Goal: Task Accomplishment & Management: Complete application form

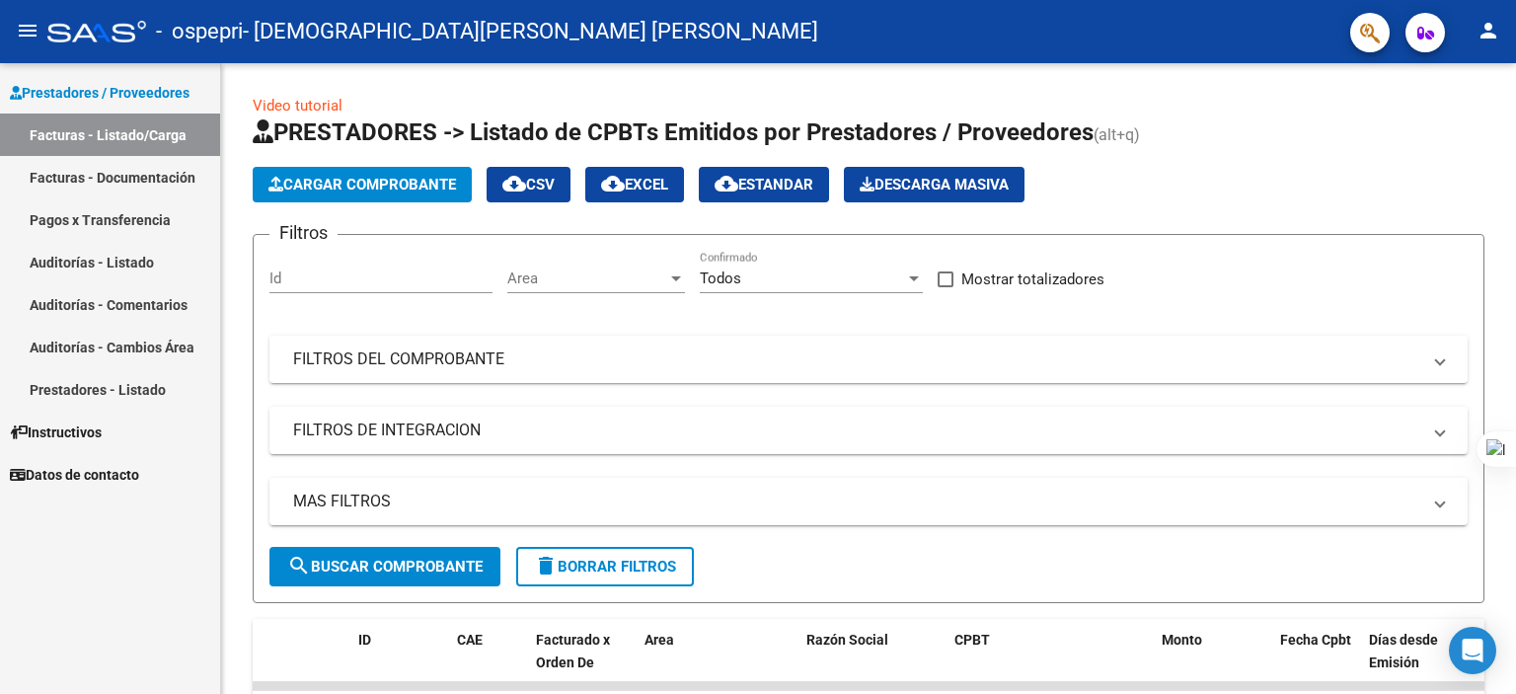
drag, startPoint x: 1515, startPoint y: 151, endPoint x: 1514, endPoint y: 290, distance: 139.1
click at [1515, 290] on div at bounding box center [1515, 347] width 1 height 694
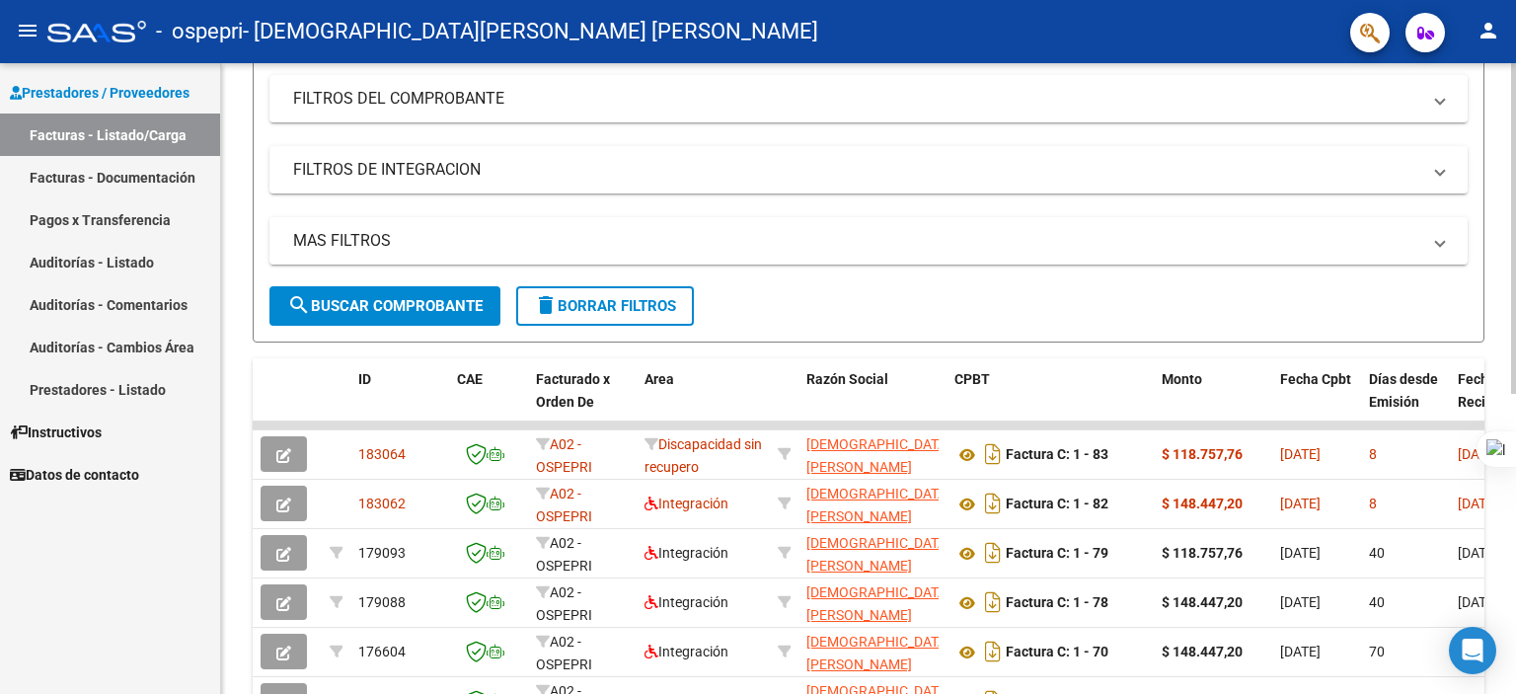
scroll to position [296, 0]
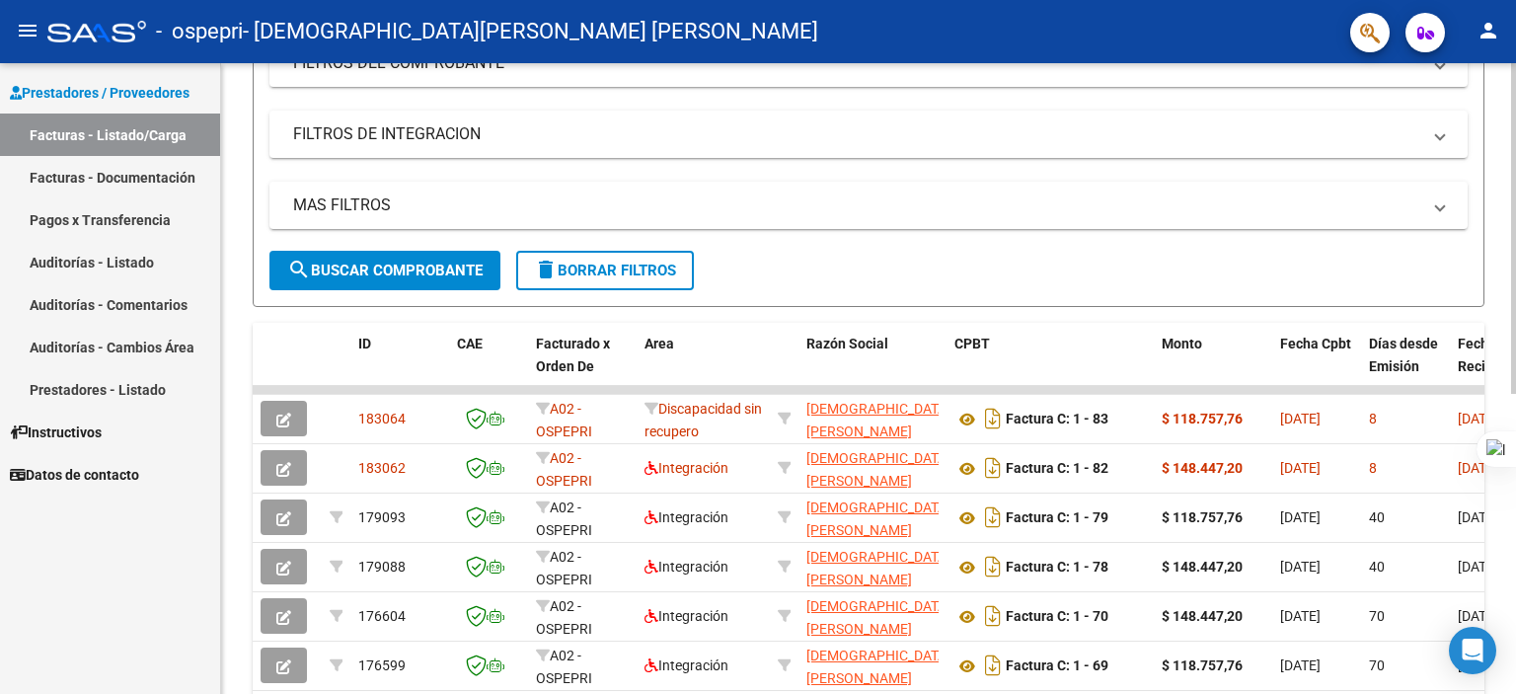
click at [1515, 416] on html "menu - ospepri - [PERSON_NAME] [PERSON_NAME] person Prestadores / Proveedores F…" at bounding box center [758, 347] width 1516 height 694
drag, startPoint x: 1515, startPoint y: 416, endPoint x: 1515, endPoint y: 461, distance: 44.4
click at [1515, 461] on div at bounding box center [1515, 347] width 1 height 694
drag, startPoint x: 1515, startPoint y: 396, endPoint x: 1515, endPoint y: 350, distance: 45.4
click at [1515, 350] on div at bounding box center [1515, 347] width 1 height 694
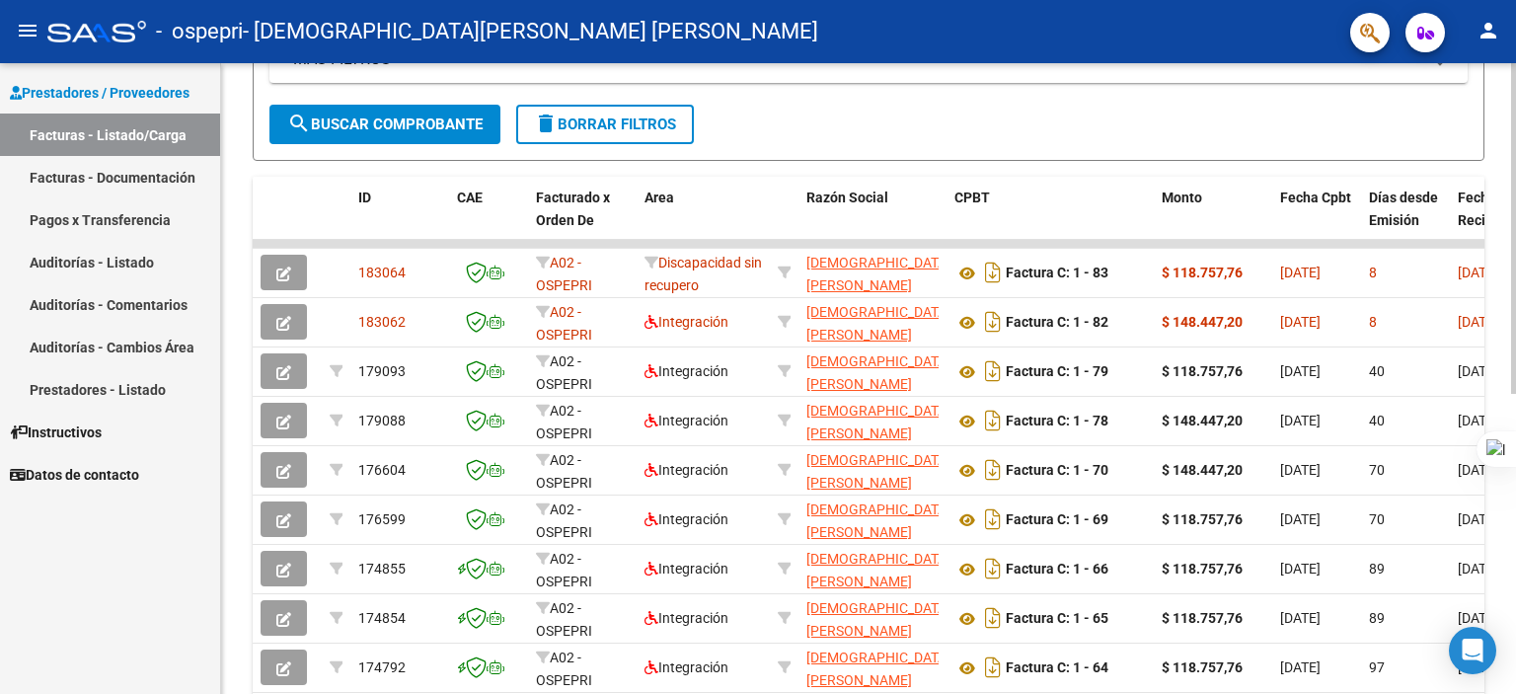
click at [1515, 371] on html "menu - ospepri - [PERSON_NAME] [PERSON_NAME] person Prestadores / Proveedores F…" at bounding box center [758, 347] width 1516 height 694
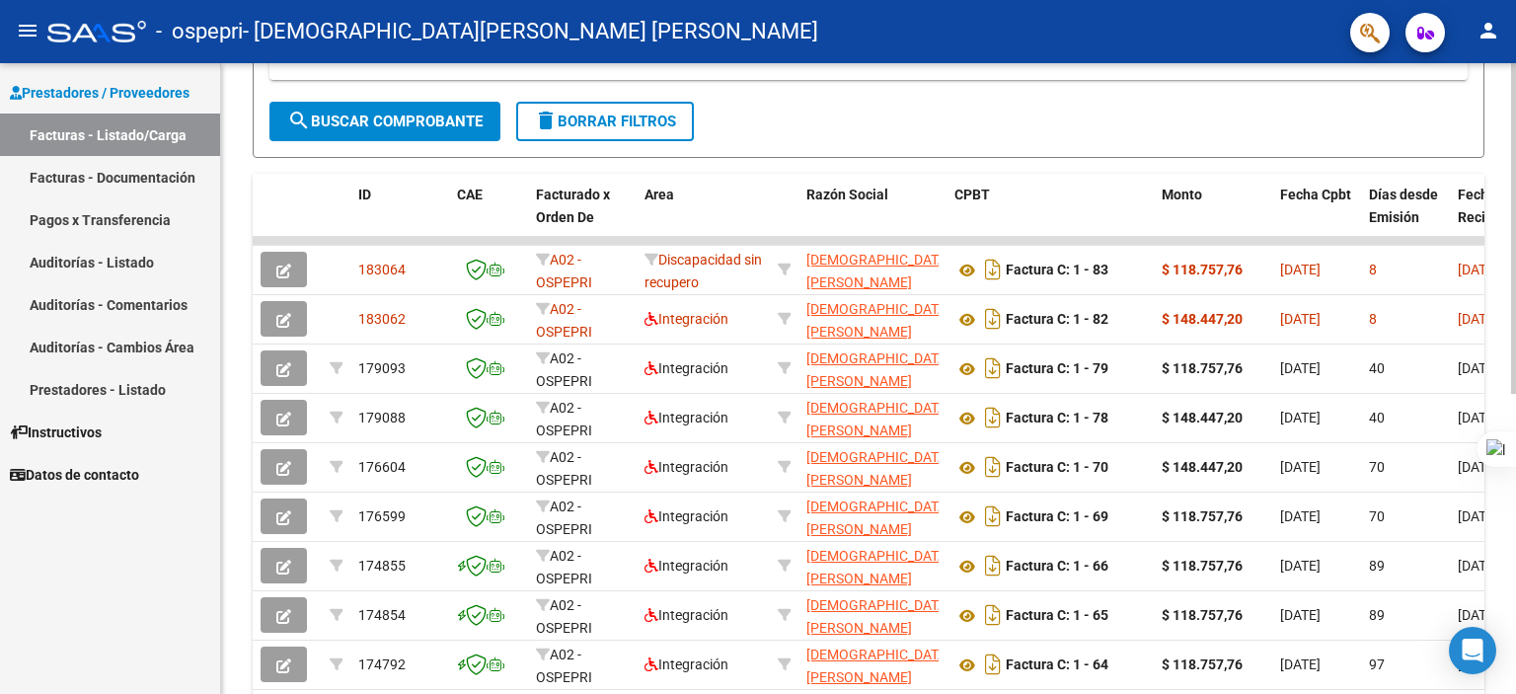
drag, startPoint x: 1428, startPoint y: 236, endPoint x: 1487, endPoint y: 228, distance: 59.7
click at [1487, 228] on div "Video tutorial PRESTADORES -> Listado de CPBTs Emitidos por Prestadores / Prove…" at bounding box center [868, 213] width 1295 height 1191
drag, startPoint x: 1515, startPoint y: 323, endPoint x: 1514, endPoint y: 487, distance: 164.8
click at [1515, 487] on div at bounding box center [1515, 347] width 1 height 694
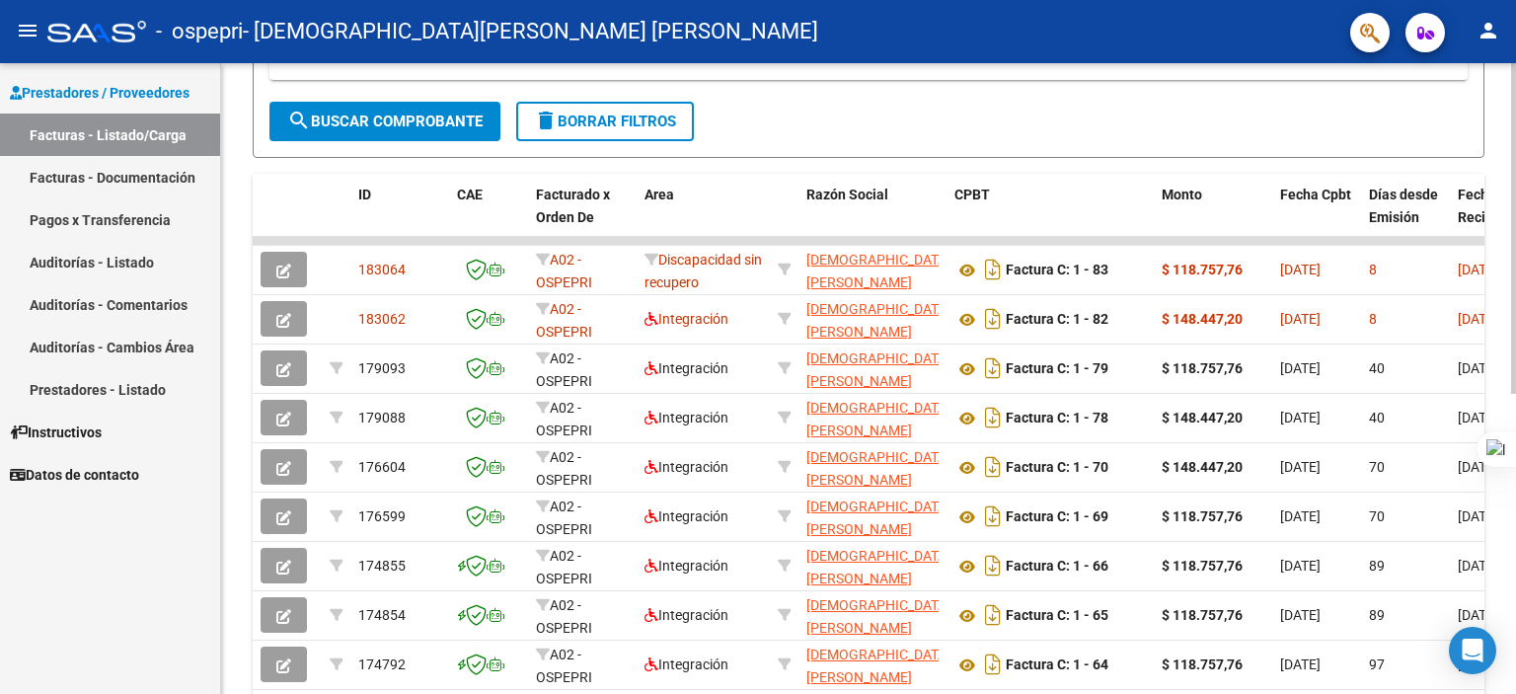
scroll to position [572, 0]
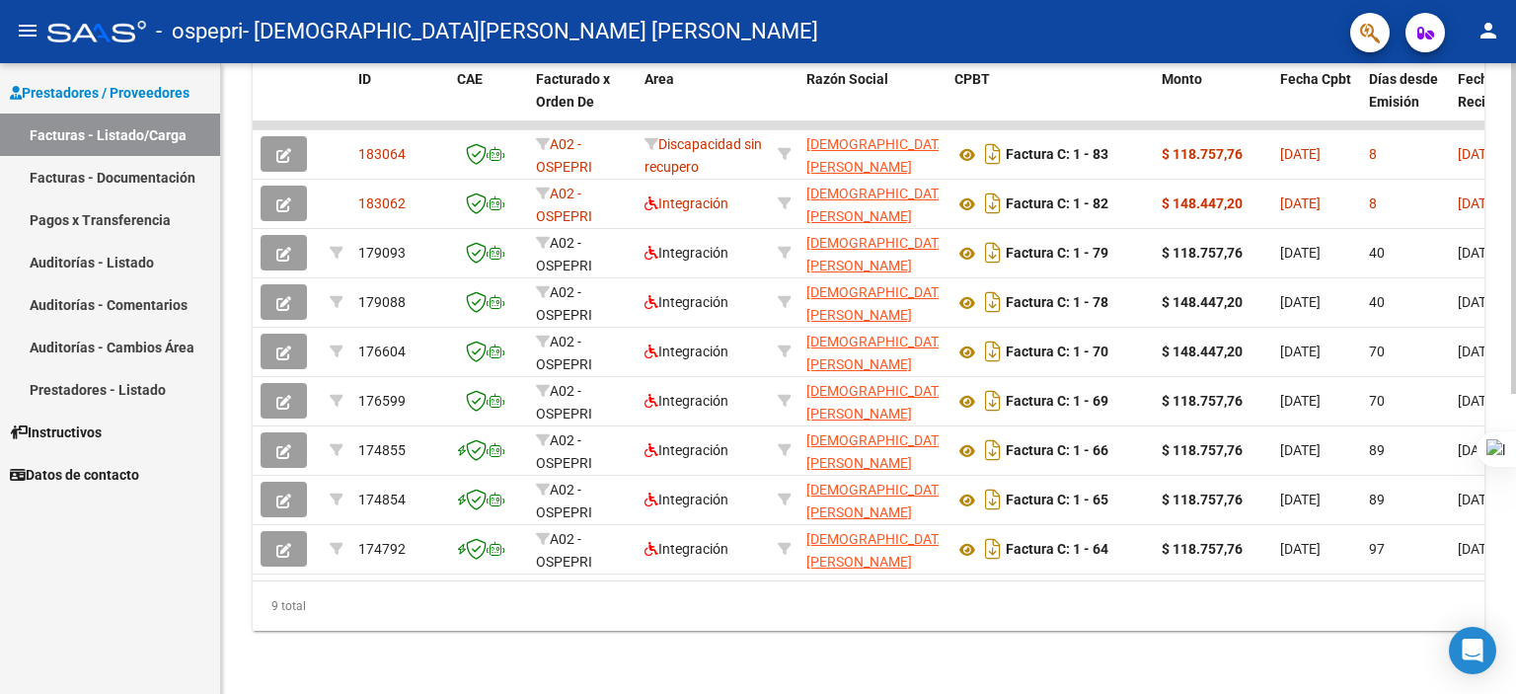
click at [1515, 588] on html "menu - ospepri - [PERSON_NAME] [PERSON_NAME] person Prestadores / Proveedores F…" at bounding box center [758, 347] width 1516 height 694
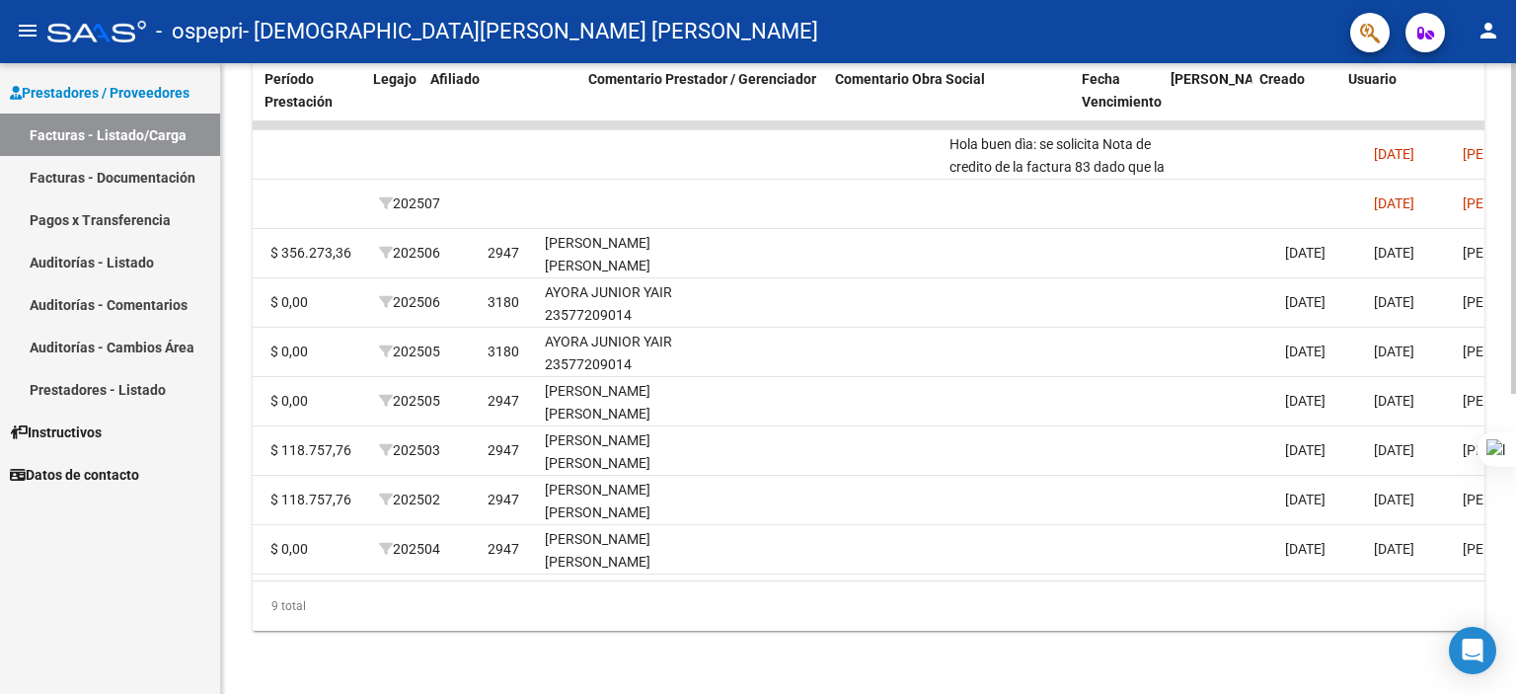
scroll to position [0, 2566]
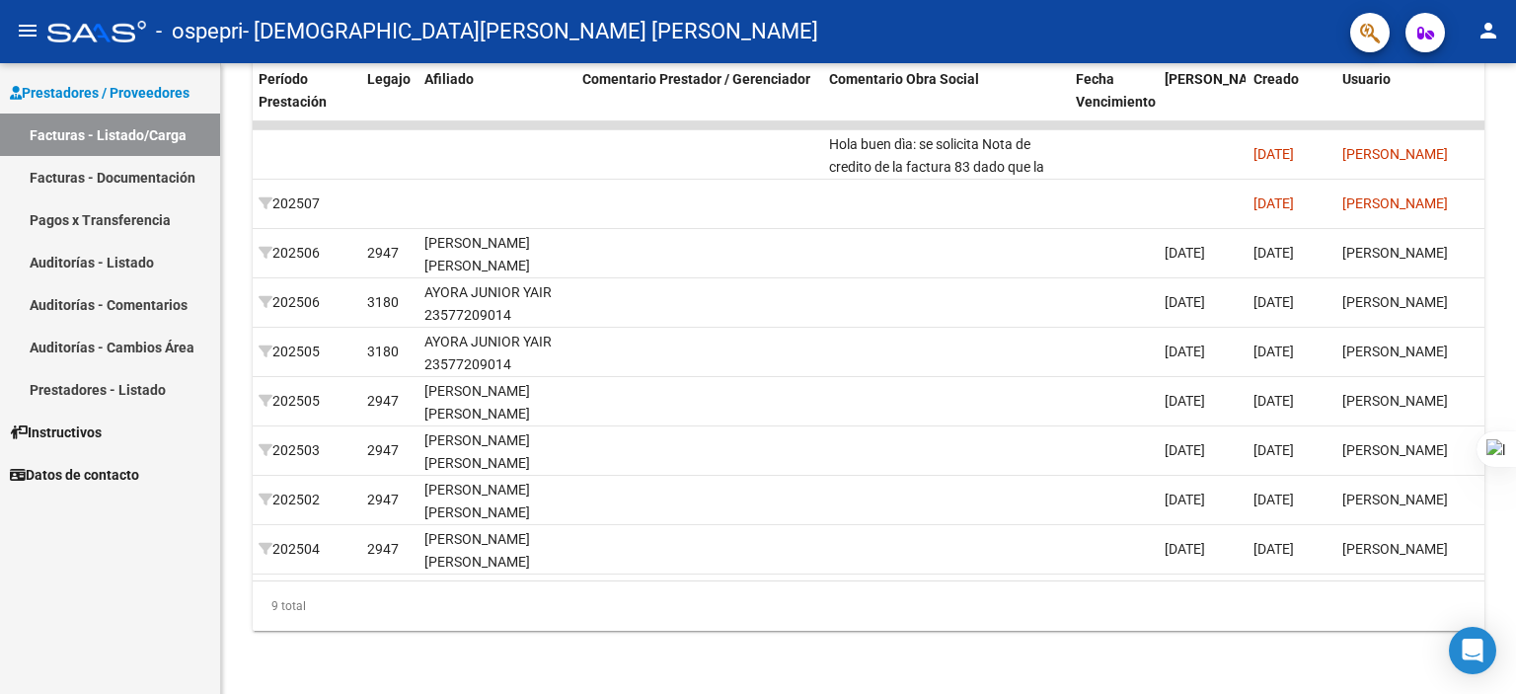
drag, startPoint x: 1515, startPoint y: 419, endPoint x: 1514, endPoint y: 408, distance: 11.9
click at [1515, 408] on div at bounding box center [1515, 347] width 1 height 694
drag, startPoint x: 1514, startPoint y: 408, endPoint x: 1514, endPoint y: 386, distance: 21.7
click at [1515, 386] on div at bounding box center [1515, 347] width 1 height 694
drag, startPoint x: 1514, startPoint y: 386, endPoint x: 1509, endPoint y: 358, distance: 28.1
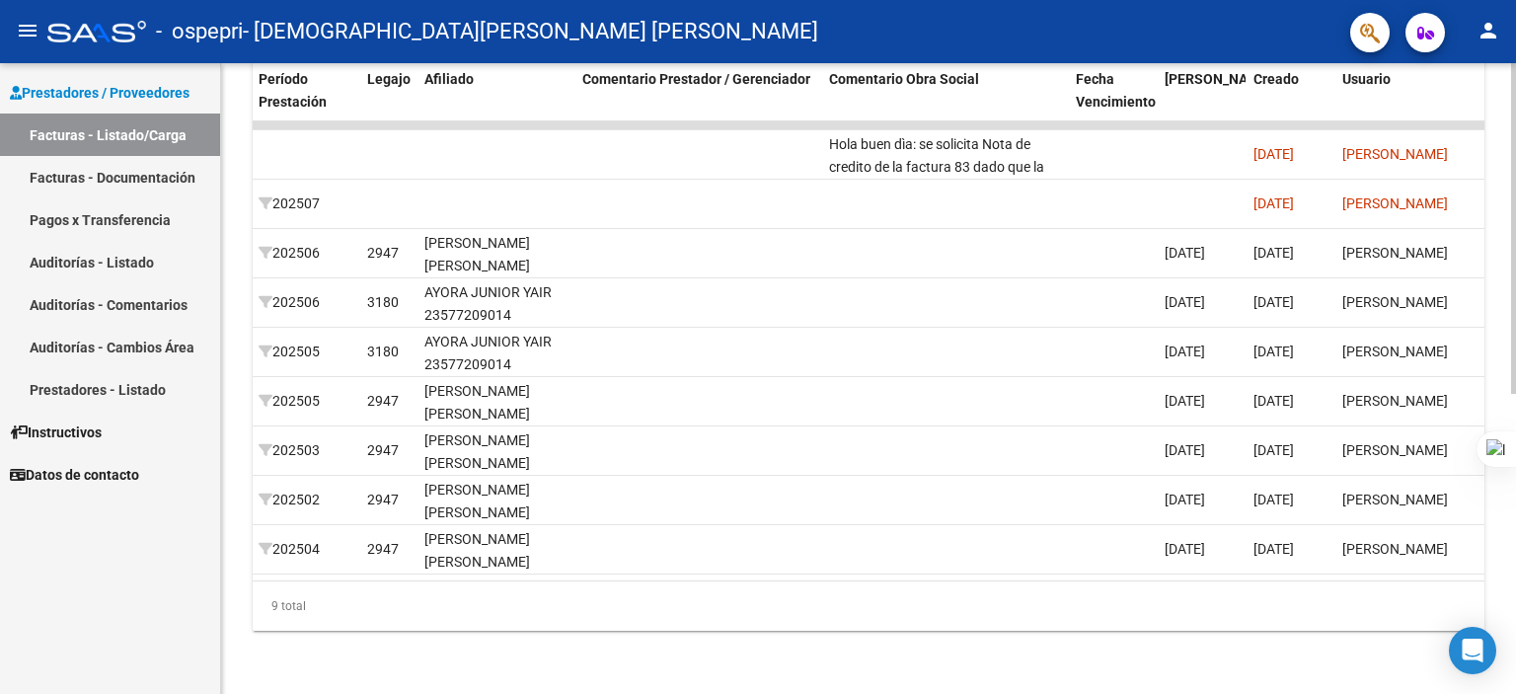
click at [1509, 358] on html "menu - ospepri - [PERSON_NAME] [PERSON_NAME] person Prestadores / Proveedores F…" at bounding box center [758, 347] width 1516 height 694
click at [1512, 362] on div at bounding box center [1513, 378] width 5 height 631
click at [1512, 363] on div at bounding box center [1513, 528] width 5 height 331
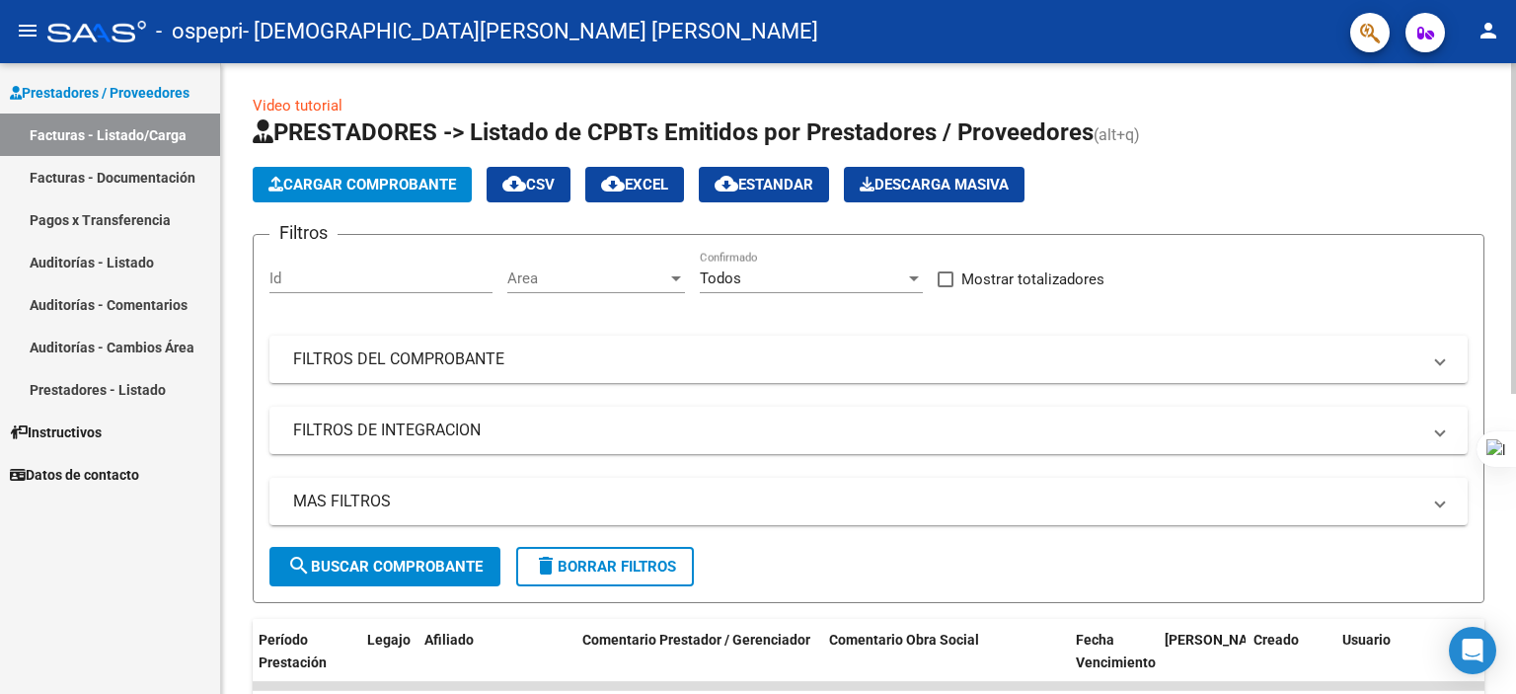
click at [1512, 362] on div at bounding box center [1513, 228] width 5 height 331
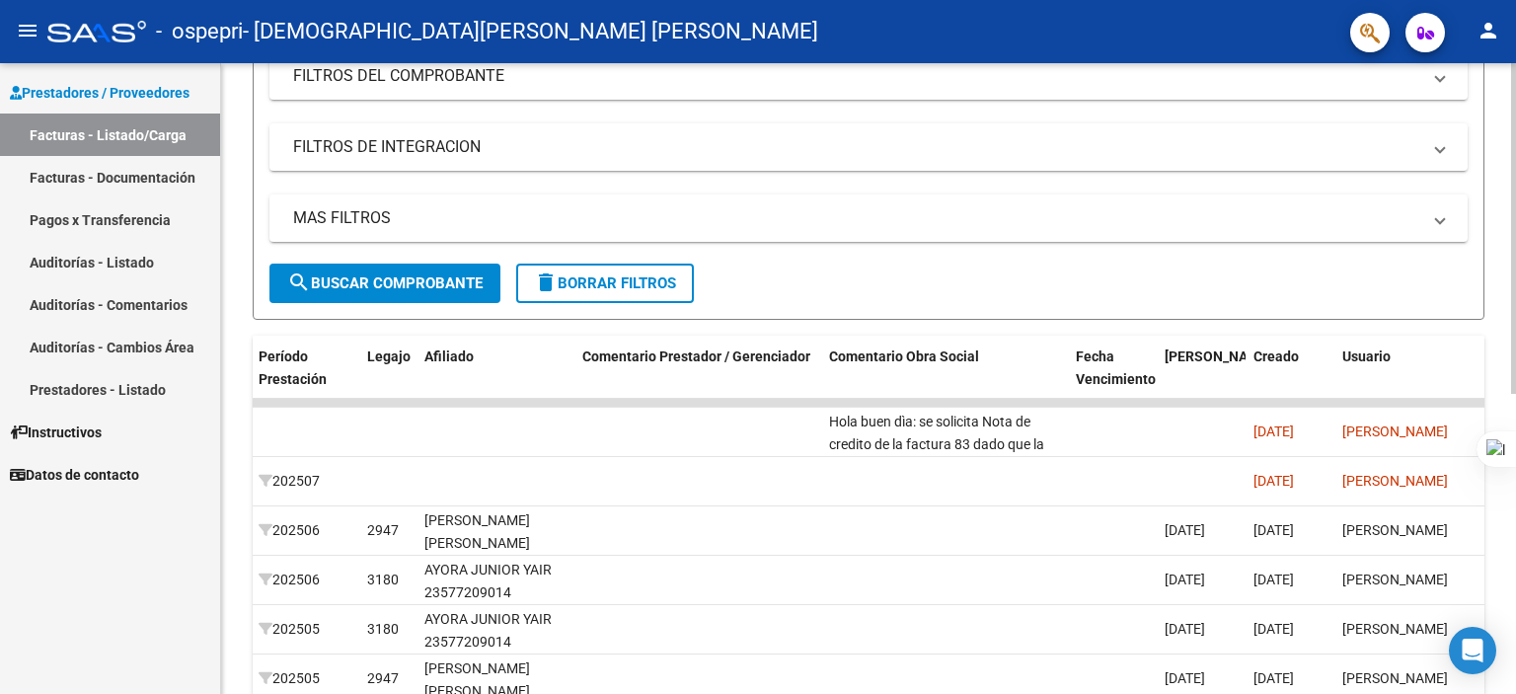
scroll to position [284, 0]
click at [1511, 403] on div at bounding box center [1513, 380] width 5 height 331
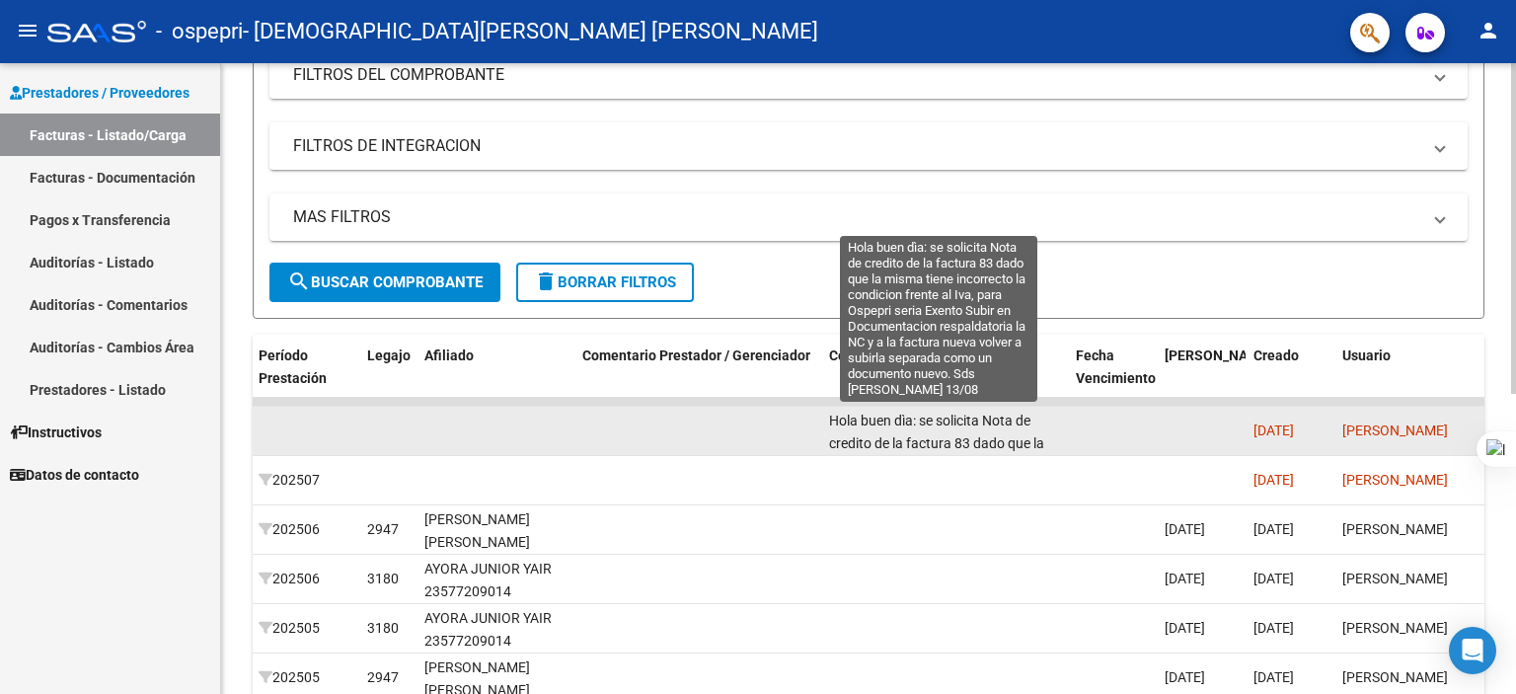
click at [1003, 425] on span "Hola buen dìa: se solicita Nota de credito de la factura 83 dado que la misma t…" at bounding box center [944, 509] width 231 height 195
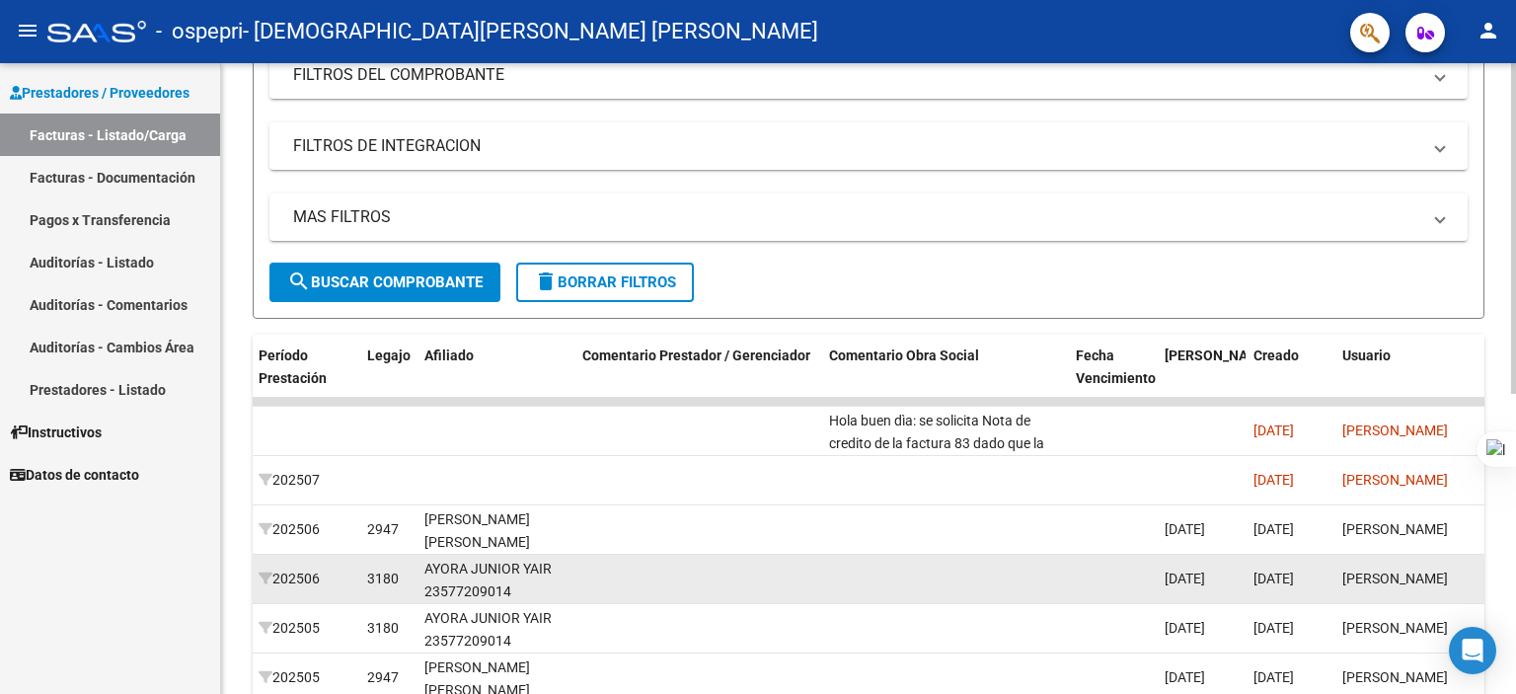
drag, startPoint x: 1514, startPoint y: 353, endPoint x: 1343, endPoint y: 563, distance: 270.8
click at [1343, 563] on html "menu - ospepri - [PERSON_NAME] [PERSON_NAME] person Prestadores / Proveedores F…" at bounding box center [758, 347] width 1516 height 694
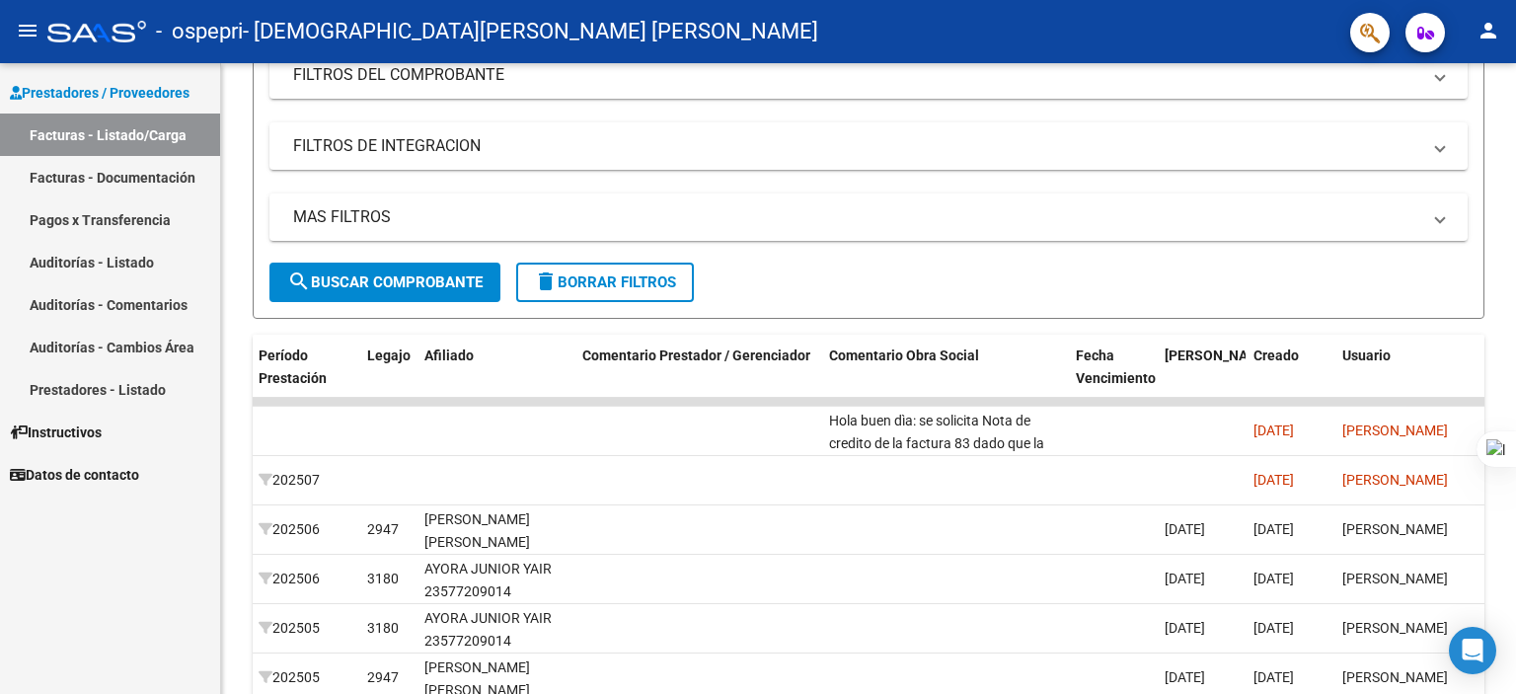
drag, startPoint x: 1515, startPoint y: 257, endPoint x: 1515, endPoint y: 334, distance: 77.0
click at [1515, 334] on div at bounding box center [1515, 347] width 1 height 694
click at [1511, 332] on div at bounding box center [1513, 380] width 5 height 331
click at [1501, 254] on div "Video tutorial PRESTADORES -> Listado de CPBTs Emitidos por Prestadores / Prove…" at bounding box center [868, 374] width 1295 height 1191
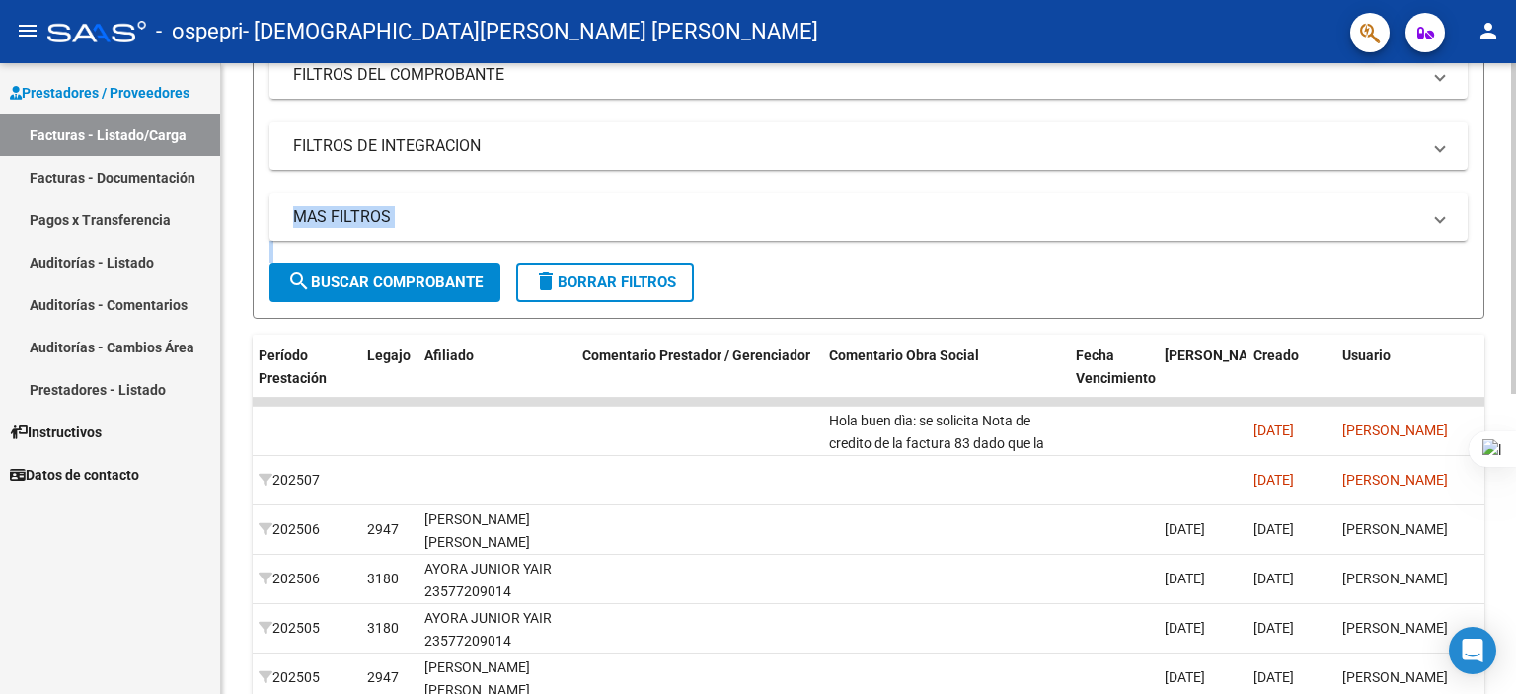
drag, startPoint x: 1515, startPoint y: 250, endPoint x: 1504, endPoint y: 555, distance: 305.1
click at [1504, 555] on html "menu - ospepri - [PERSON_NAME] [PERSON_NAME] person Prestadores / Proveedores F…" at bounding box center [758, 347] width 1516 height 694
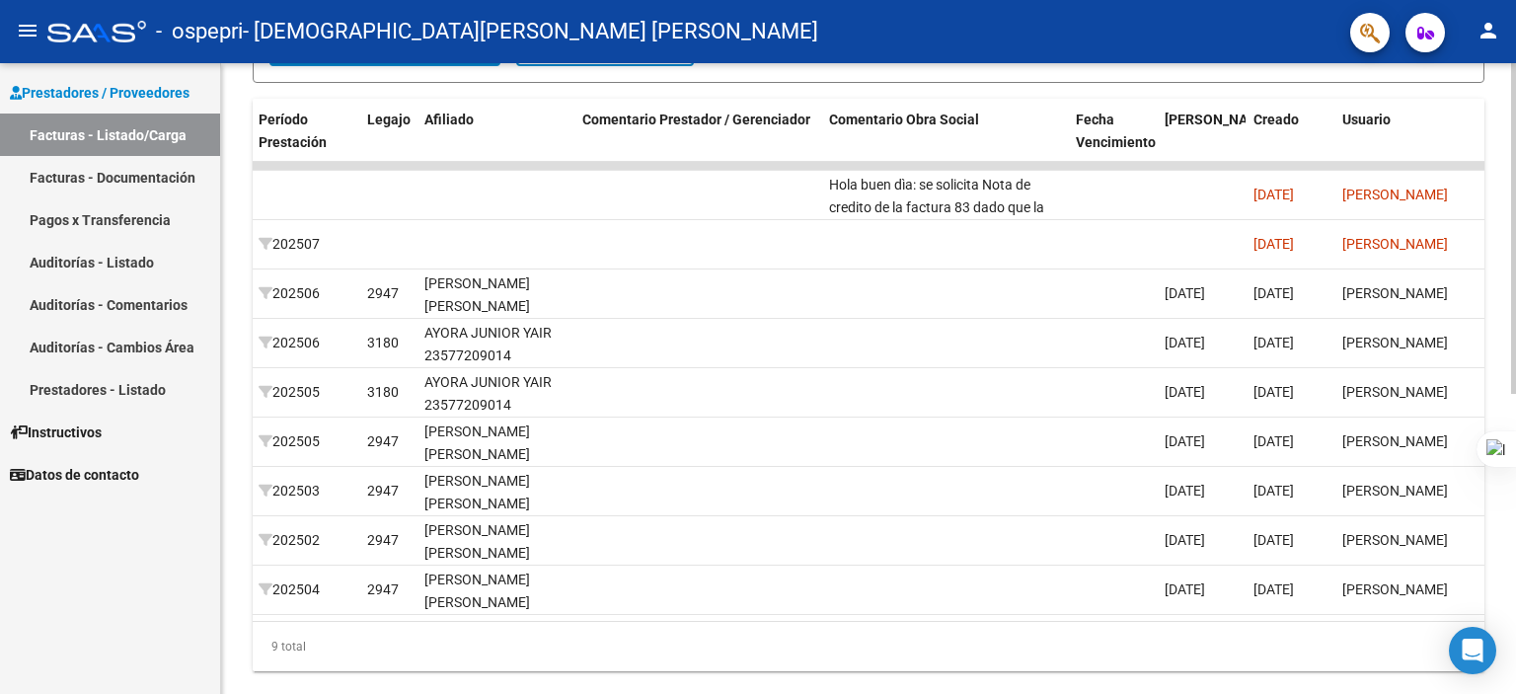
scroll to position [525, 0]
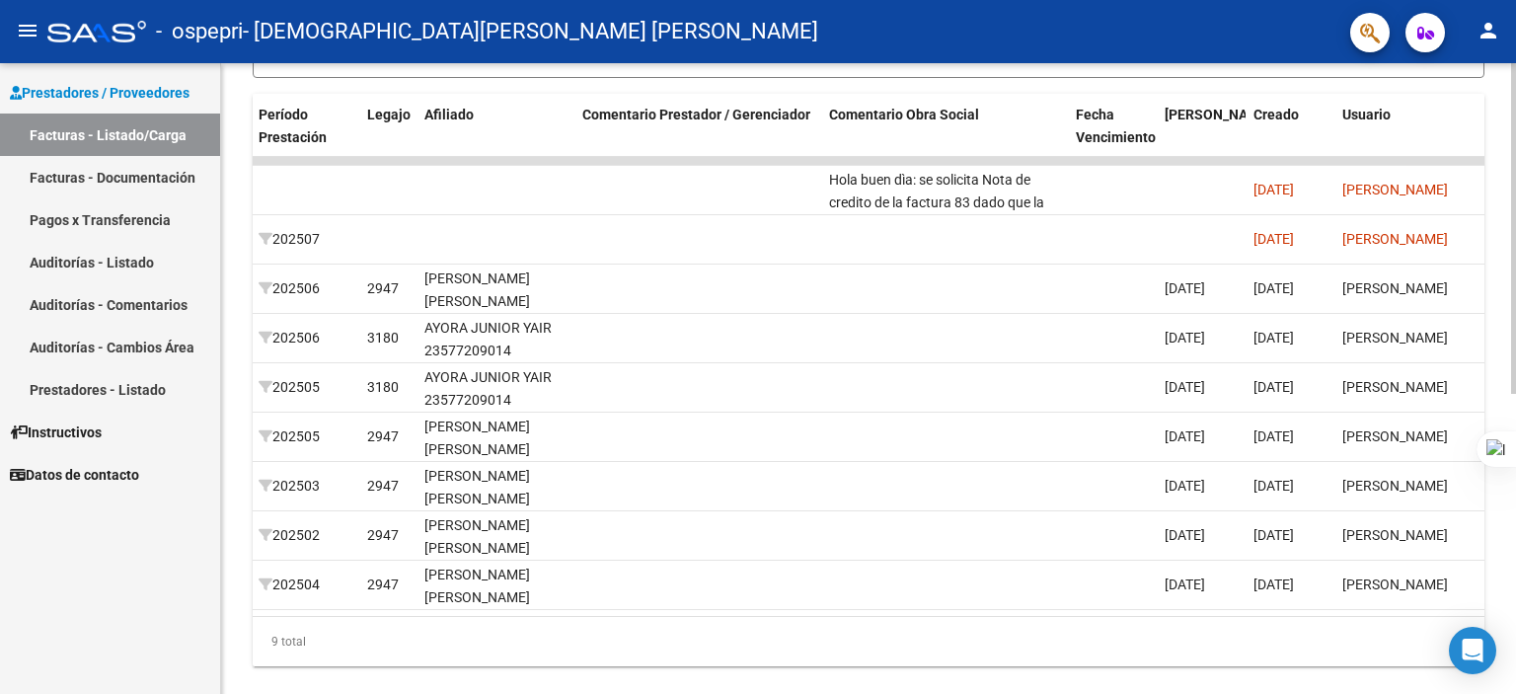
click at [1515, 658] on html "menu - ospepri - [PERSON_NAME] [PERSON_NAME] person Prestadores / Proveedores F…" at bounding box center [758, 347] width 1516 height 694
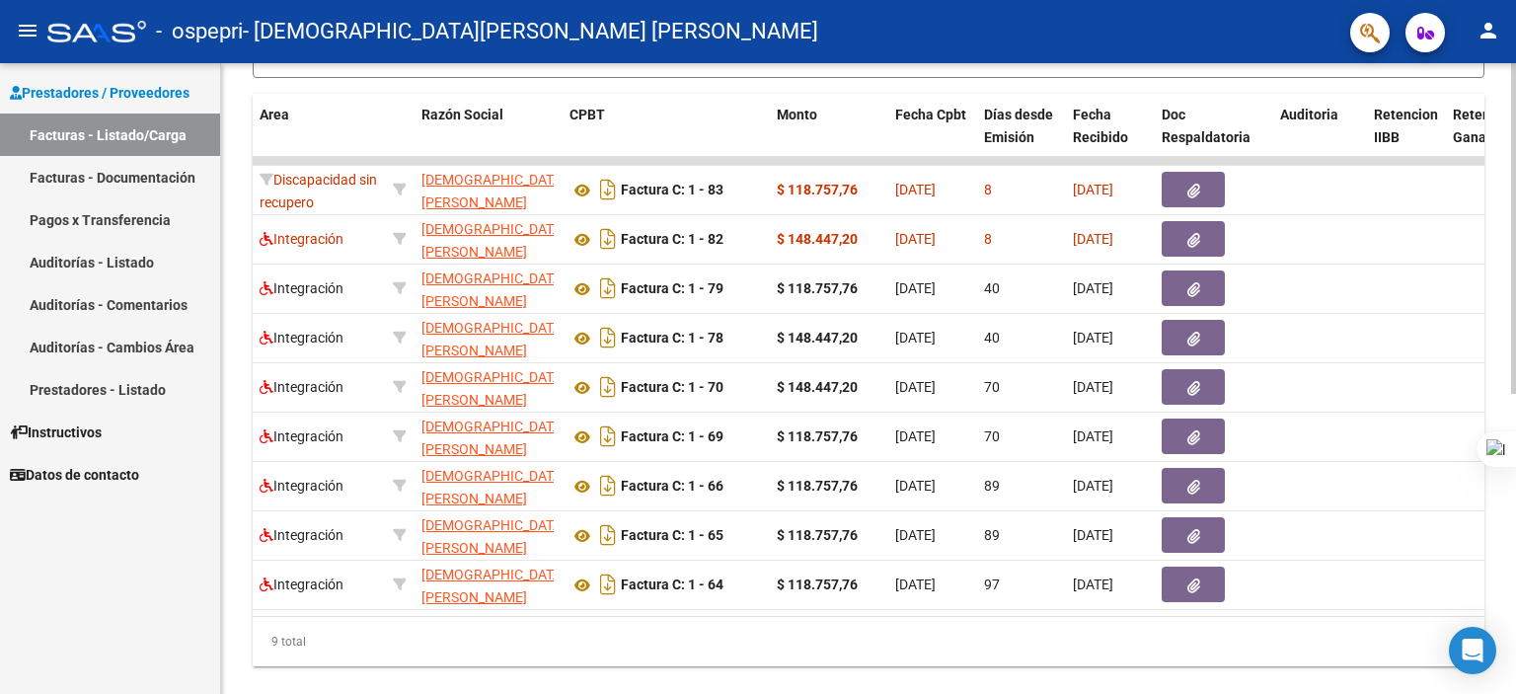
scroll to position [0, 629]
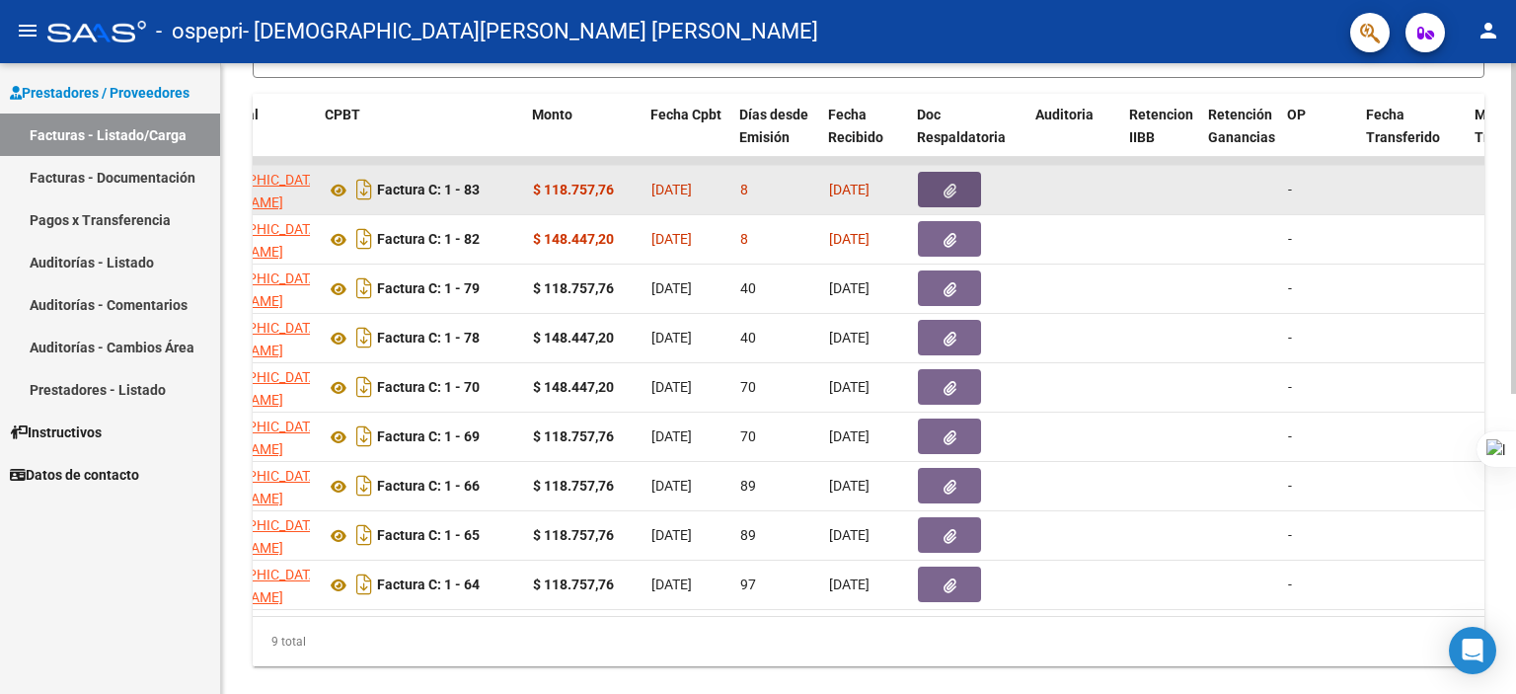
click at [953, 189] on icon "button" at bounding box center [949, 191] width 13 height 15
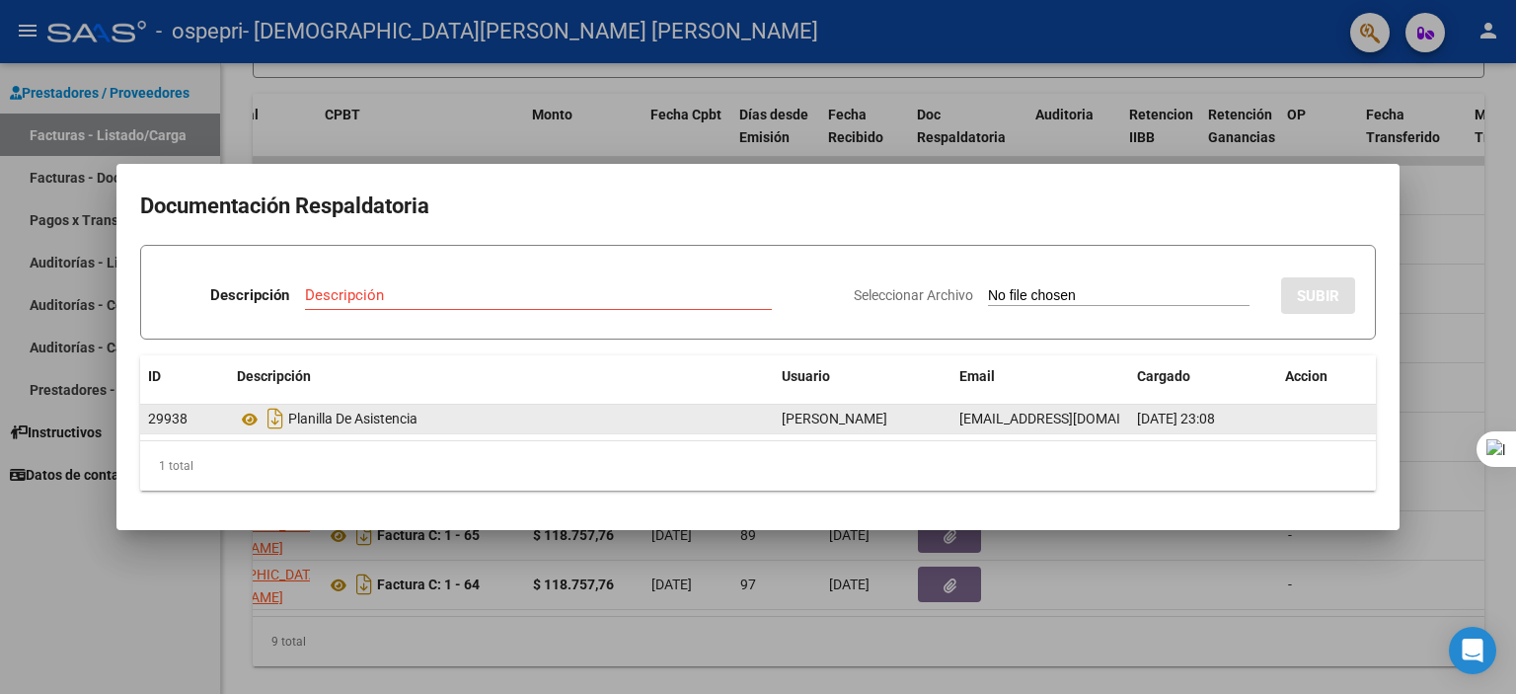
click at [746, 418] on div "Planilla De Asistencia" at bounding box center [501, 419] width 529 height 32
click at [254, 416] on icon at bounding box center [250, 420] width 26 height 24
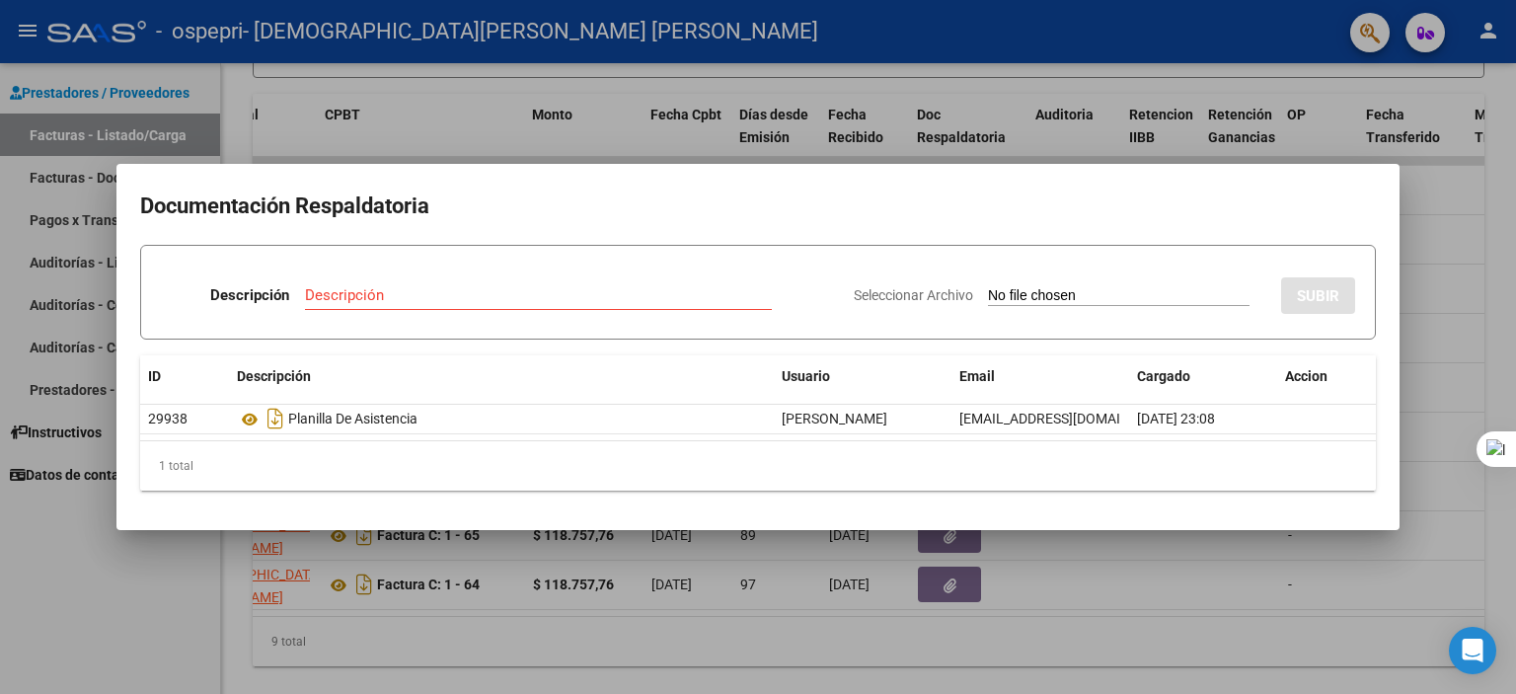
click at [1216, 124] on div at bounding box center [758, 347] width 1516 height 694
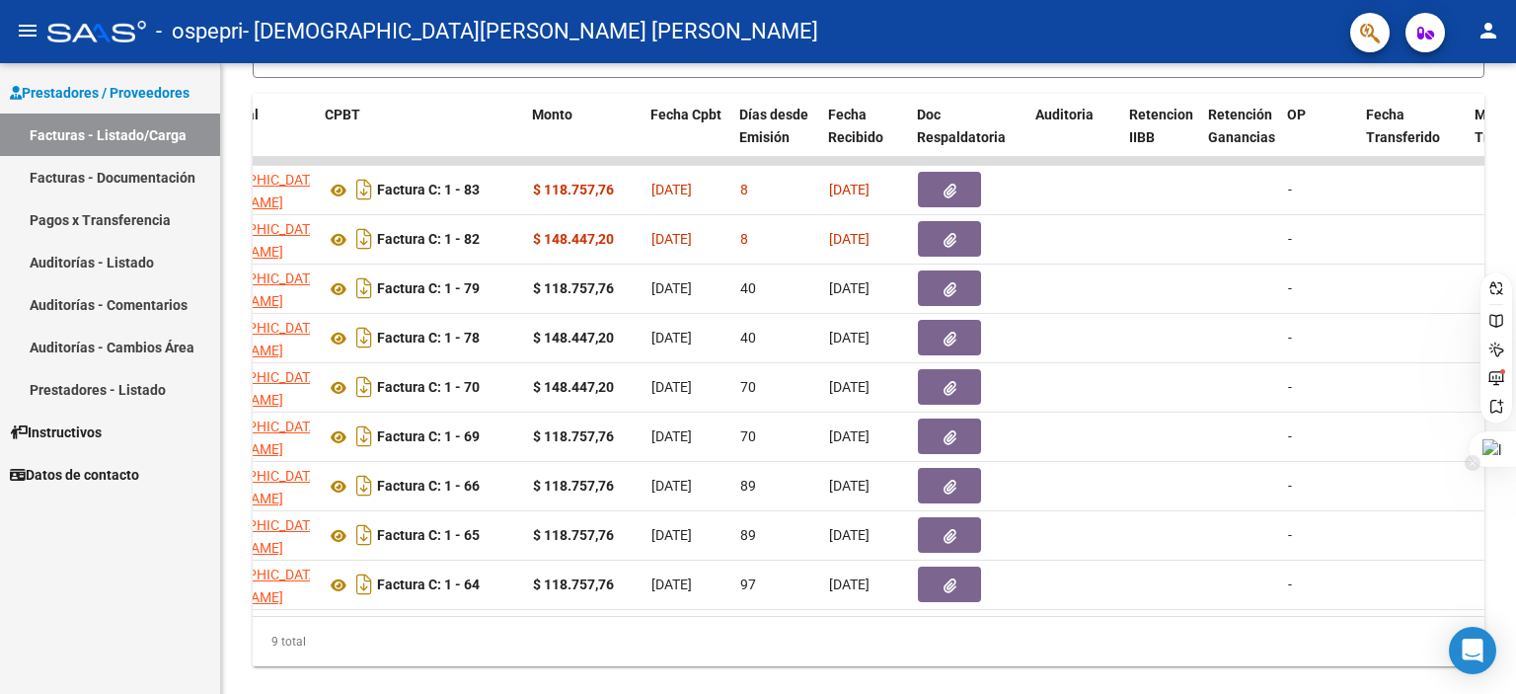
drag, startPoint x: 1515, startPoint y: 518, endPoint x: 1515, endPoint y: 402, distance: 116.4
click at [1515, 402] on div at bounding box center [1515, 347] width 1 height 694
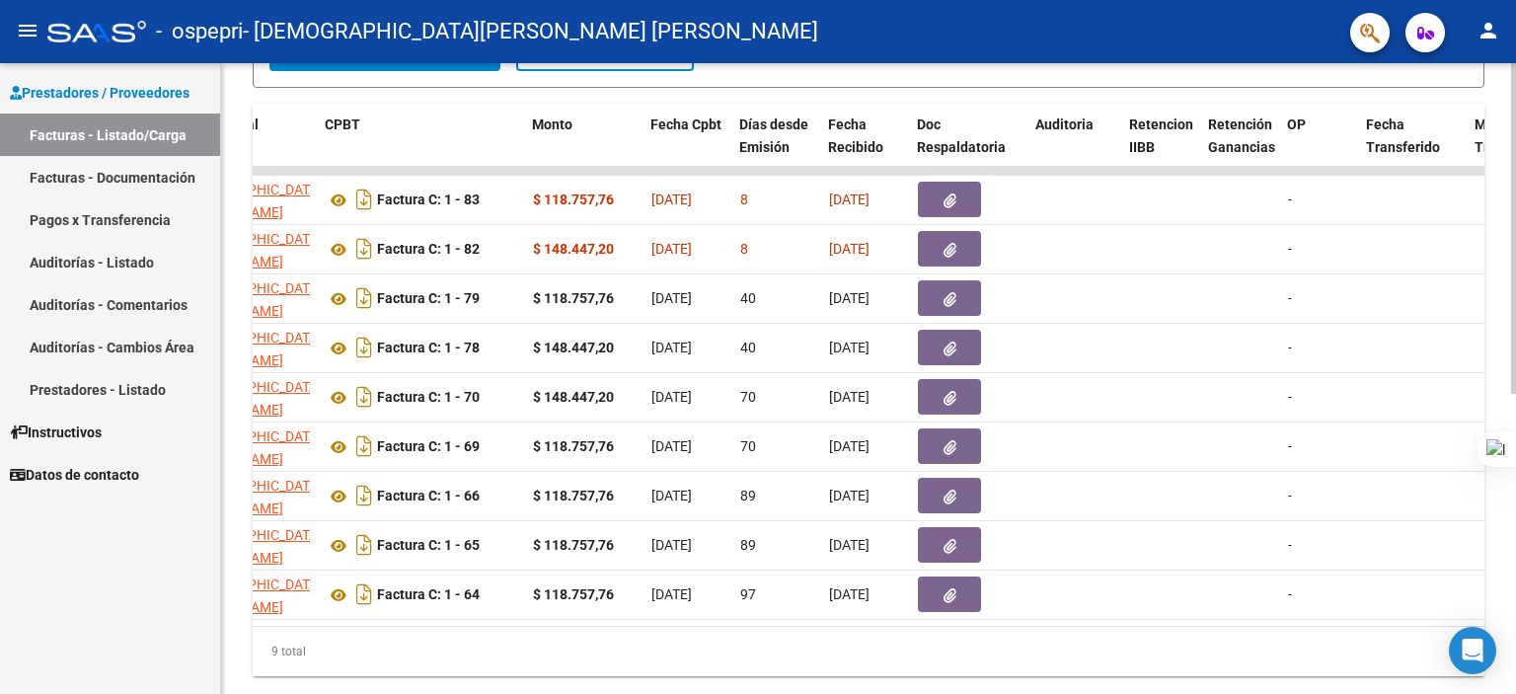
click at [1507, 588] on div "Video tutorial PRESTADORES -> Listado de CPBTs Emitidos por Prestadores / Prove…" at bounding box center [871, 143] width 1300 height 1191
click at [1515, 214] on div at bounding box center [1515, 347] width 1 height 694
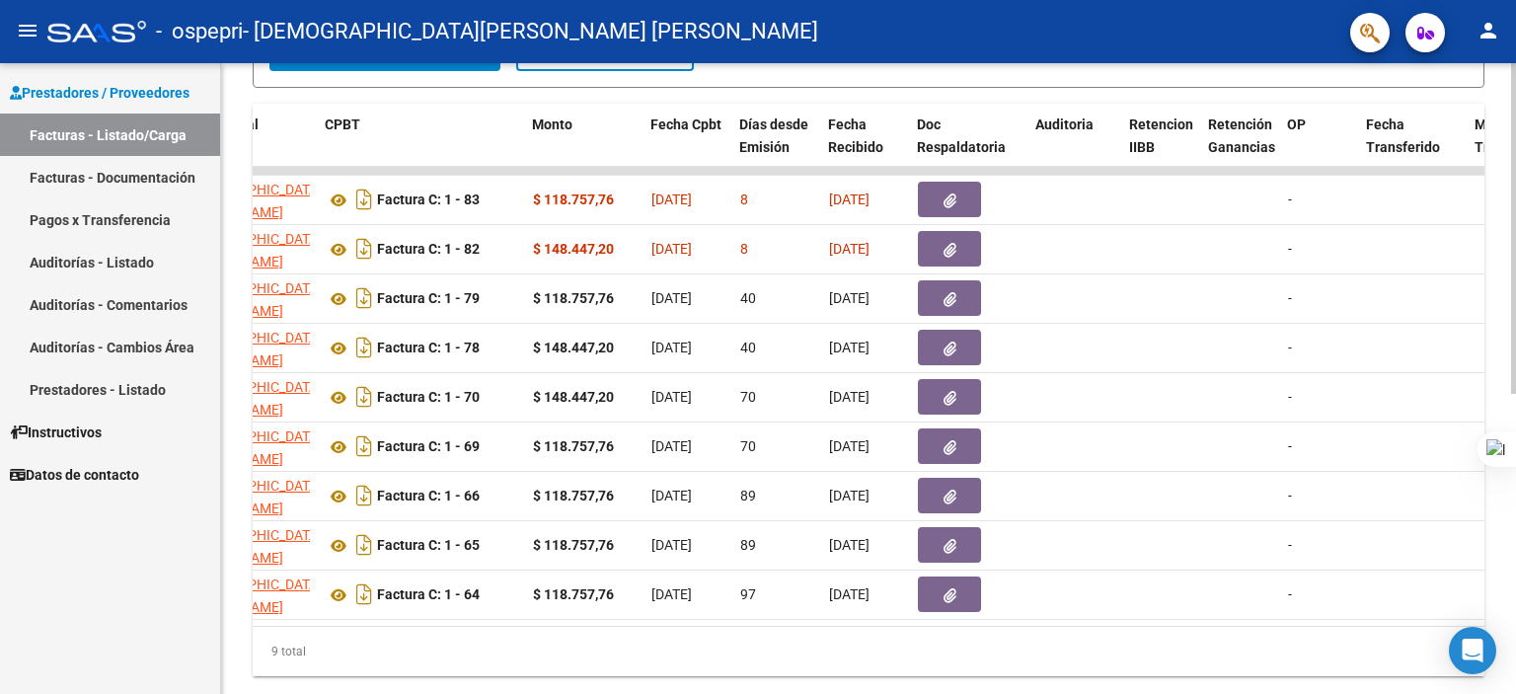
drag, startPoint x: 1515, startPoint y: 524, endPoint x: 1512, endPoint y: 577, distance: 53.4
click at [1512, 577] on html "menu - ospepri - [PERSON_NAME] [PERSON_NAME] person Prestadores / Proveedores F…" at bounding box center [758, 347] width 1516 height 694
drag, startPoint x: 1515, startPoint y: 615, endPoint x: 1514, endPoint y: 633, distance: 17.8
click at [1515, 633] on div at bounding box center [1515, 347] width 1 height 694
drag, startPoint x: 1515, startPoint y: 674, endPoint x: 1515, endPoint y: 564, distance: 109.5
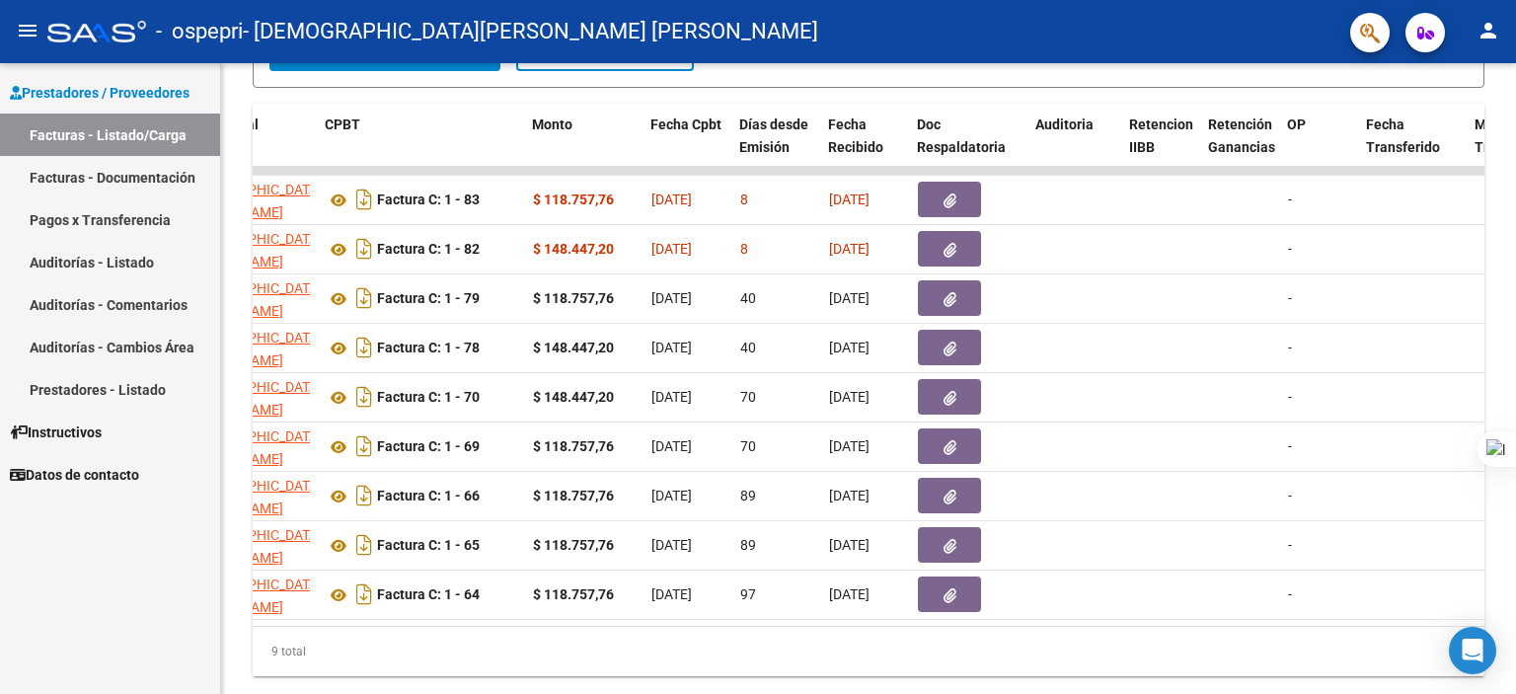
click at [1515, 564] on div at bounding box center [1515, 347] width 1 height 694
click at [1515, 577] on div at bounding box center [1515, 347] width 1 height 694
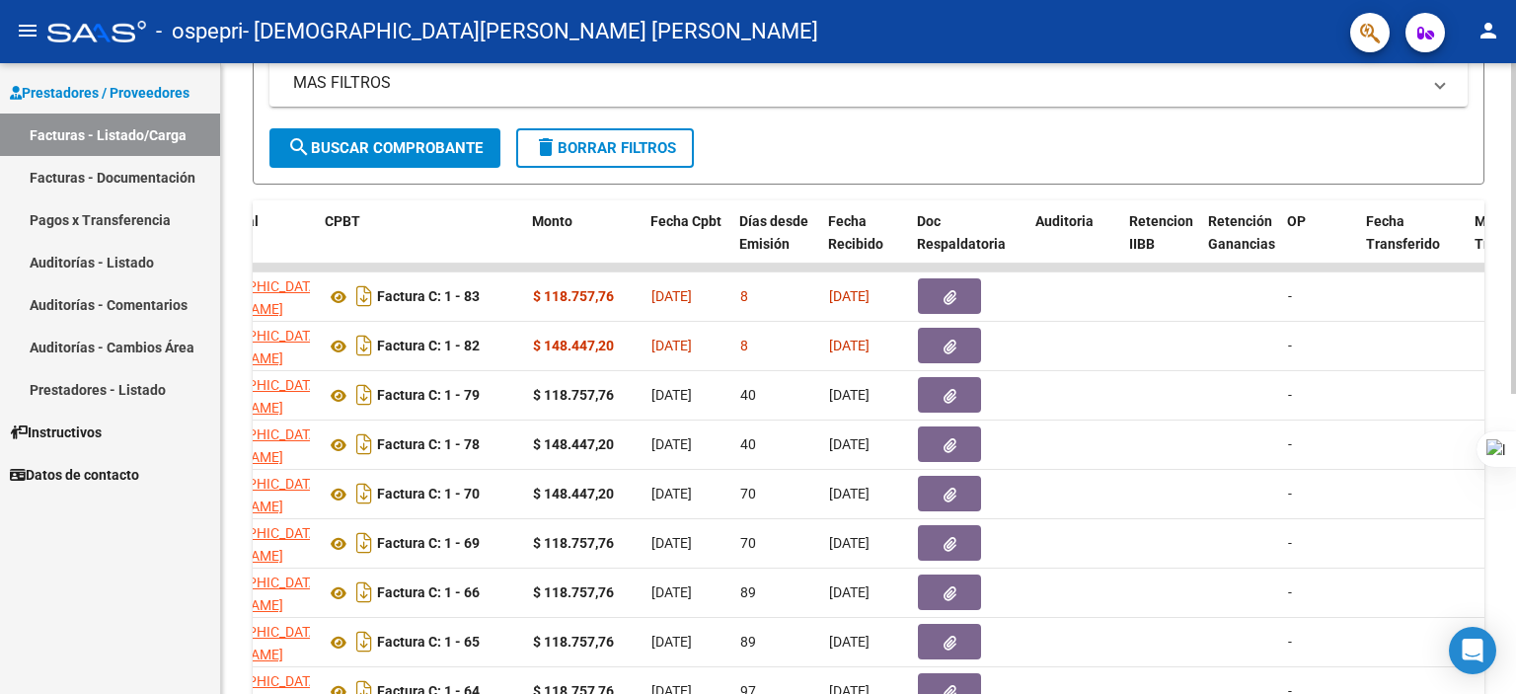
scroll to position [459, 0]
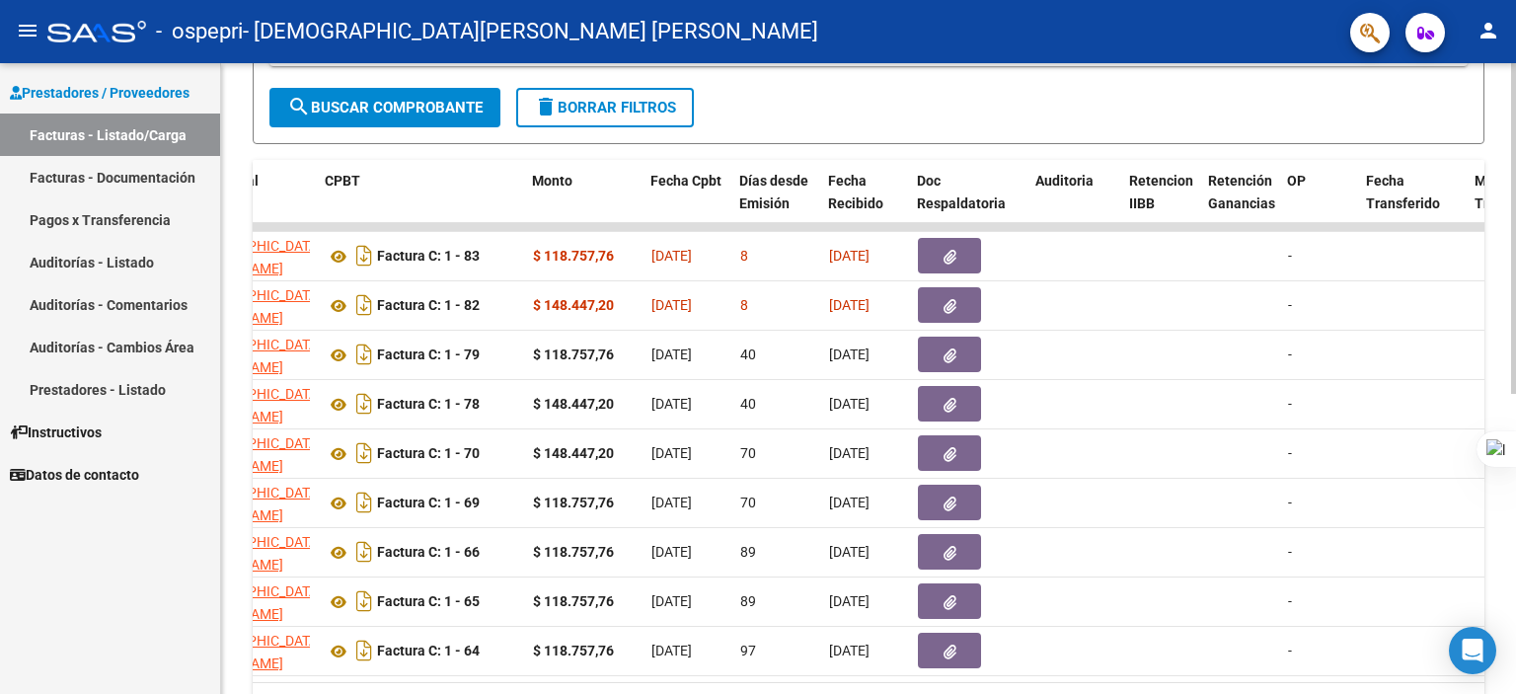
click at [1515, 548] on html "menu - ospepri - [PERSON_NAME] [PERSON_NAME] person Prestadores / Proveedores F…" at bounding box center [758, 347] width 1516 height 694
drag, startPoint x: 1515, startPoint y: 548, endPoint x: 1487, endPoint y: 557, distance: 29.0
click at [1487, 557] on div "Video tutorial PRESTADORES -> Listado de CPBTs Emitidos por Prestadores / Prove…" at bounding box center [868, 199] width 1295 height 1191
drag, startPoint x: 1515, startPoint y: 560, endPoint x: 1515, endPoint y: 512, distance: 47.4
click at [1515, 512] on div at bounding box center [1515, 347] width 1 height 694
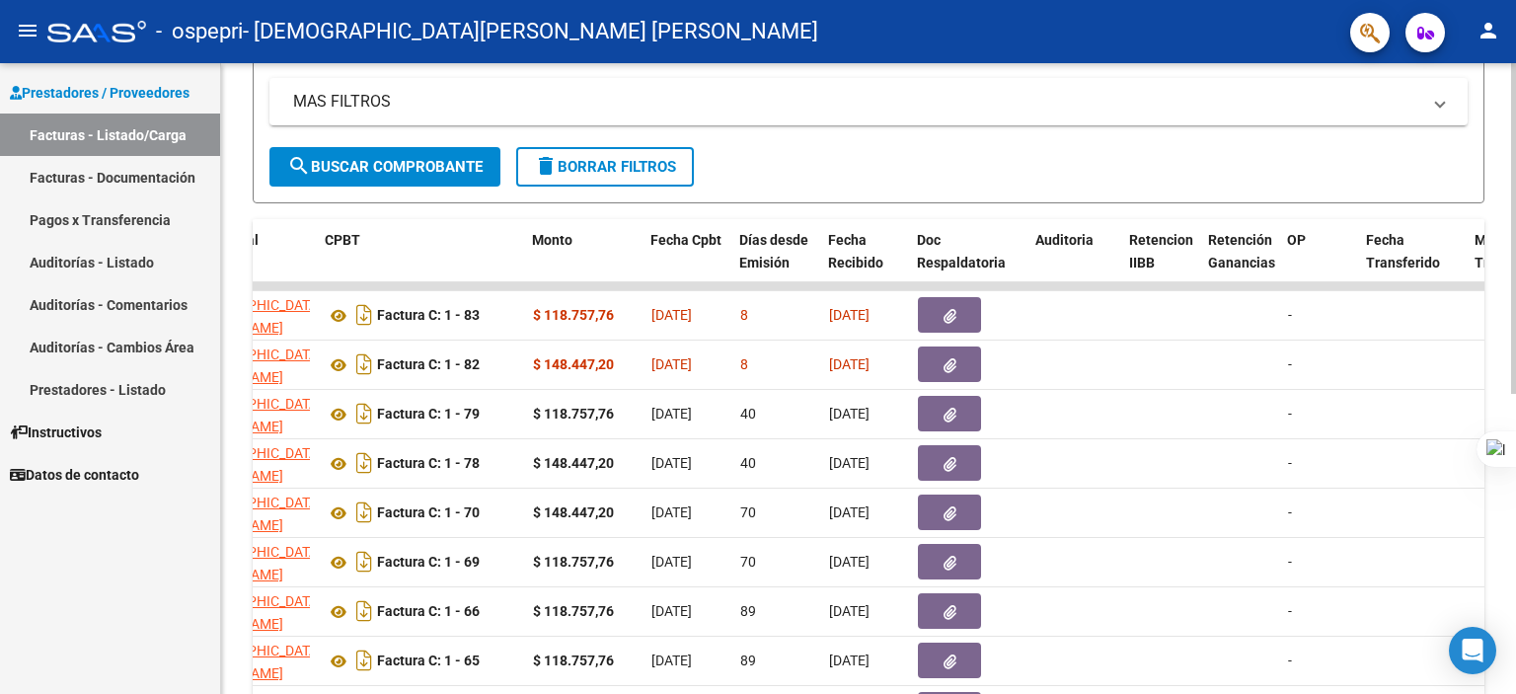
scroll to position [371, 0]
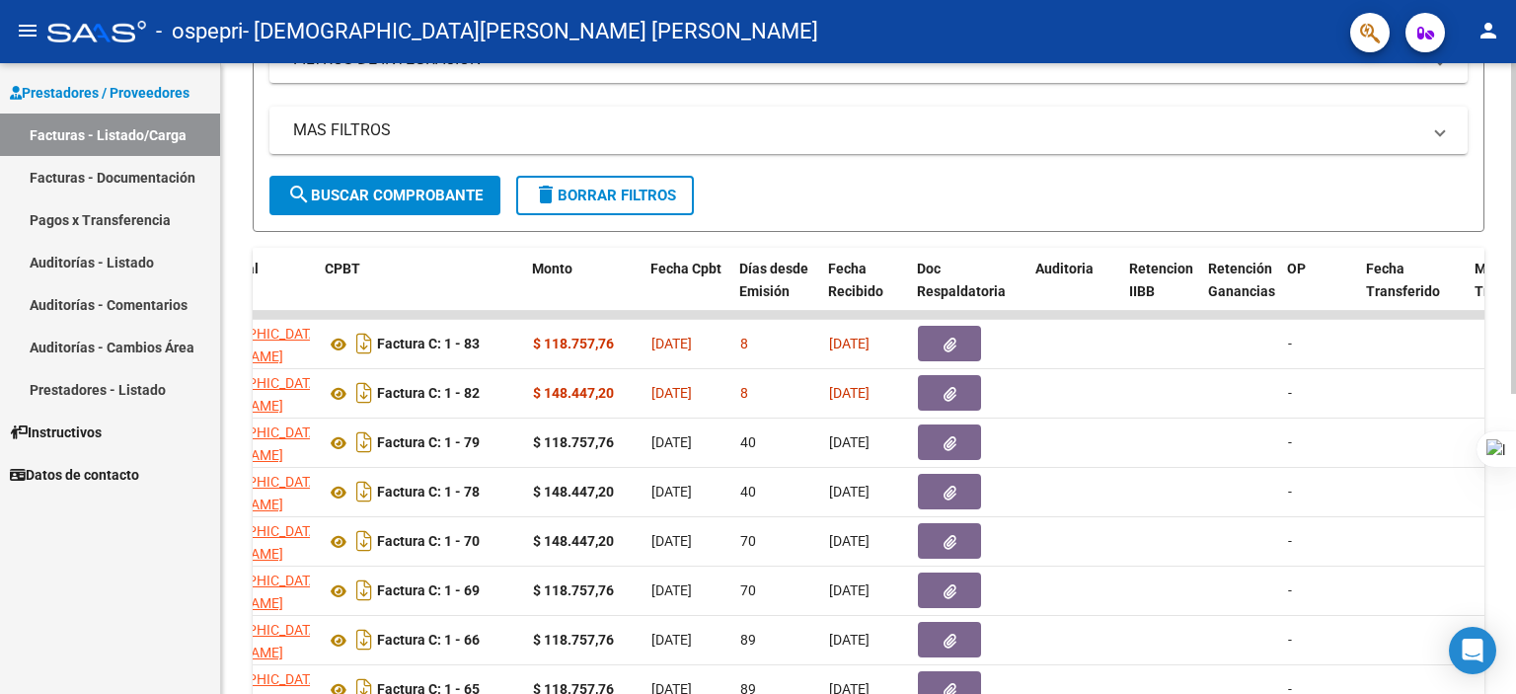
click at [1512, 485] on div at bounding box center [1513, 427] width 5 height 331
drag, startPoint x: 1512, startPoint y: 485, endPoint x: 883, endPoint y: 175, distance: 700.8
click at [883, 175] on form "Filtros Id Area Area Todos Confirmado Mostrar totalizadores FILTROS DEL COMPROB…" at bounding box center [869, 47] width 1232 height 369
drag, startPoint x: 1515, startPoint y: 363, endPoint x: 1511, endPoint y: 488, distance: 125.4
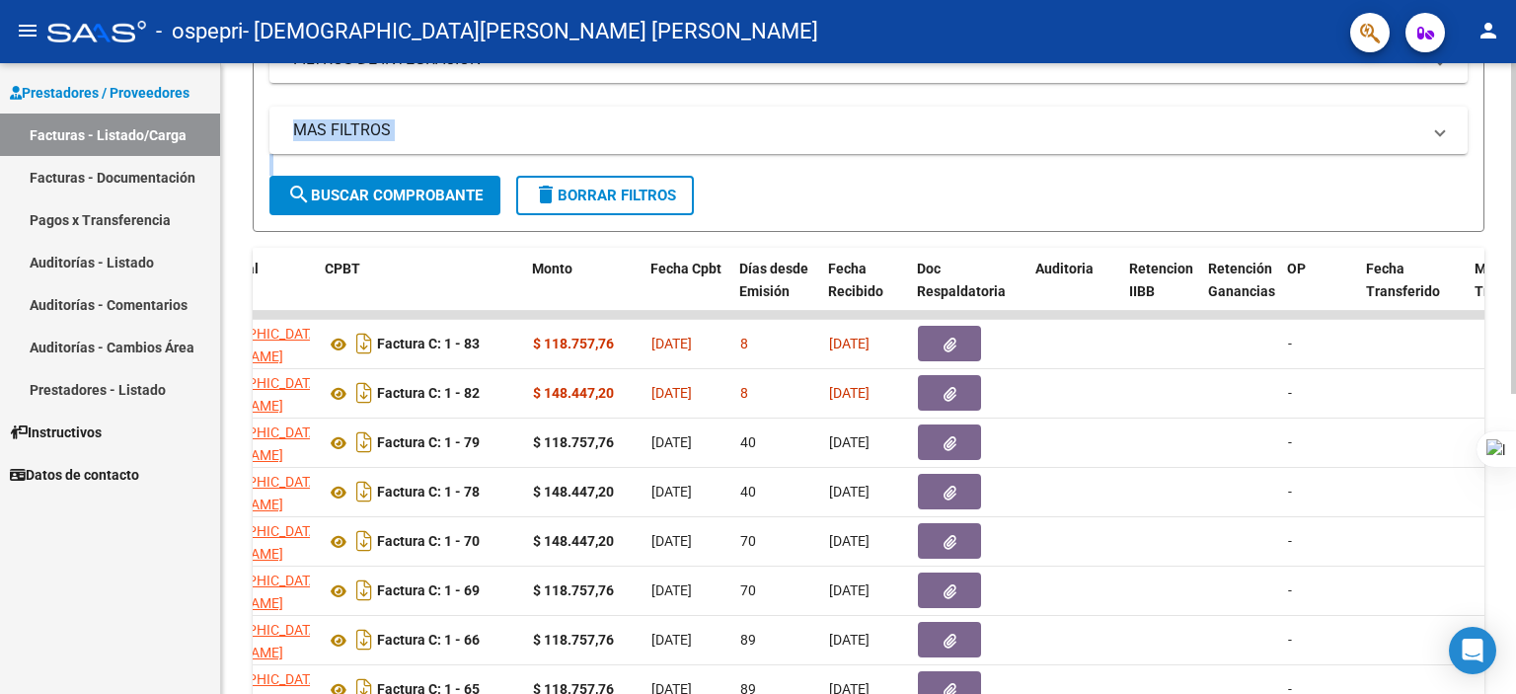
click at [1515, 467] on div at bounding box center [1515, 347] width 1 height 694
drag, startPoint x: 1515, startPoint y: 502, endPoint x: 1515, endPoint y: 570, distance: 68.1
click at [1515, 570] on div at bounding box center [1515, 347] width 1 height 694
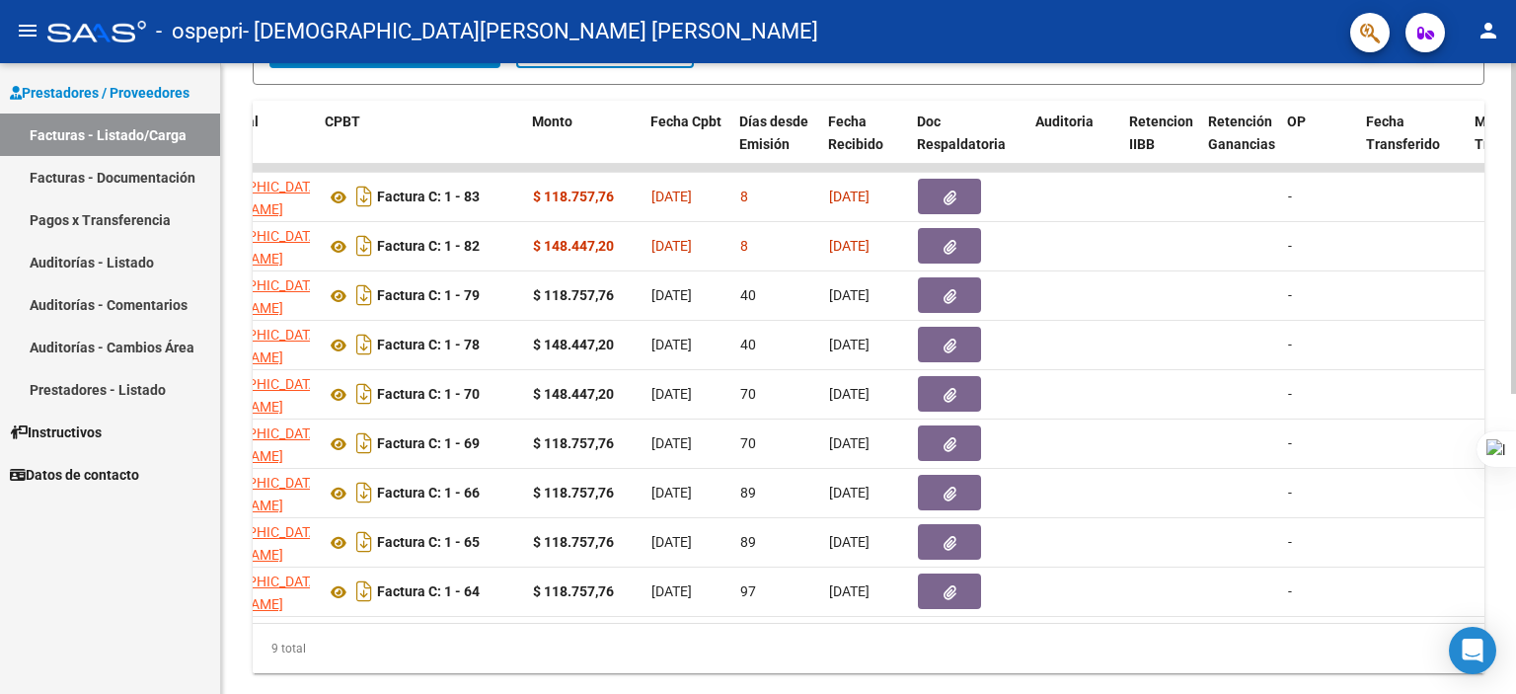
scroll to position [532, 0]
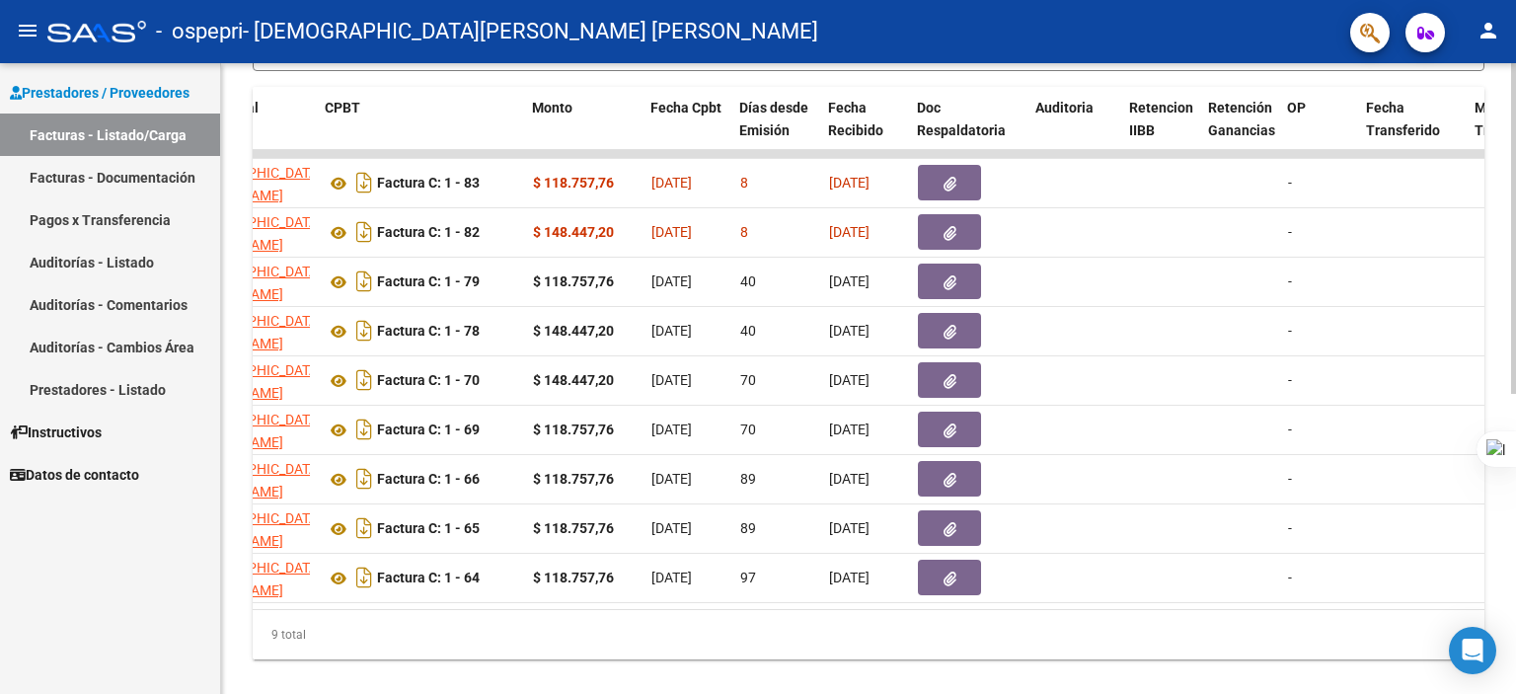
click at [1512, 651] on div at bounding box center [1513, 513] width 5 height 331
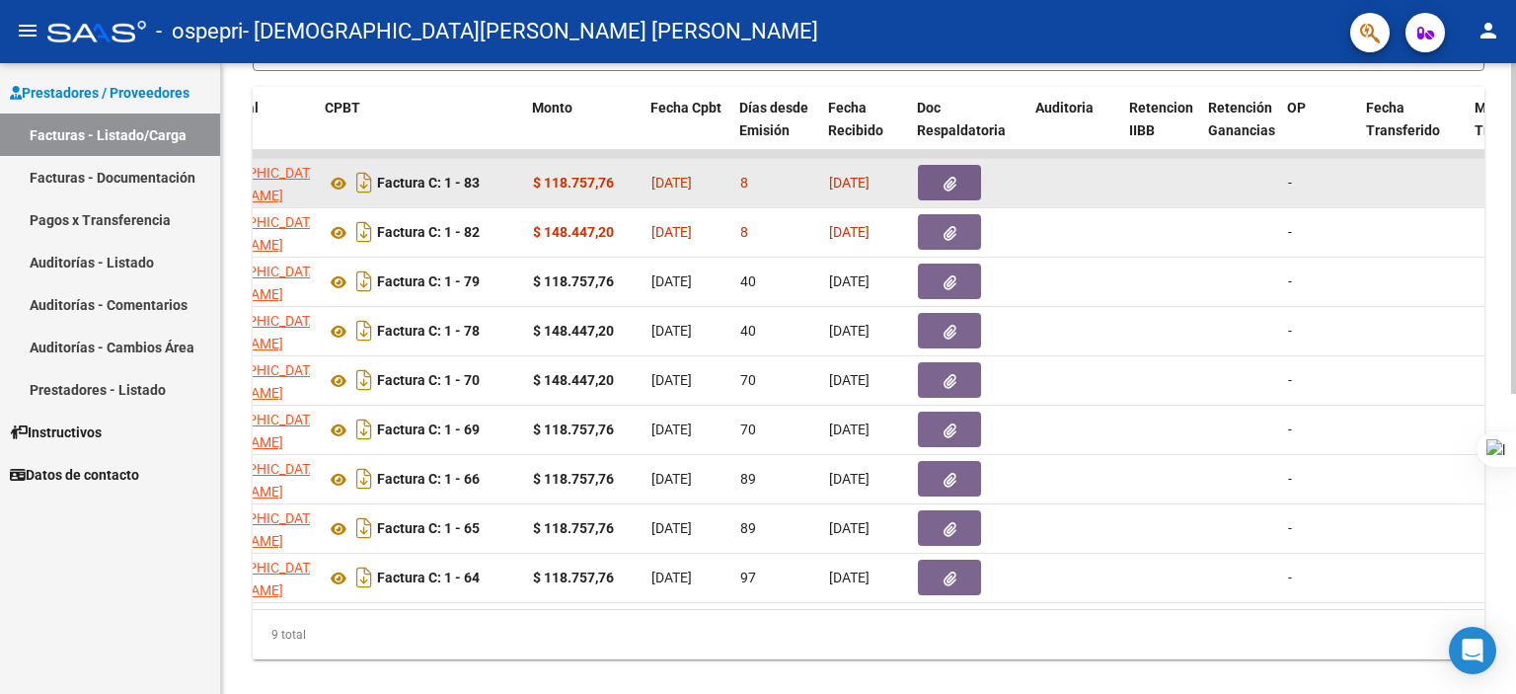
click at [950, 187] on icon "button" at bounding box center [949, 184] width 13 height 15
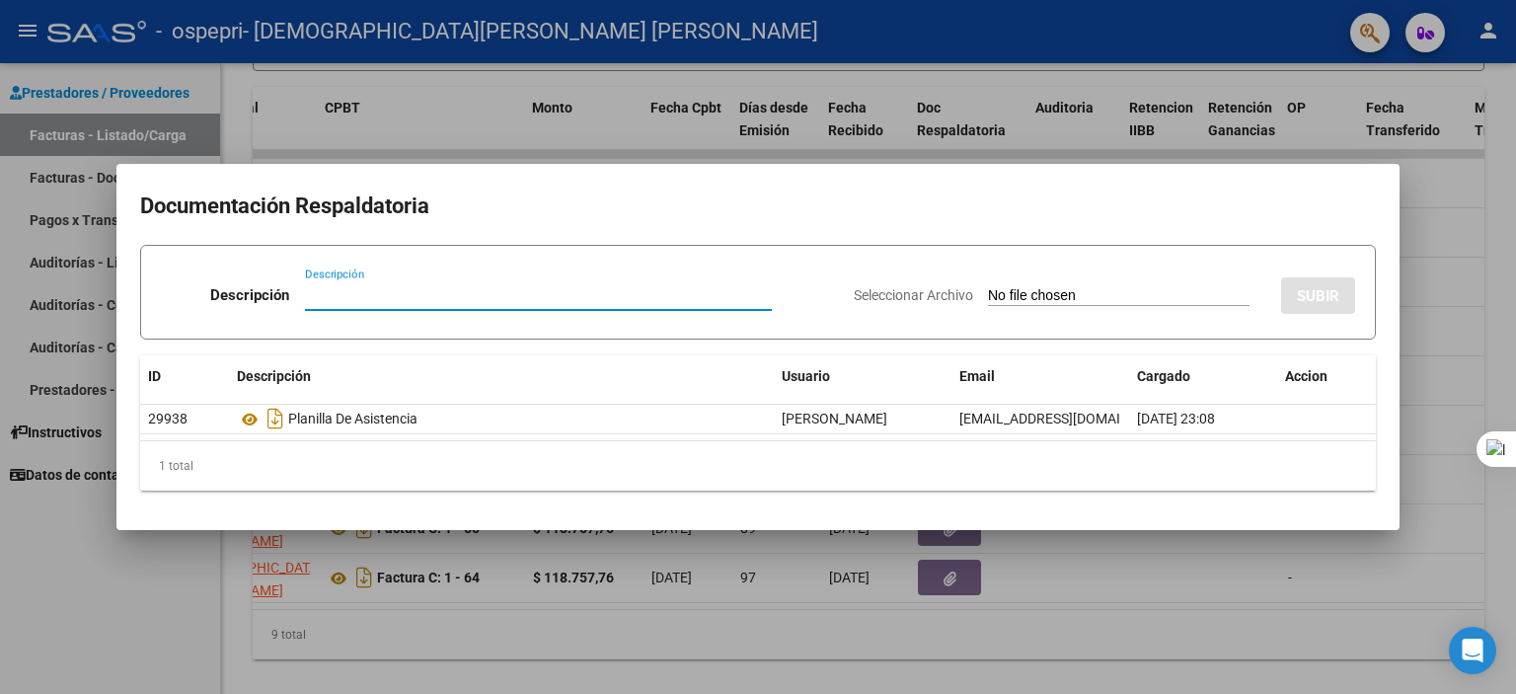
click at [1034, 132] on div at bounding box center [758, 347] width 1516 height 694
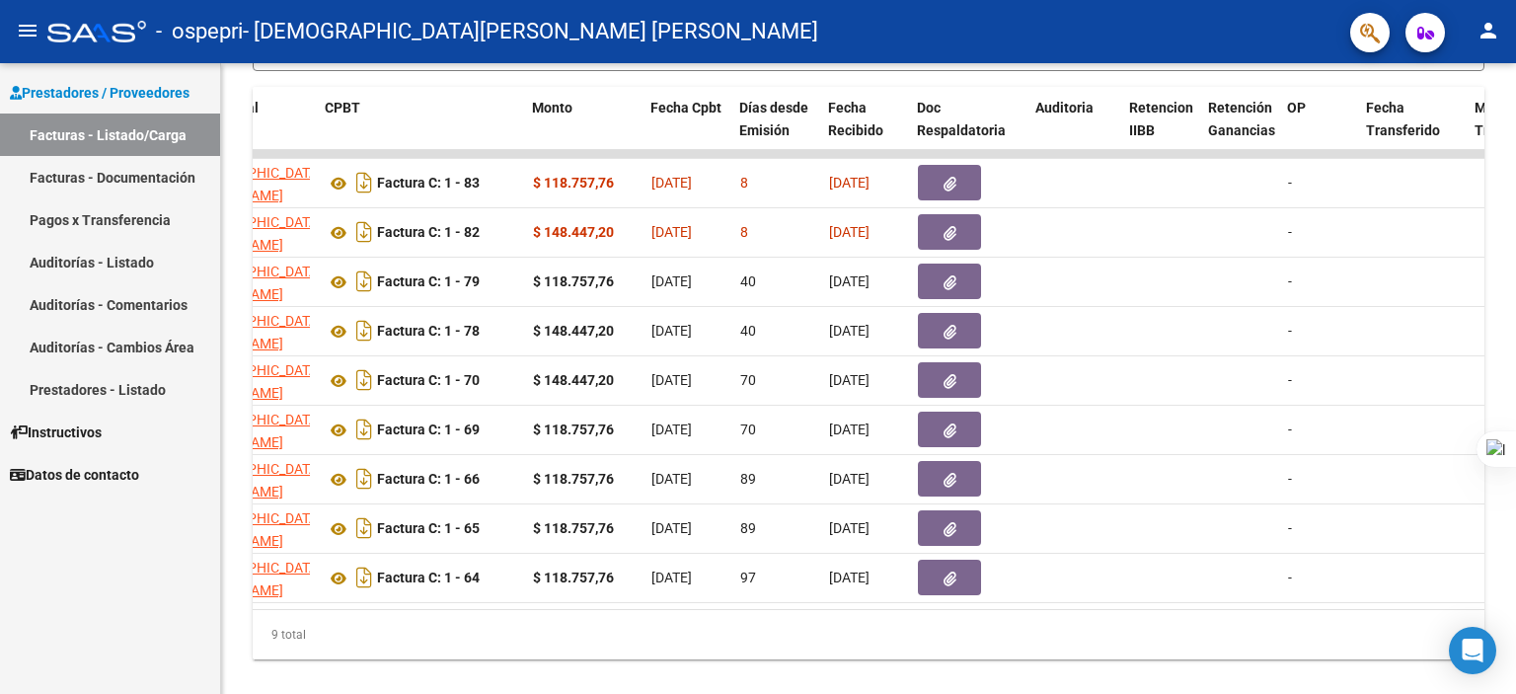
click at [1489, 34] on mat-icon "person" at bounding box center [1488, 31] width 24 height 24
click at [1461, 86] on button "person Mi Perfil" at bounding box center [1447, 82] width 120 height 47
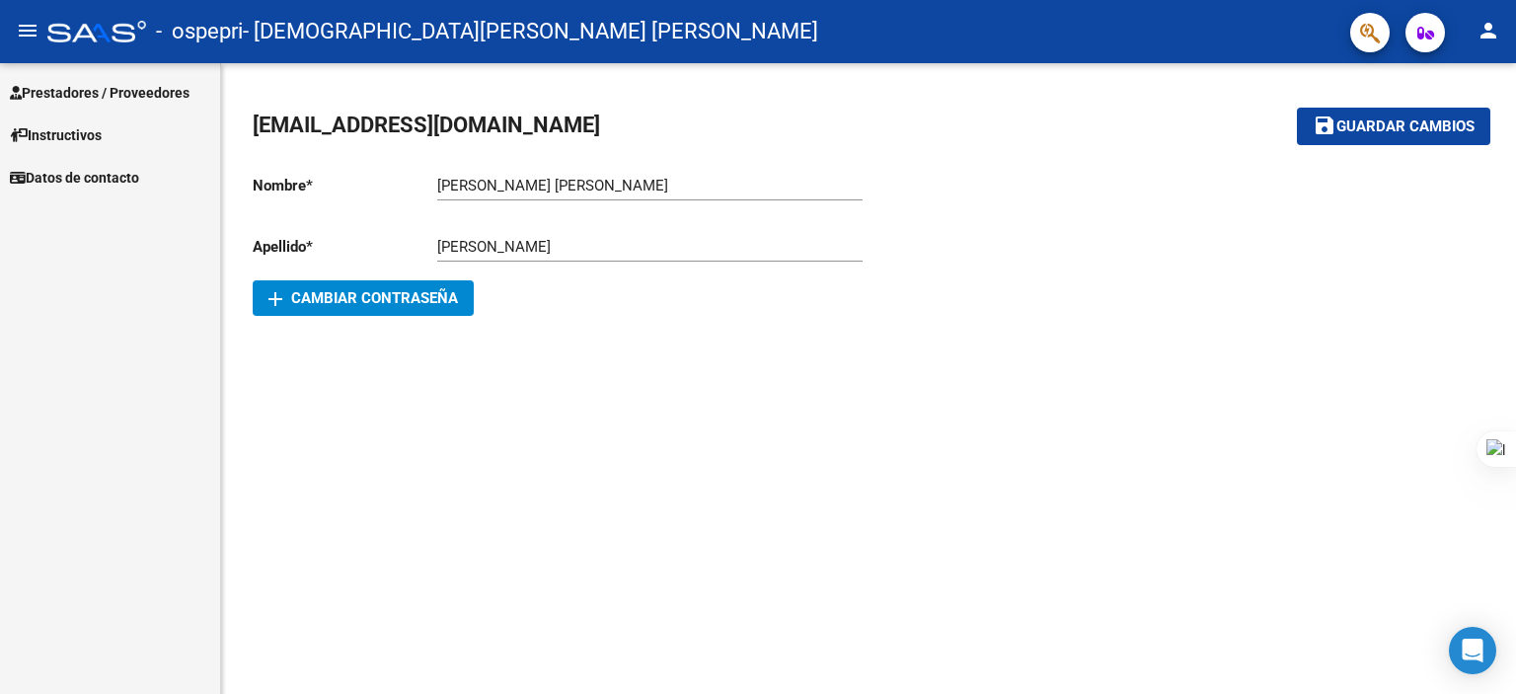
click at [135, 95] on span "Prestadores / Proveedores" at bounding box center [100, 93] width 180 height 22
click at [184, 89] on span "Prestadores / Proveedores" at bounding box center [100, 93] width 180 height 22
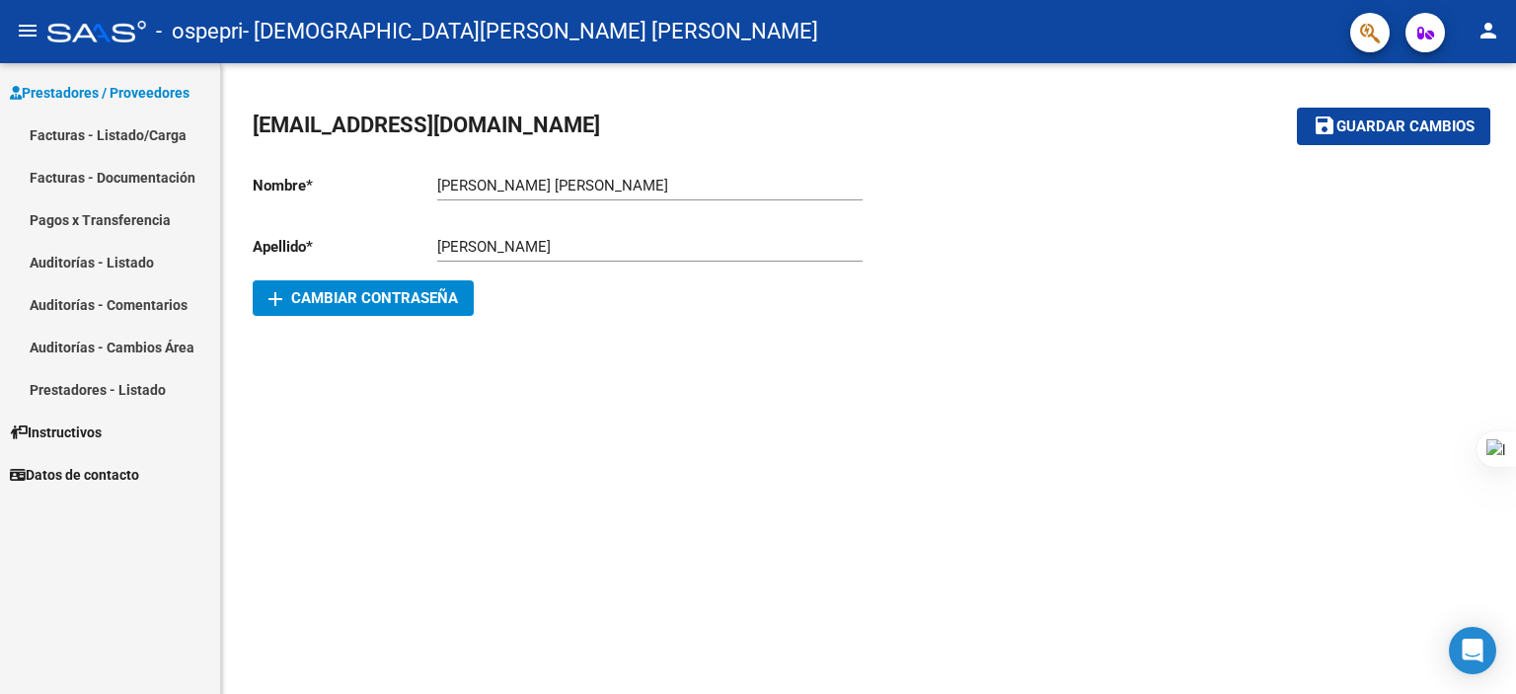
click at [147, 141] on link "Facturas - Listado/Carga" at bounding box center [110, 134] width 220 height 42
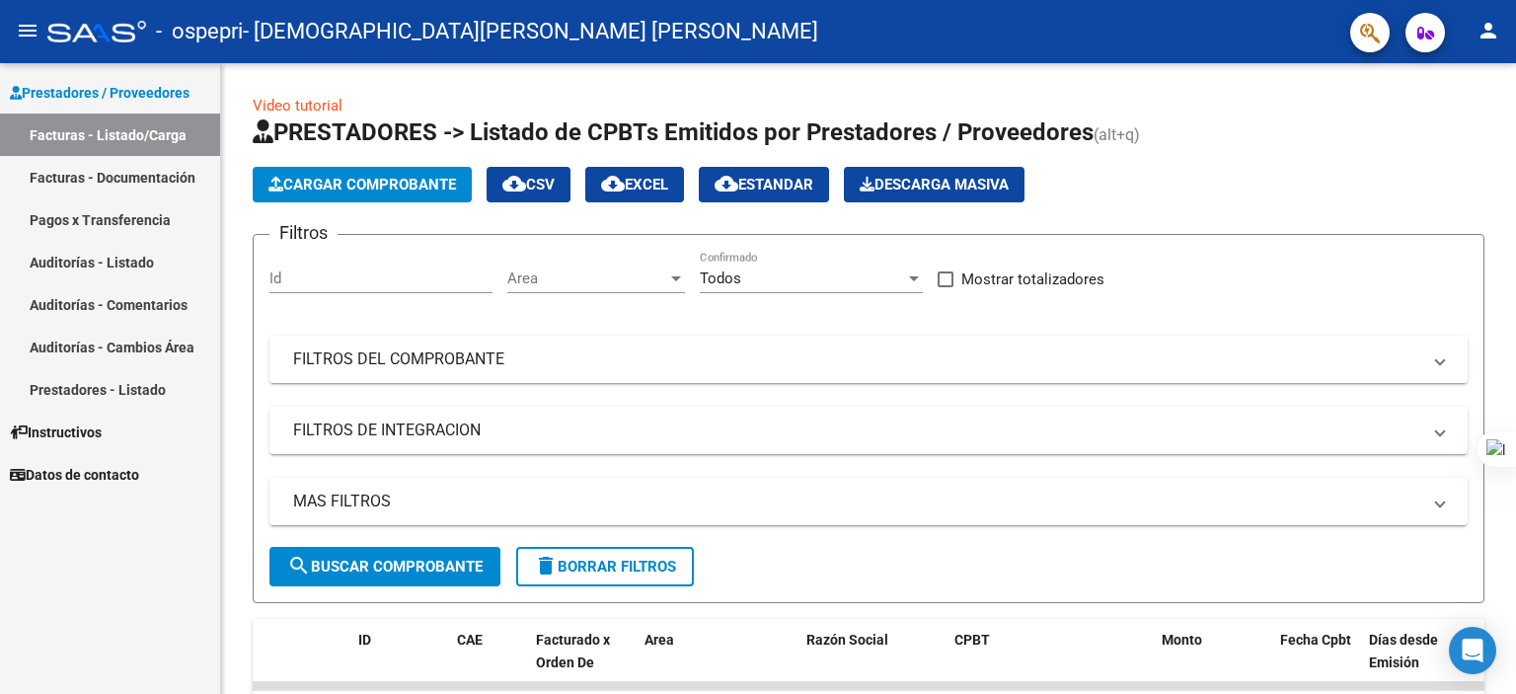
drag, startPoint x: 1515, startPoint y: 191, endPoint x: 1515, endPoint y: 282, distance: 90.8
click at [1515, 282] on div at bounding box center [1515, 347] width 1 height 694
click at [1508, 377] on div "Video tutorial PRESTADORES -> Listado de CPBTs Emitidos por Prestadores / Prove…" at bounding box center [868, 658] width 1295 height 1191
drag, startPoint x: 1508, startPoint y: 377, endPoint x: 1515, endPoint y: 465, distance: 88.1
click at [1515, 465] on div at bounding box center [1515, 347] width 1 height 694
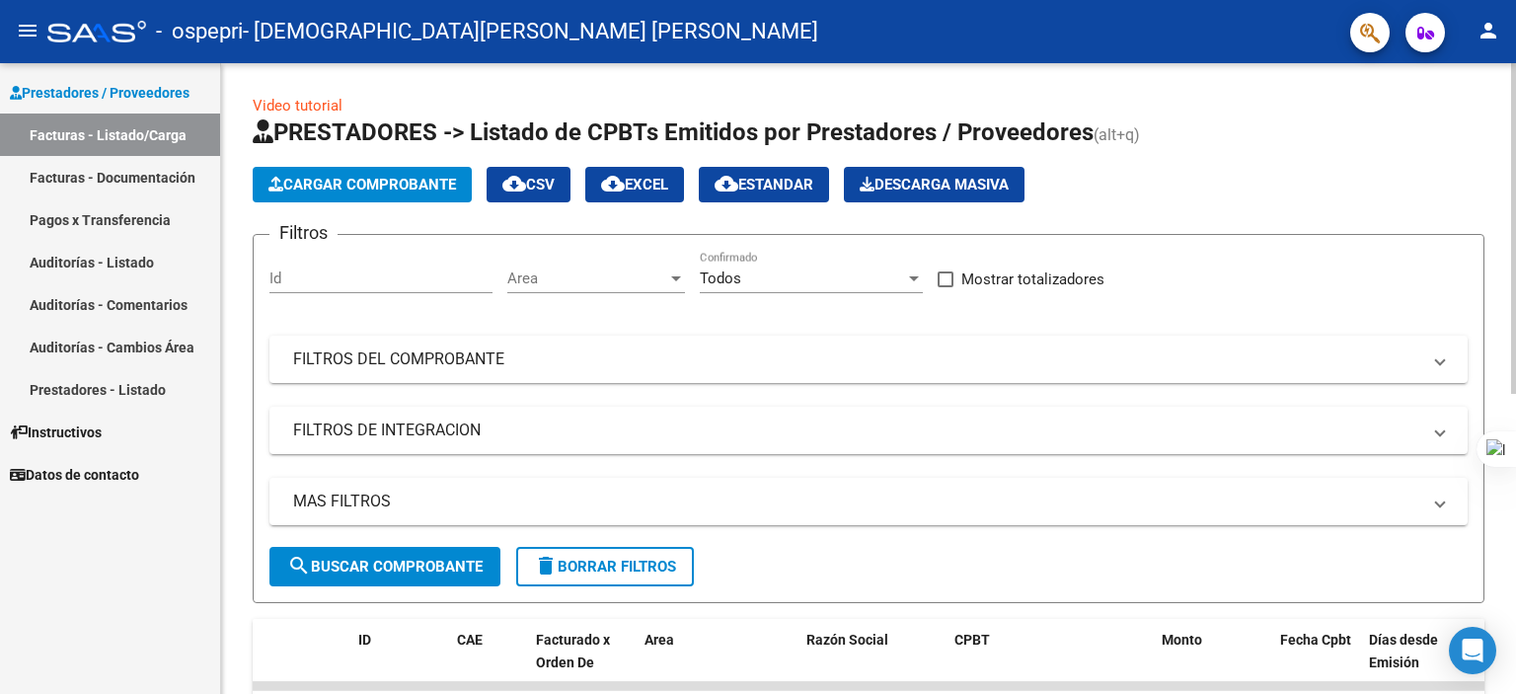
drag, startPoint x: 1515, startPoint y: 465, endPoint x: 1500, endPoint y: 569, distance: 105.6
click at [1500, 569] on div "Video tutorial PRESTADORES -> Listado de CPBTs Emitidos por Prestadores / Prove…" at bounding box center [868, 658] width 1295 height 1191
click at [1515, 565] on div at bounding box center [1515, 347] width 1 height 694
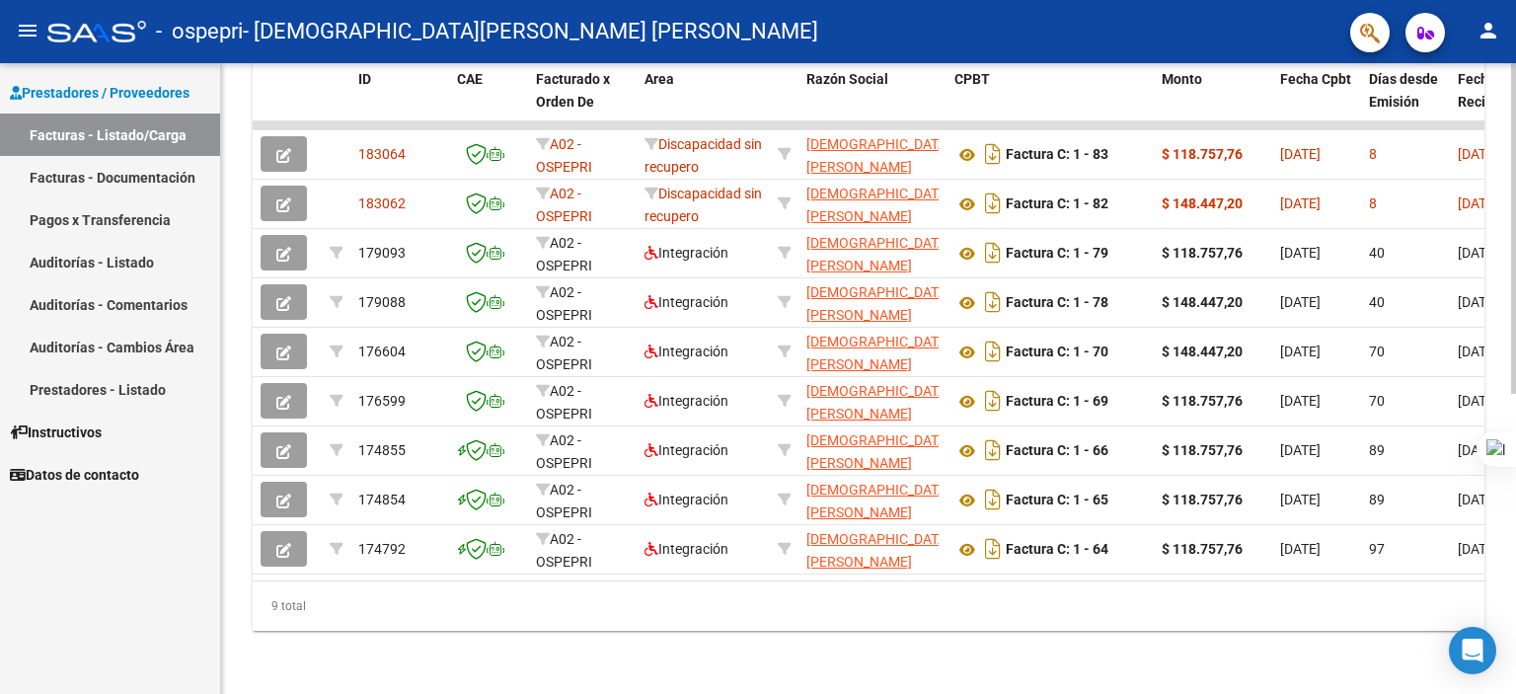
click at [1514, 595] on html "menu - ospepri - [PERSON_NAME] [PERSON_NAME] person Prestadores / Proveedores F…" at bounding box center [758, 347] width 1516 height 694
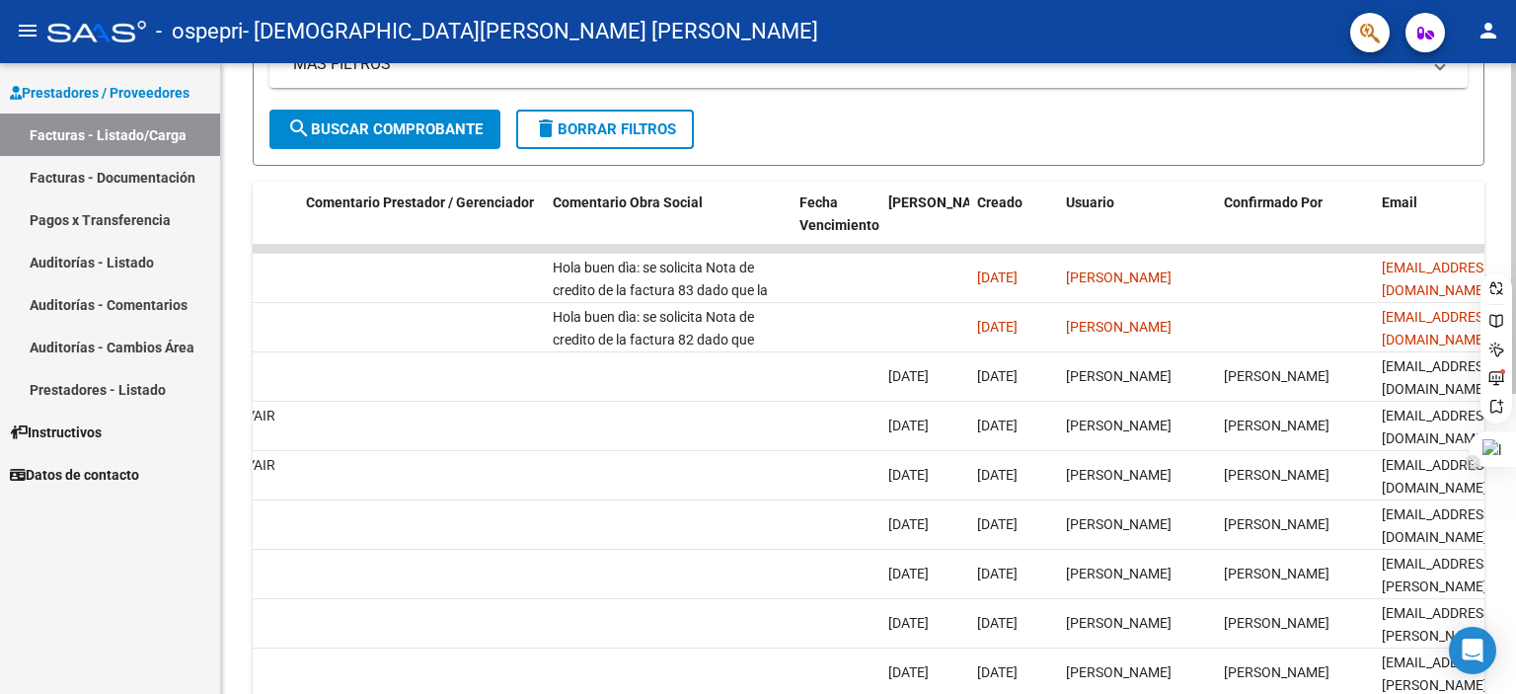
scroll to position [409, 0]
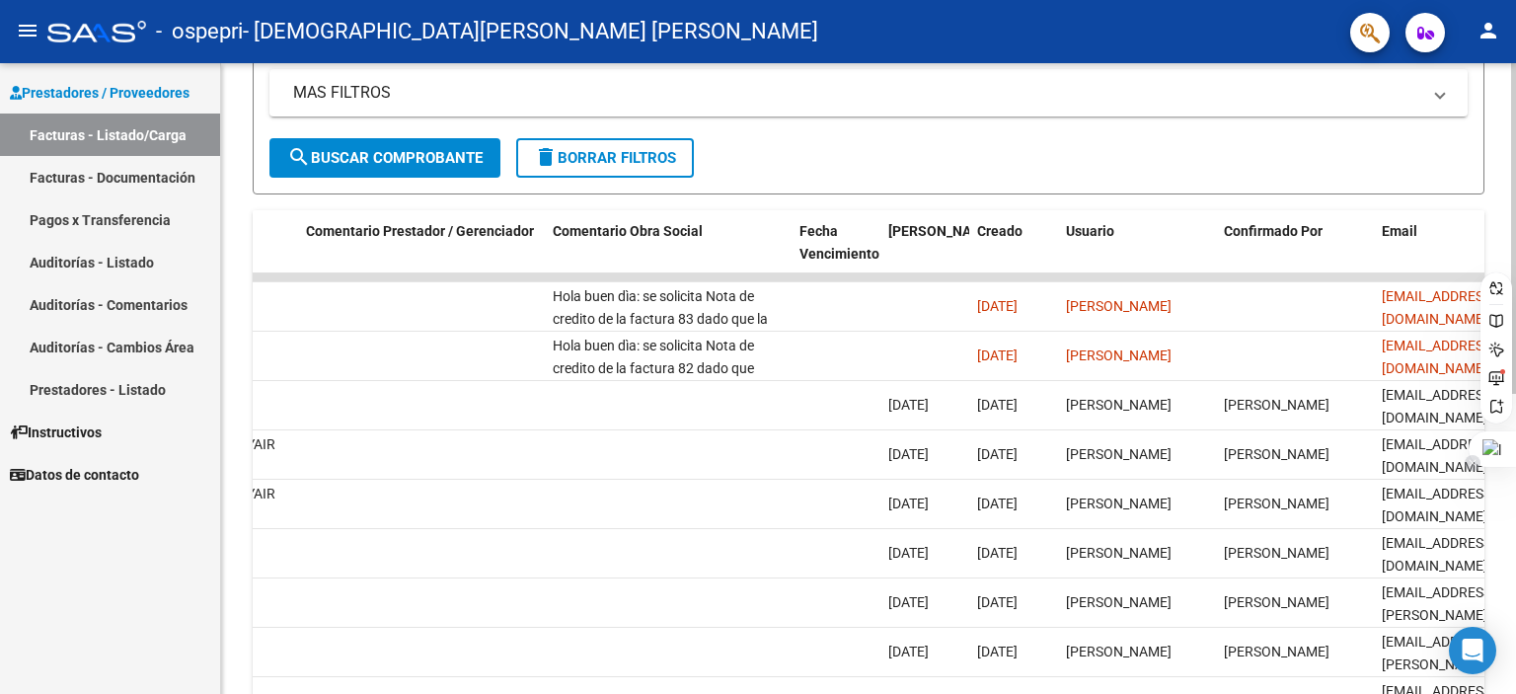
click at [1507, 440] on html "menu - ospepri - [PERSON_NAME] [PERSON_NAME] person Prestadores / Proveedores F…" at bounding box center [758, 347] width 1516 height 694
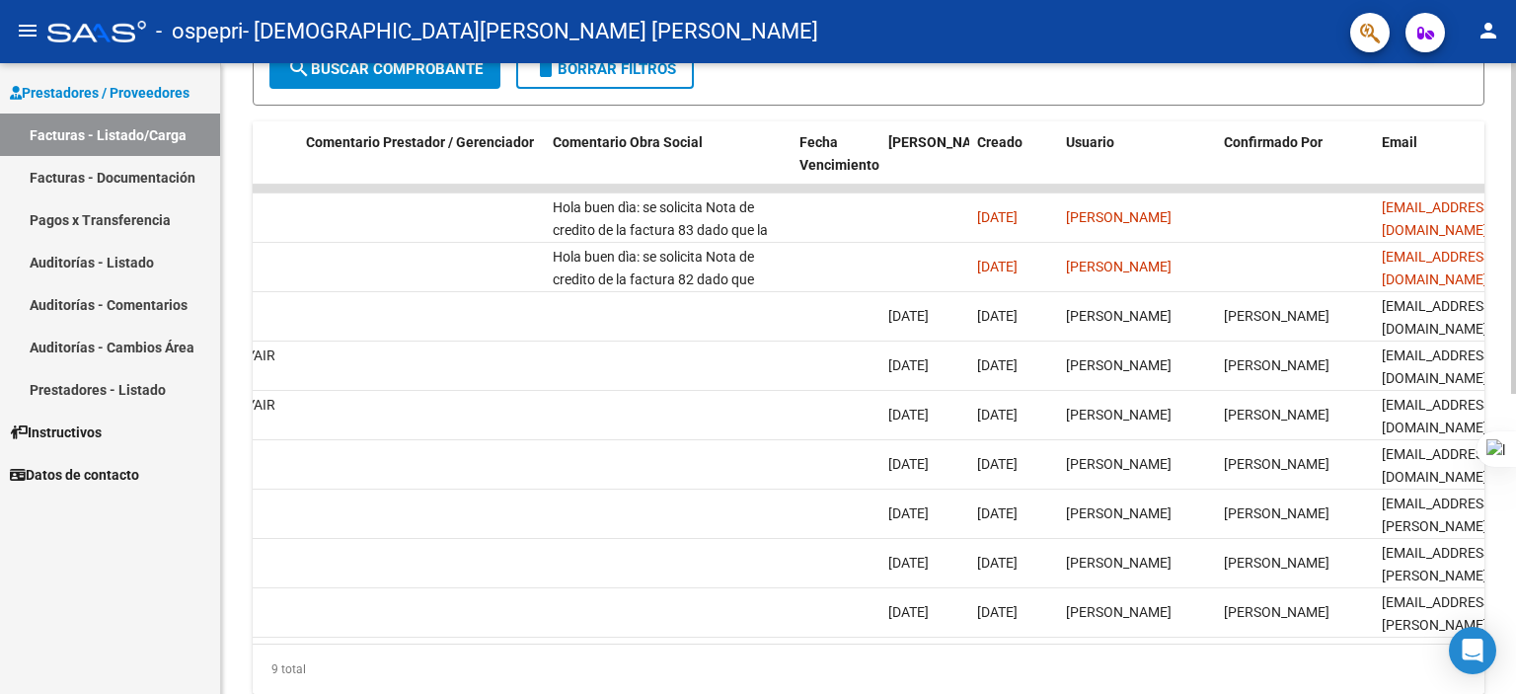
click at [1511, 358] on div at bounding box center [1513, 495] width 5 height 331
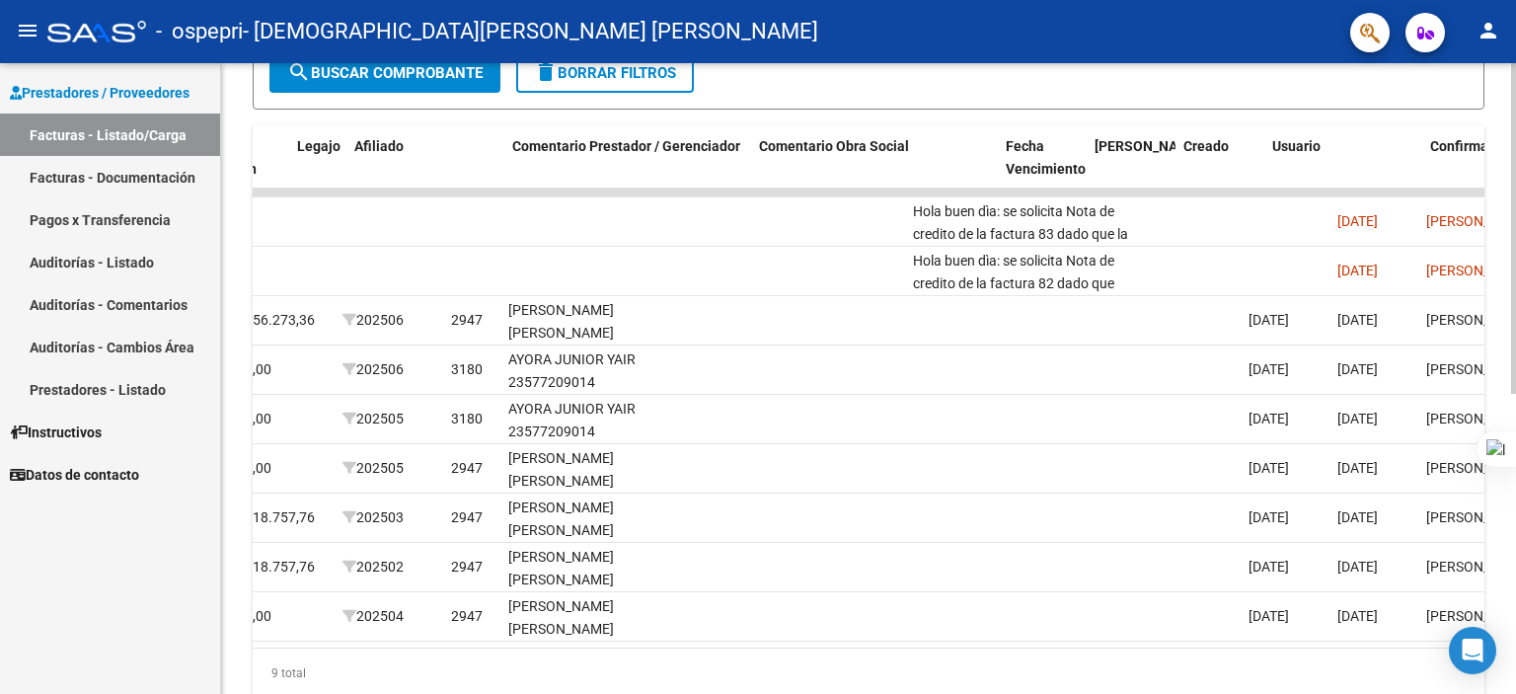
scroll to position [0, 2636]
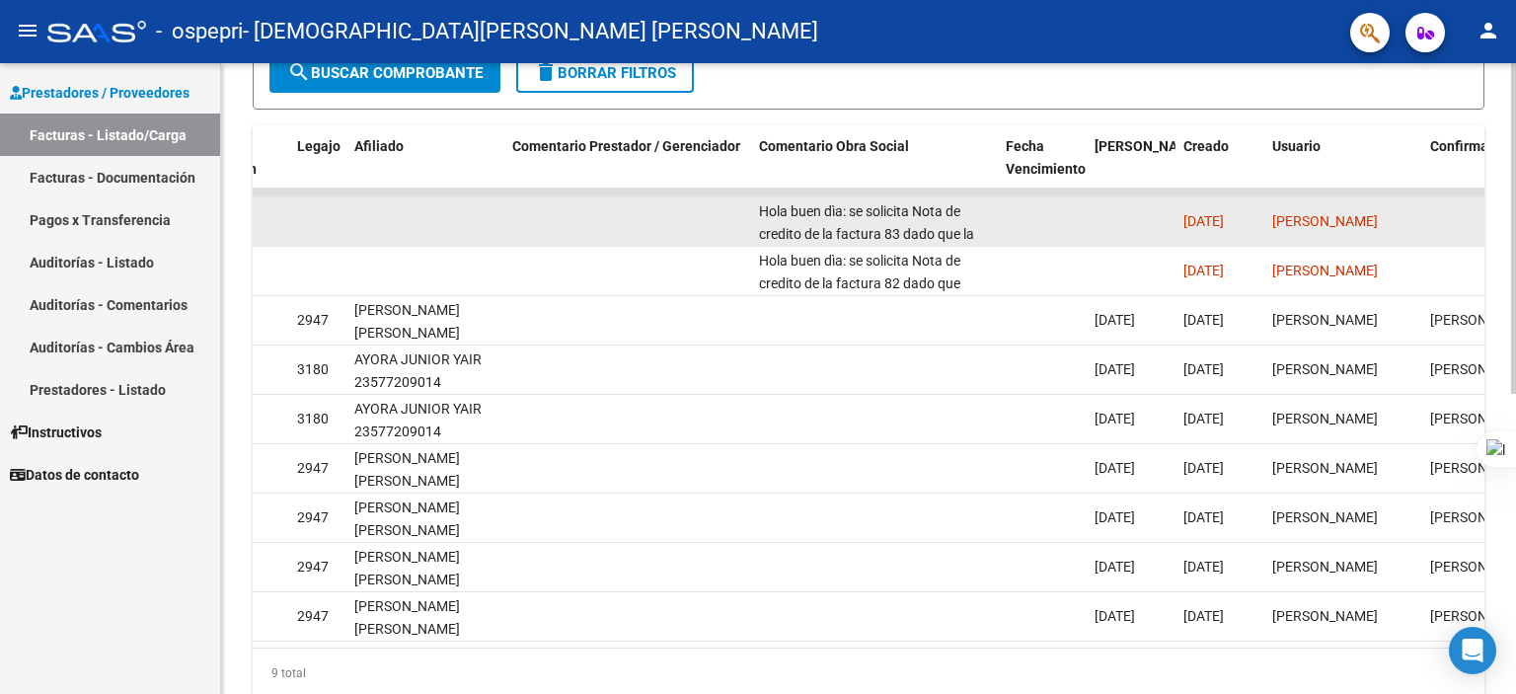
click at [900, 220] on div "Hola buen dìa: se solicita Nota de credito de la factura 83 dado que la misma t…" at bounding box center [874, 220] width 231 height 41
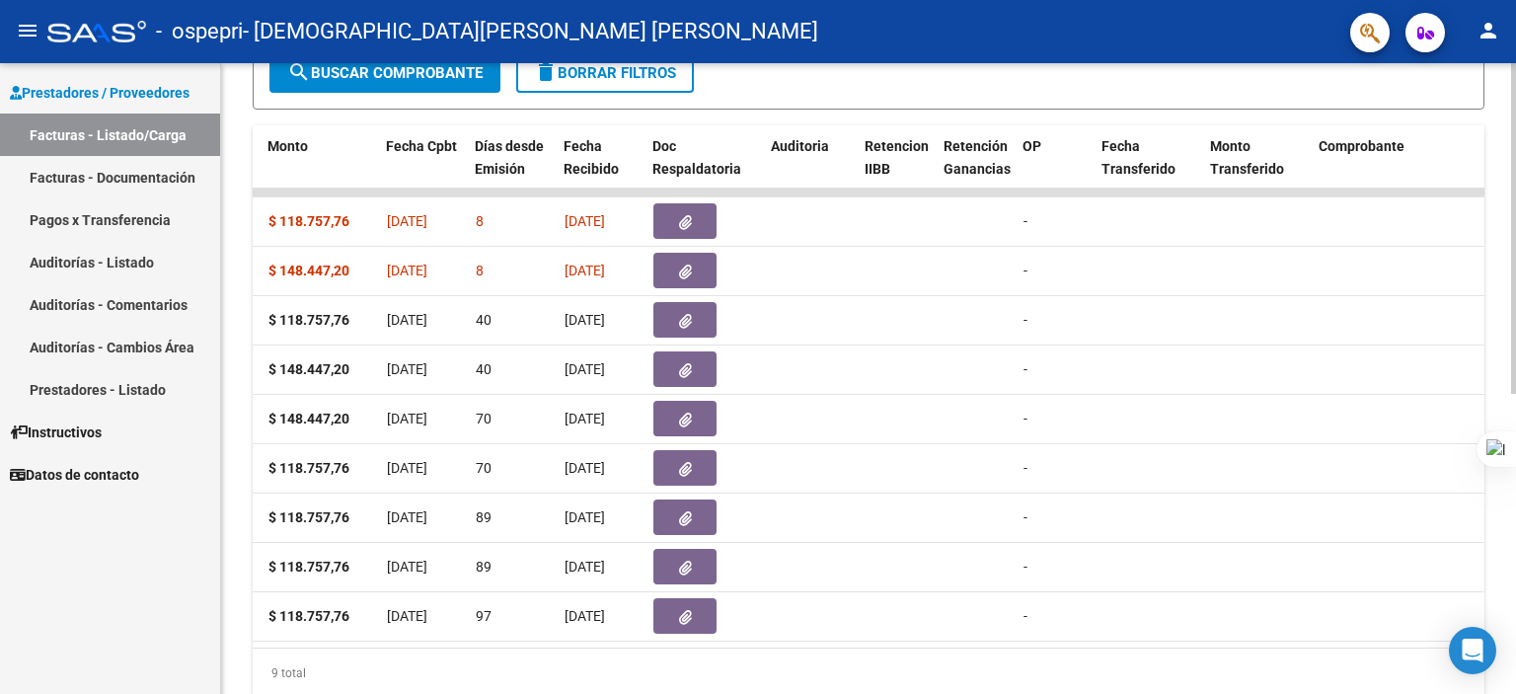
scroll to position [0, 836]
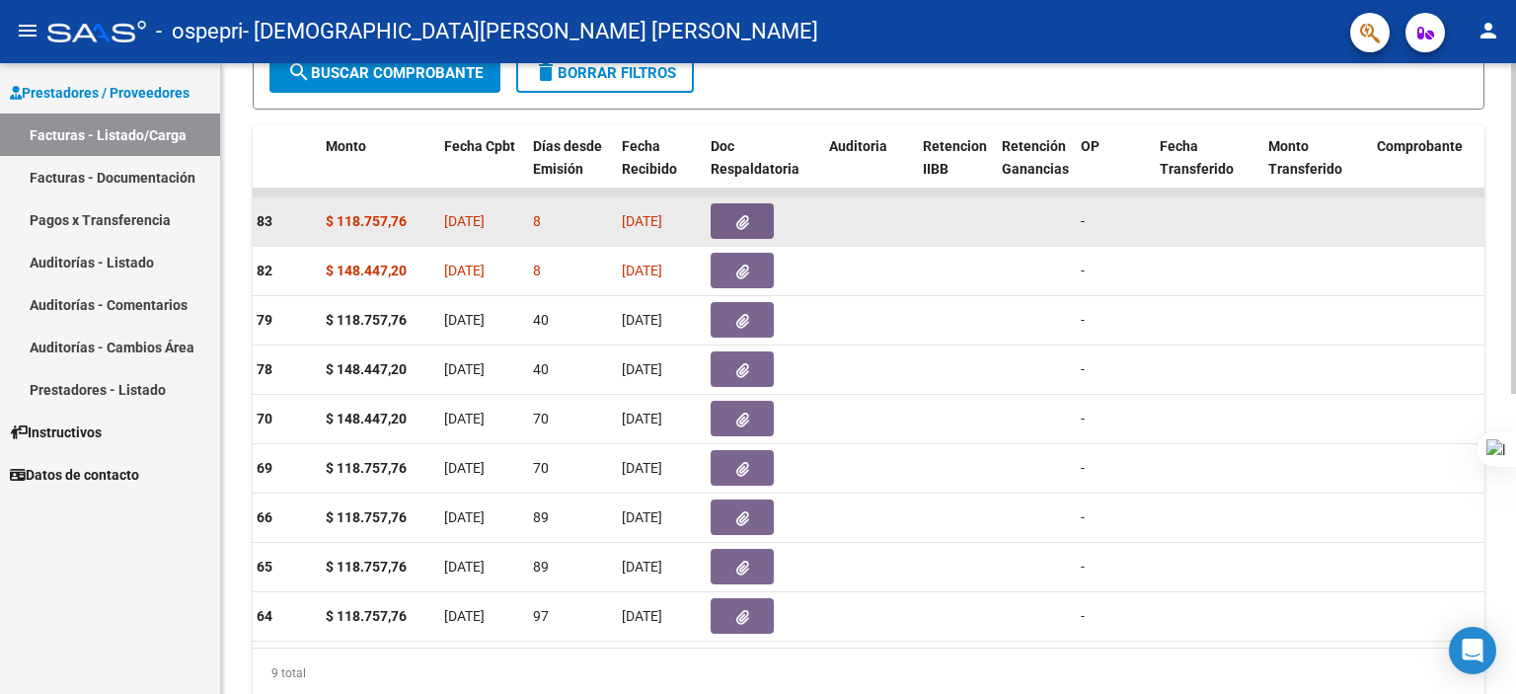
click at [767, 216] on button "button" at bounding box center [742, 221] width 63 height 36
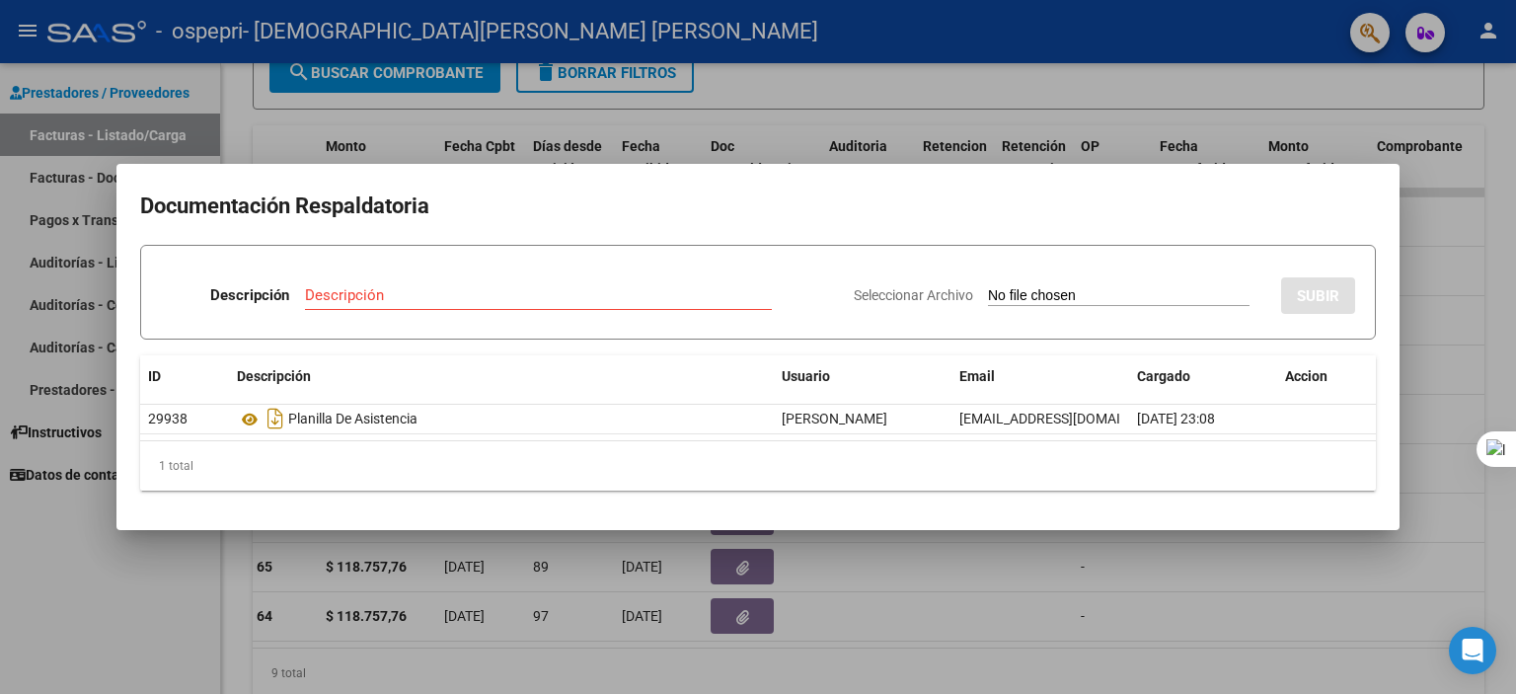
click at [1163, 293] on input "Seleccionar Archivo" at bounding box center [1119, 296] width 262 height 19
type input "C:\fakepath\27166837206_013_00001_00000005.pdf"
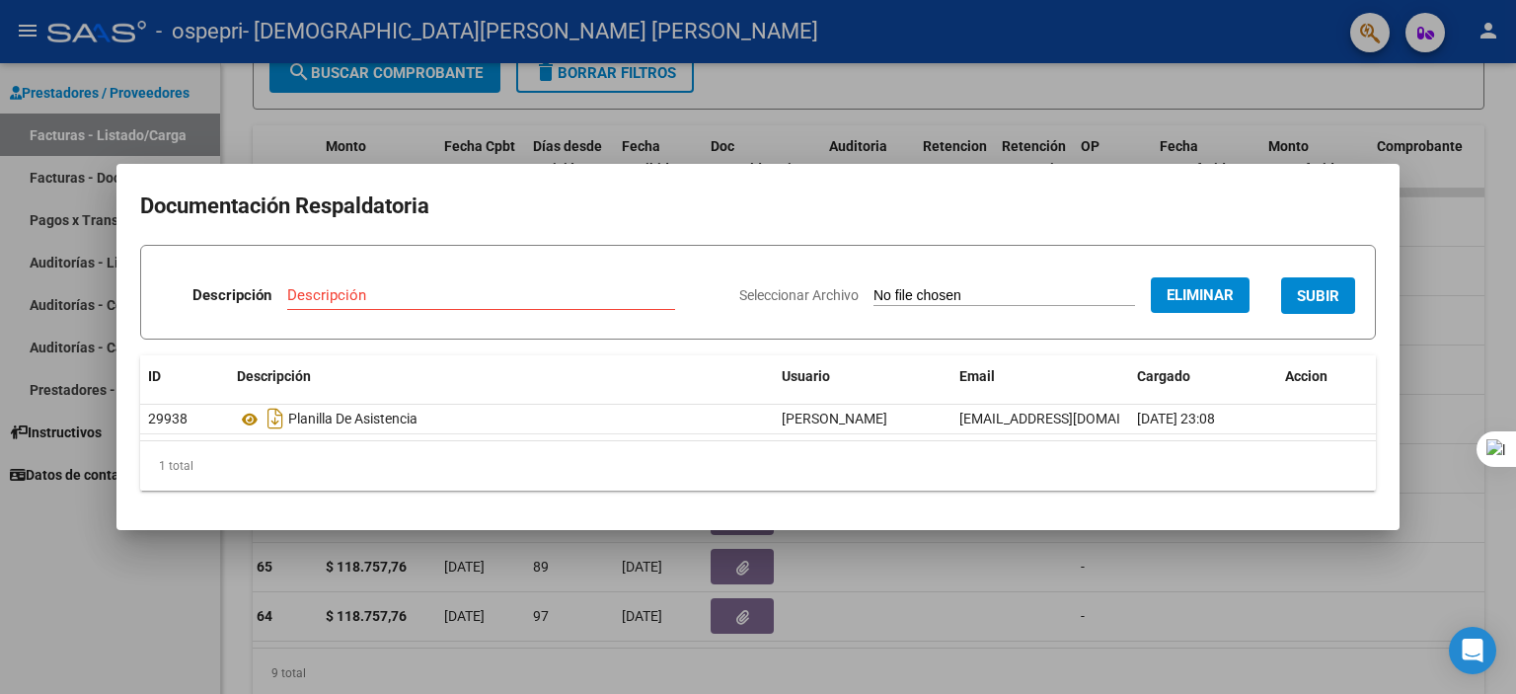
click at [465, 293] on input "Descripción" at bounding box center [481, 295] width 388 height 18
click at [345, 289] on input "Nota de Credito factura 83" at bounding box center [481, 295] width 388 height 18
type input "Nota de Crédito factura 83"
click at [1295, 298] on button "SUBIR" at bounding box center [1318, 295] width 74 height 37
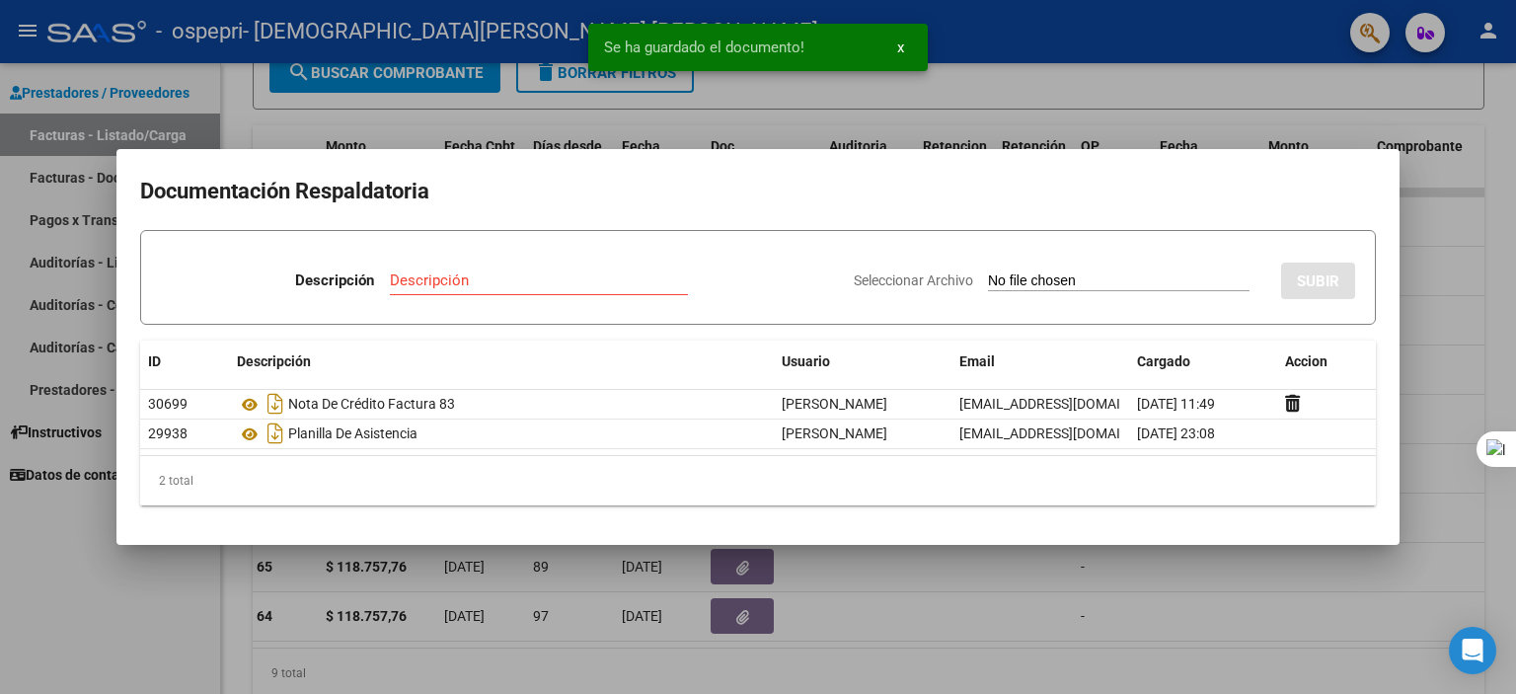
click at [1190, 570] on div at bounding box center [758, 347] width 1516 height 694
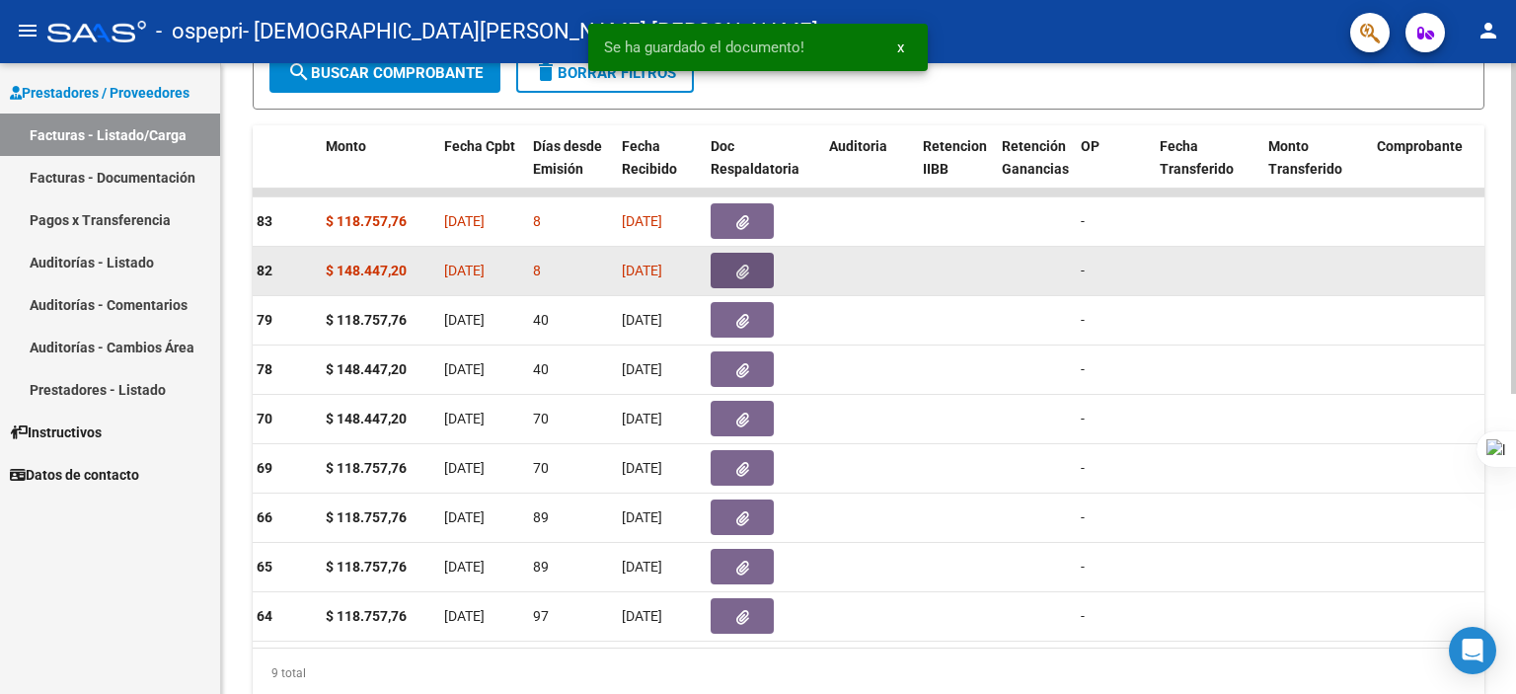
click at [740, 268] on icon "button" at bounding box center [742, 271] width 13 height 15
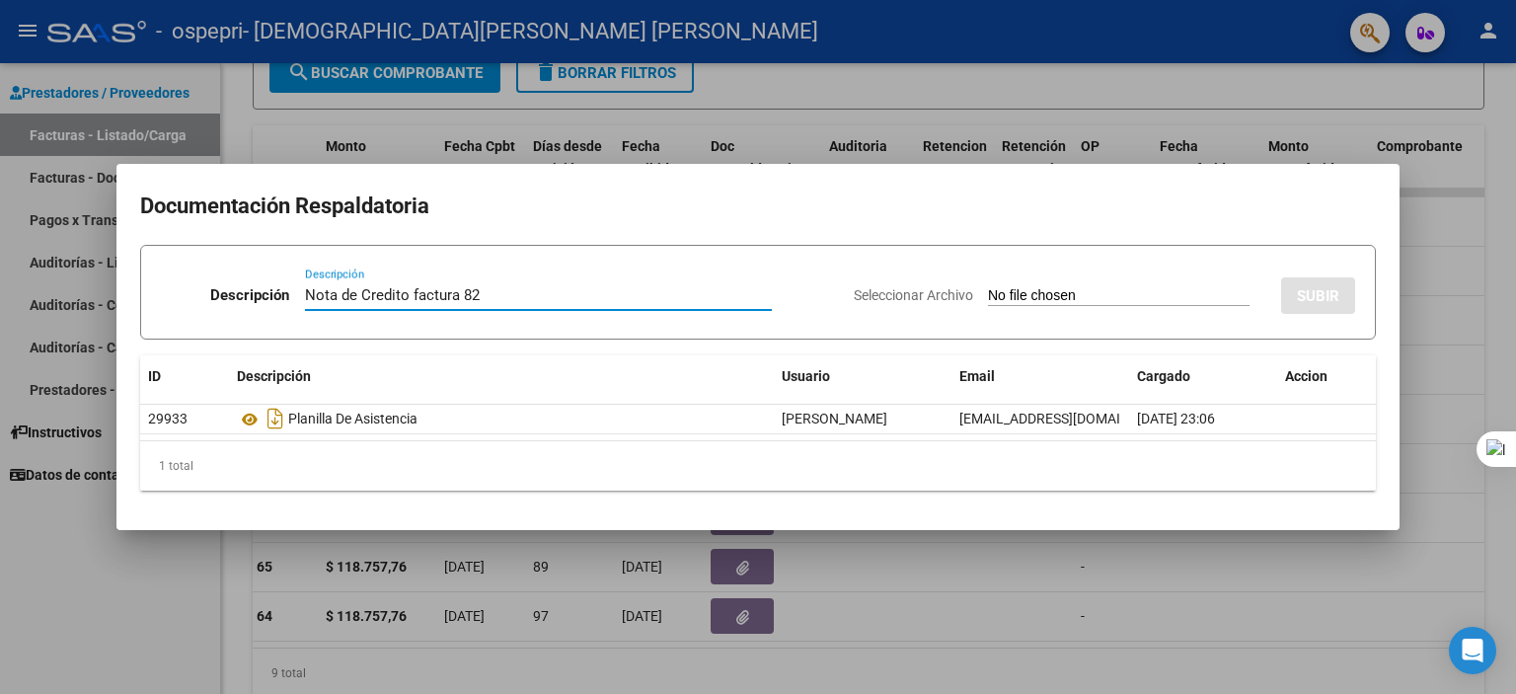
type input "Nota de Credito factura 82"
click at [996, 276] on div "Seleccionar Archivo SUBIR" at bounding box center [1104, 292] width 501 height 60
click at [995, 292] on input "Seleccionar Archivo" at bounding box center [1119, 296] width 262 height 19
type input "C:\fakepath\27166837206_013_00001_00000006.pdf"
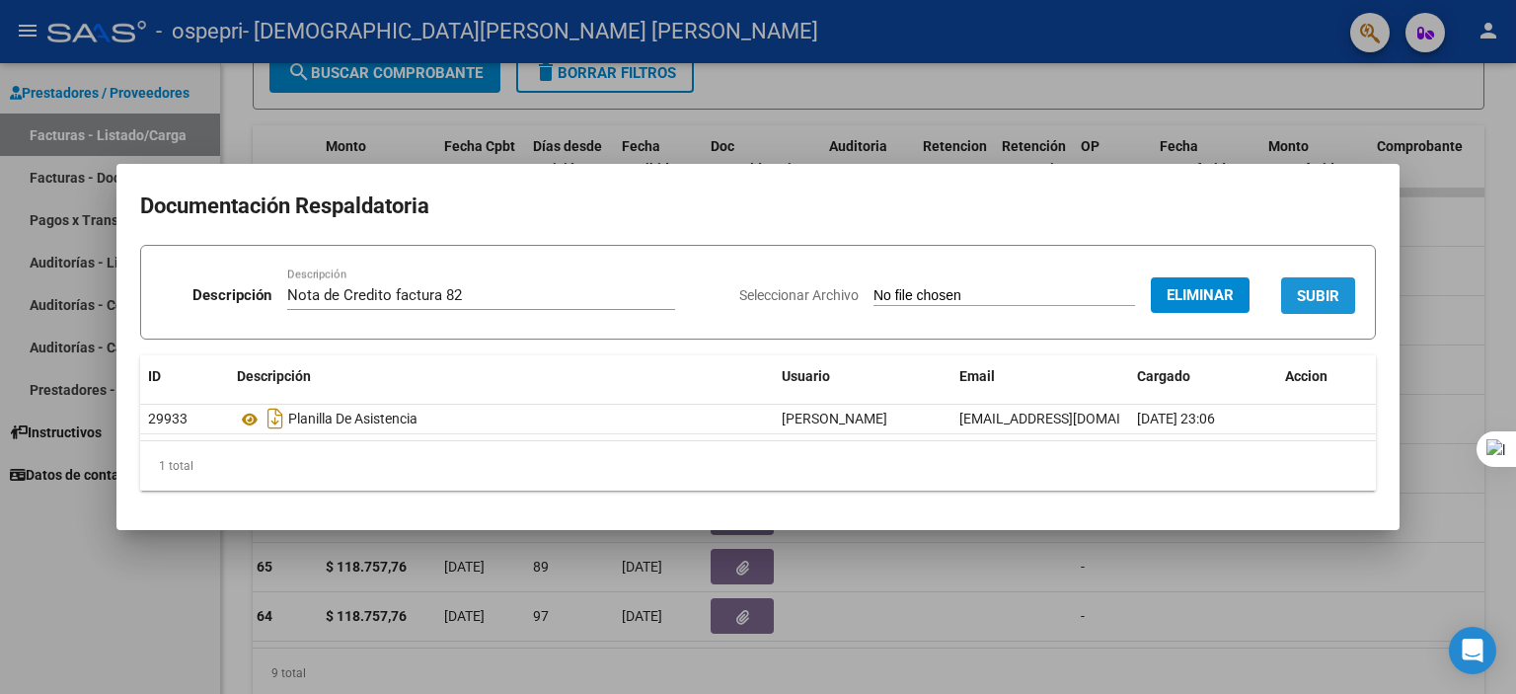
click at [1296, 294] on button "SUBIR" at bounding box center [1318, 295] width 74 height 37
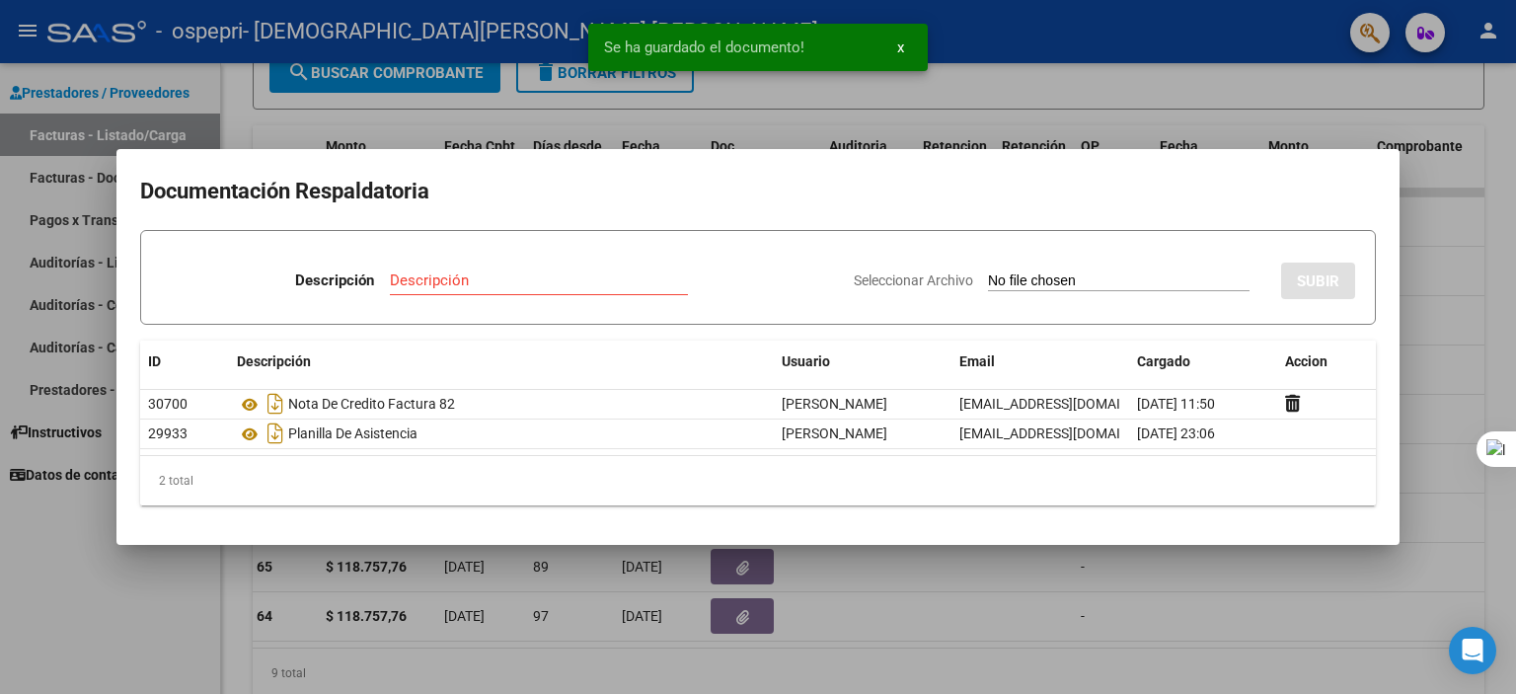
click at [1270, 116] on div at bounding box center [758, 347] width 1516 height 694
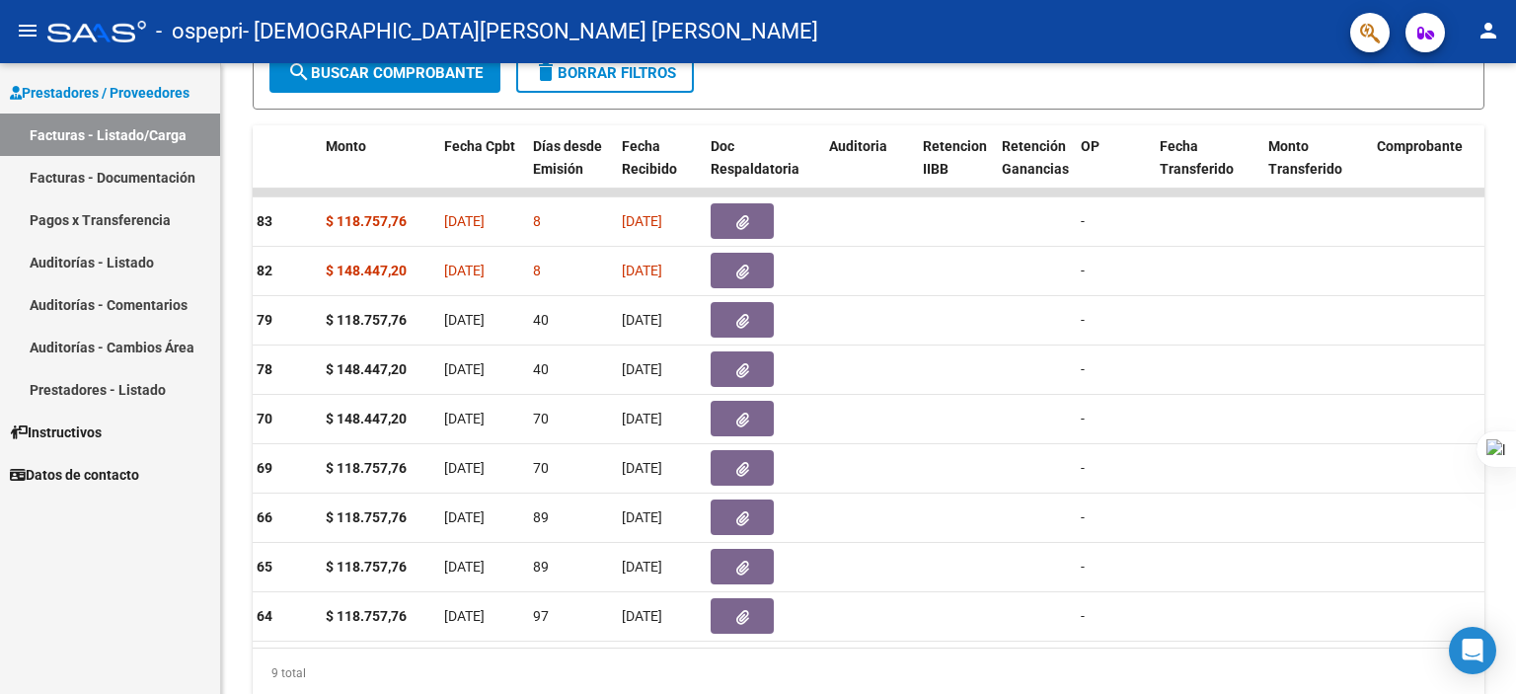
click at [102, 142] on link "Facturas - Listado/Carga" at bounding box center [110, 134] width 220 height 42
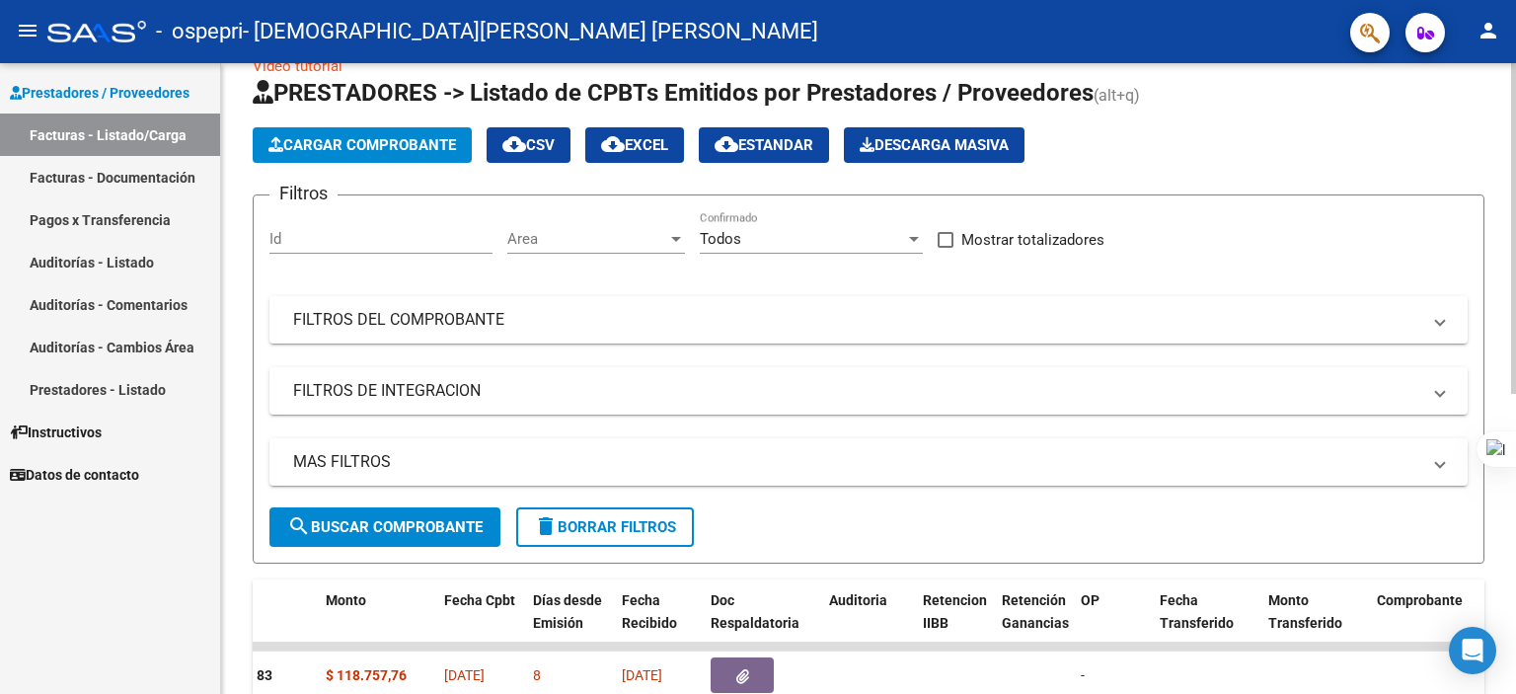
scroll to position [0, 0]
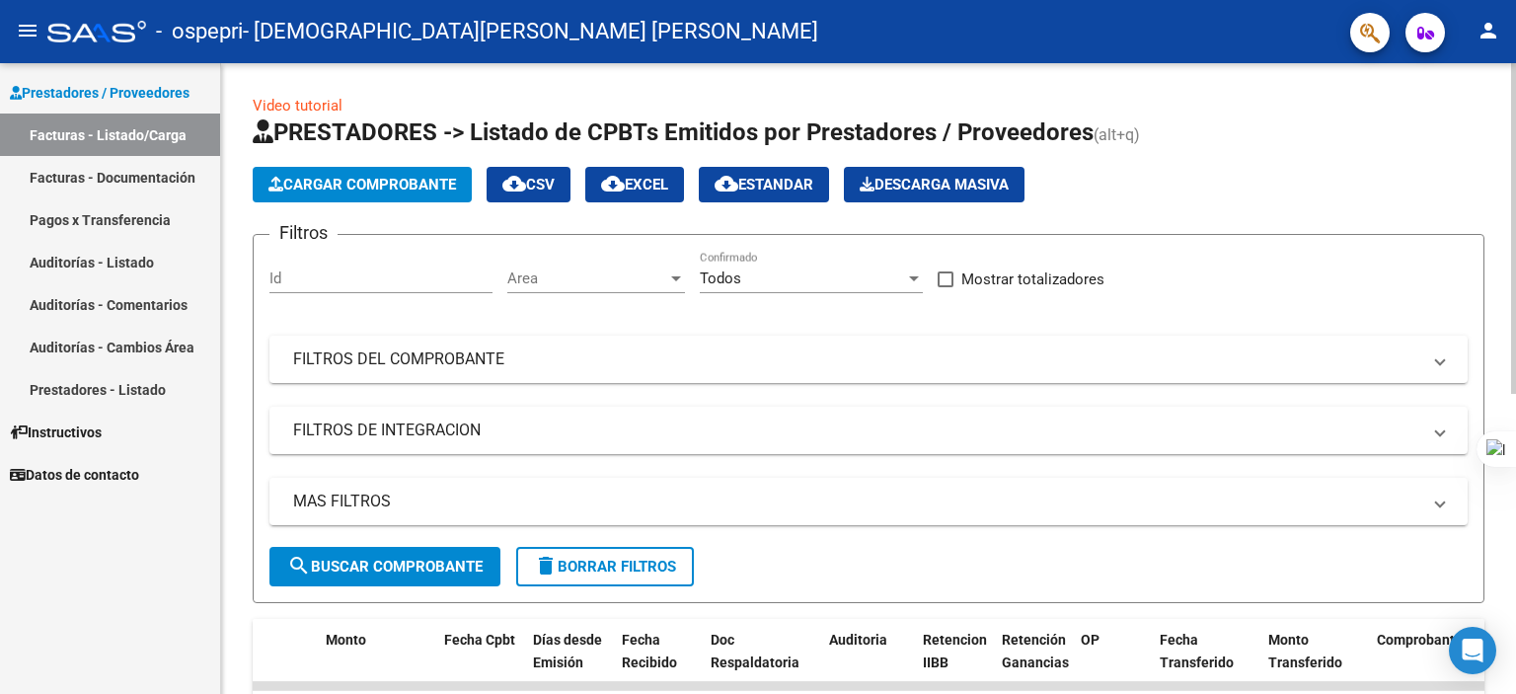
click at [1504, 121] on div "Video tutorial PRESTADORES -> Listado de CPBTs Emitidos por Prestadores / Prove…" at bounding box center [871, 658] width 1300 height 1191
click at [385, 177] on span "Cargar Comprobante" at bounding box center [361, 185] width 187 height 18
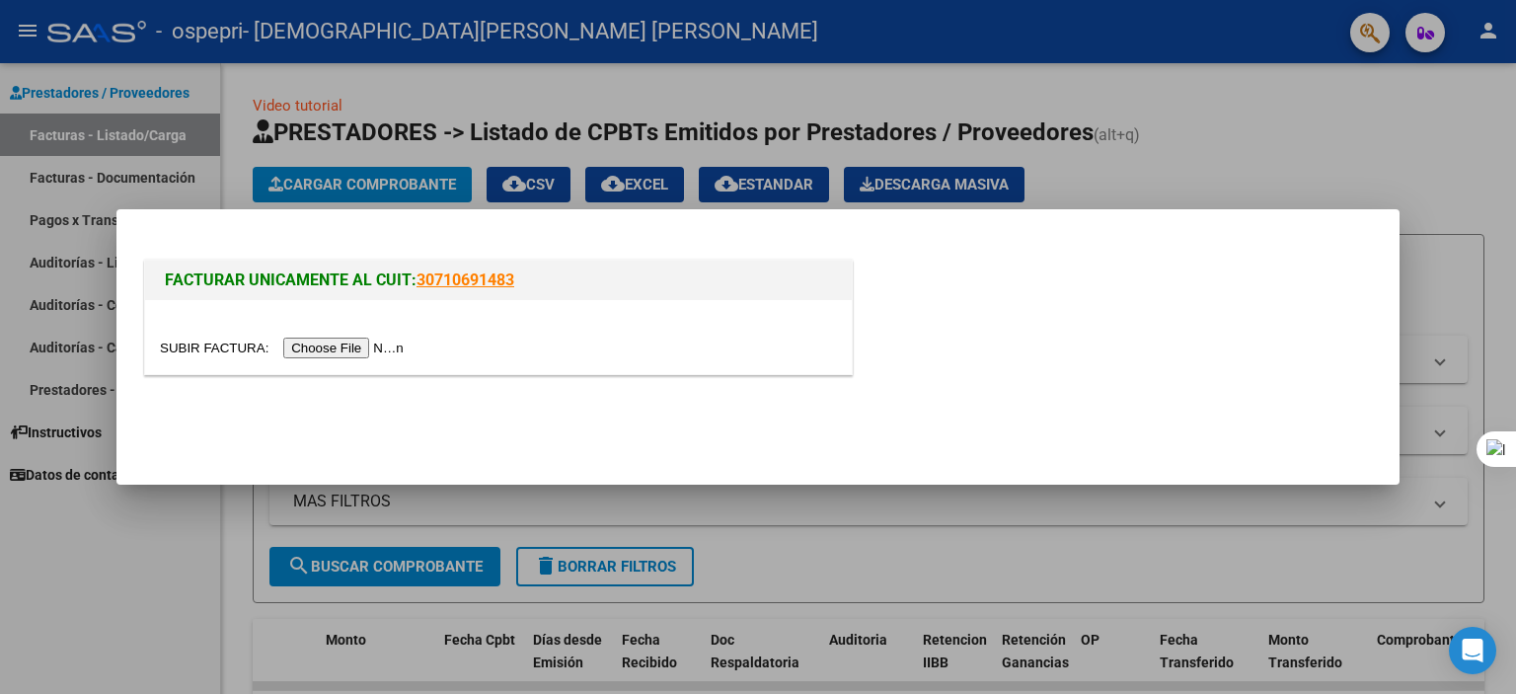
click at [321, 356] on input "file" at bounding box center [285, 347] width 250 height 21
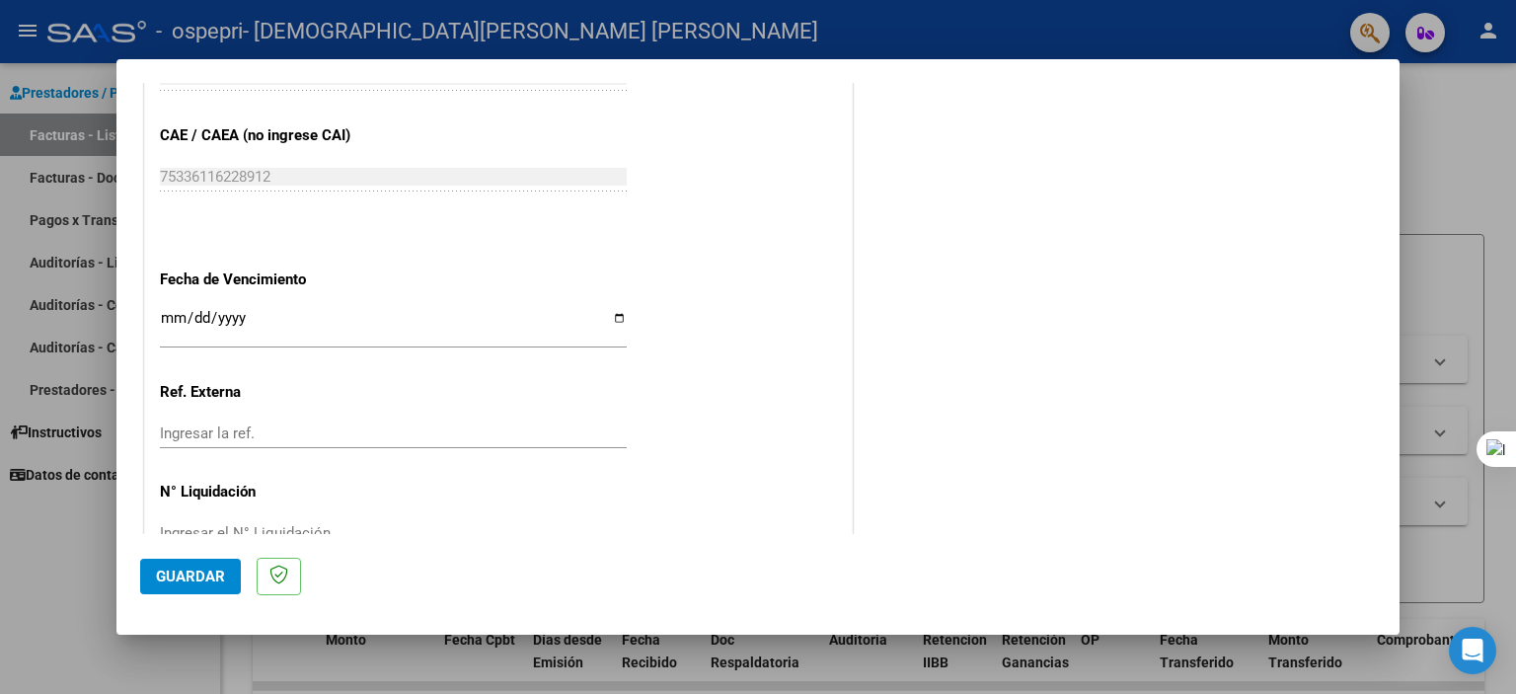
scroll to position [1050, 0]
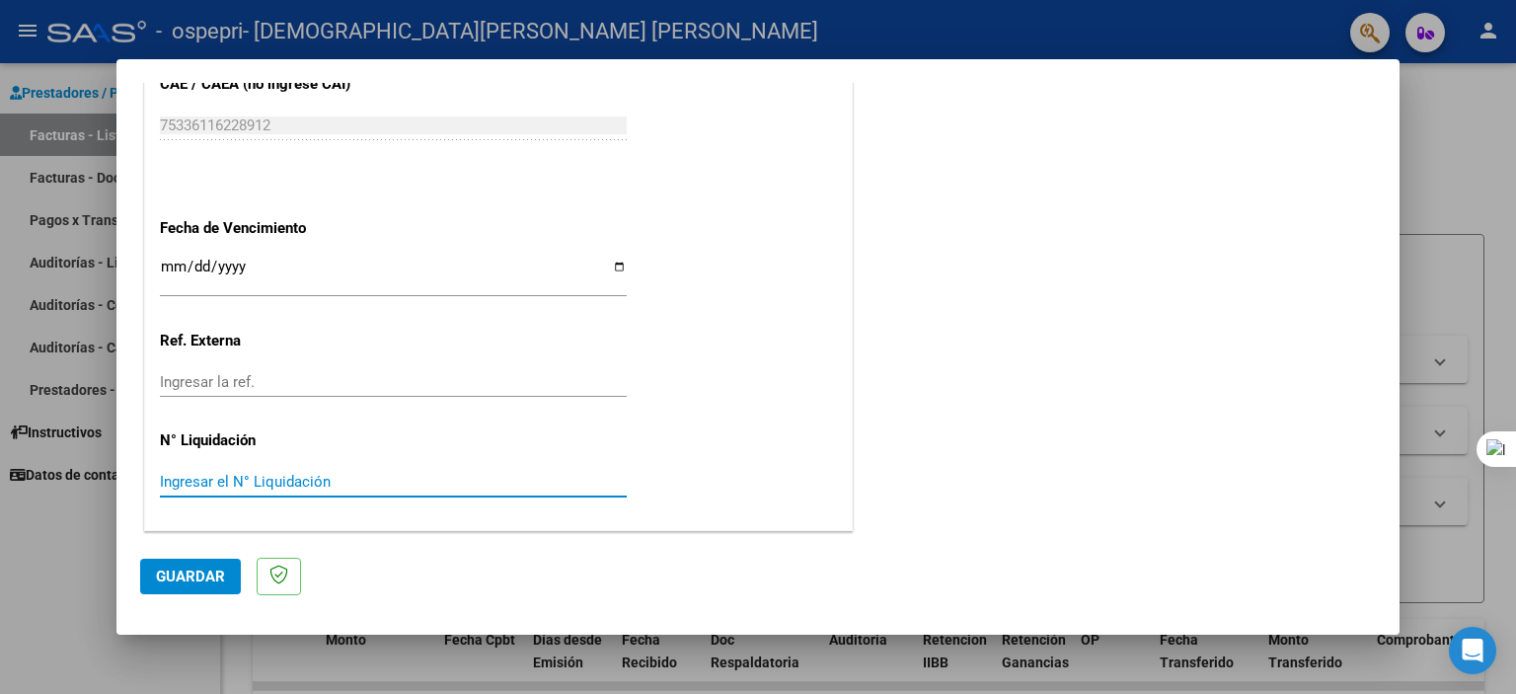
click at [553, 485] on input "Ingresar el N° Liquidación" at bounding box center [393, 482] width 467 height 18
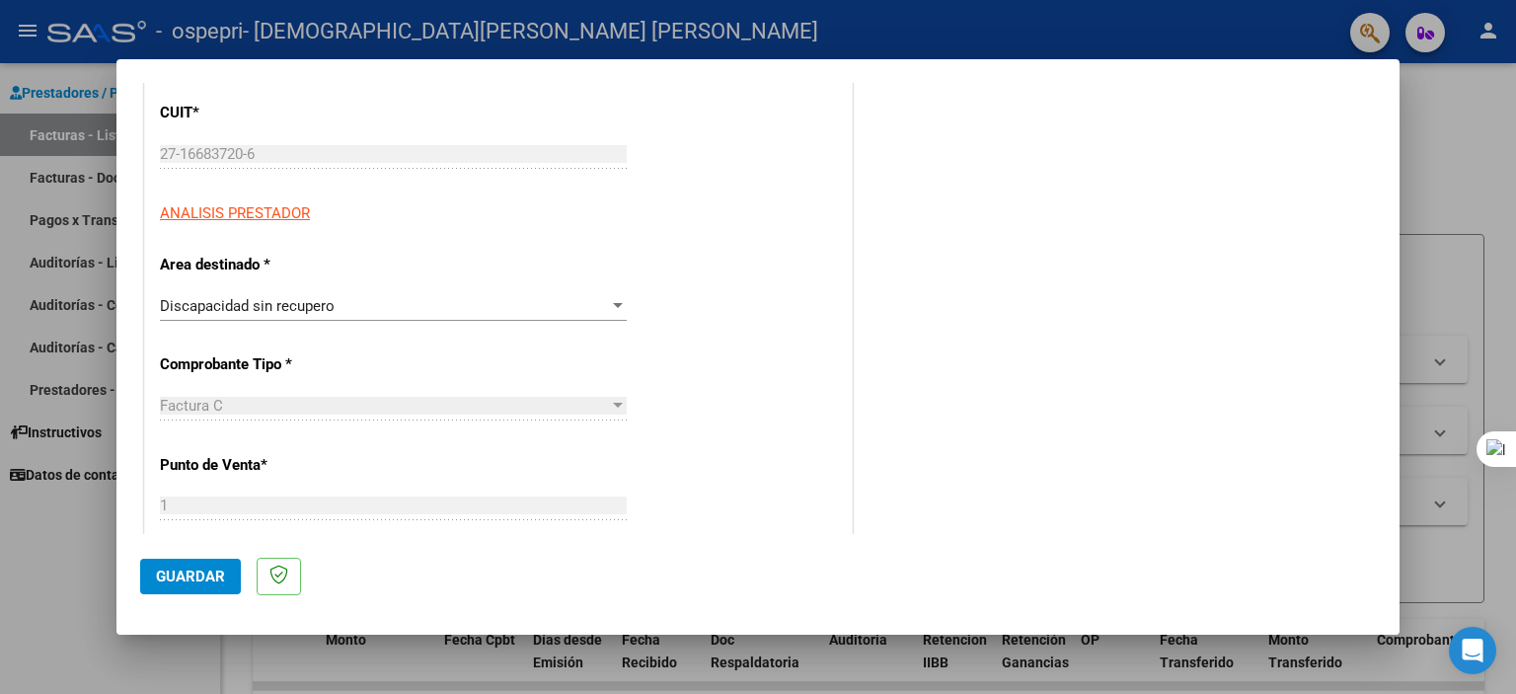
scroll to position [355, 0]
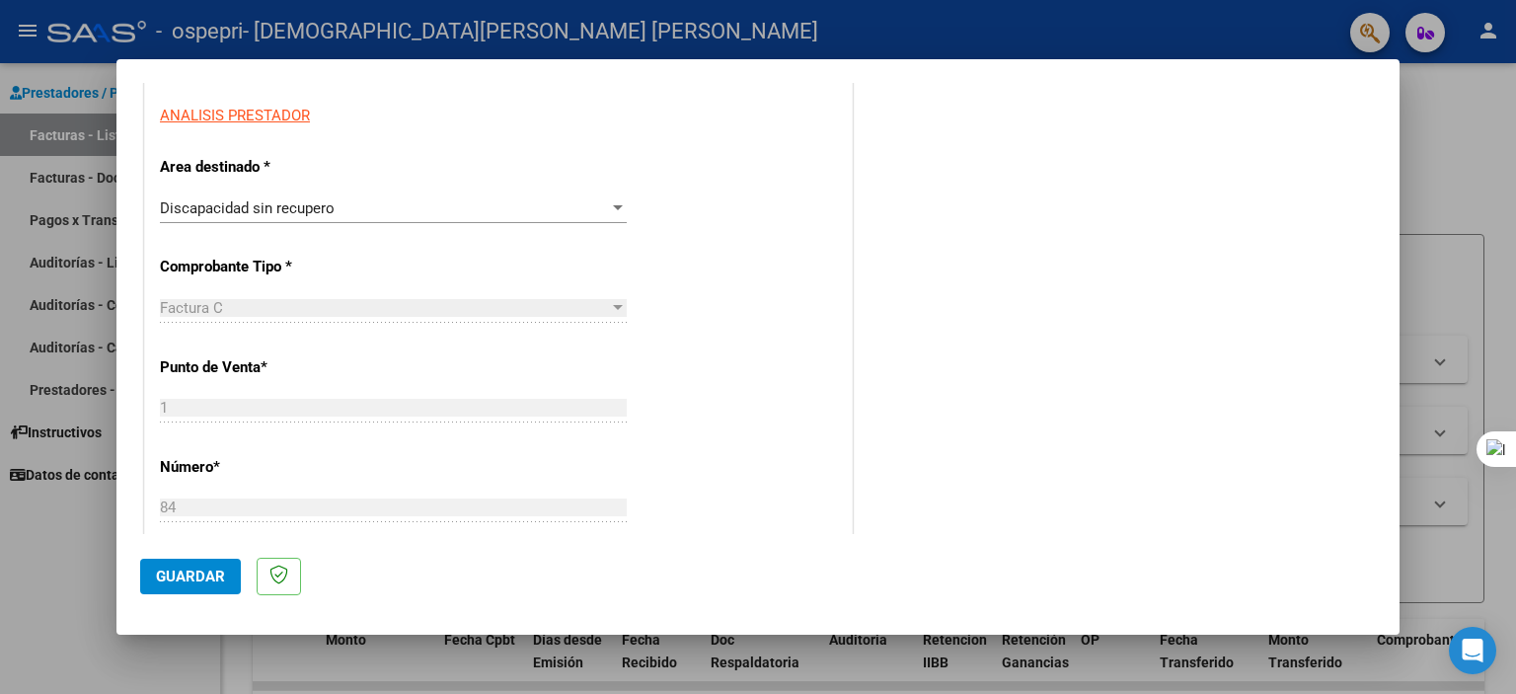
click at [1405, 285] on div at bounding box center [758, 347] width 1516 height 694
click at [1405, 285] on div "Filtros Id Area Area Todos Confirmado Mostrar totalizadores FILTROS DEL COMPROB…" at bounding box center [868, 399] width 1198 height 296
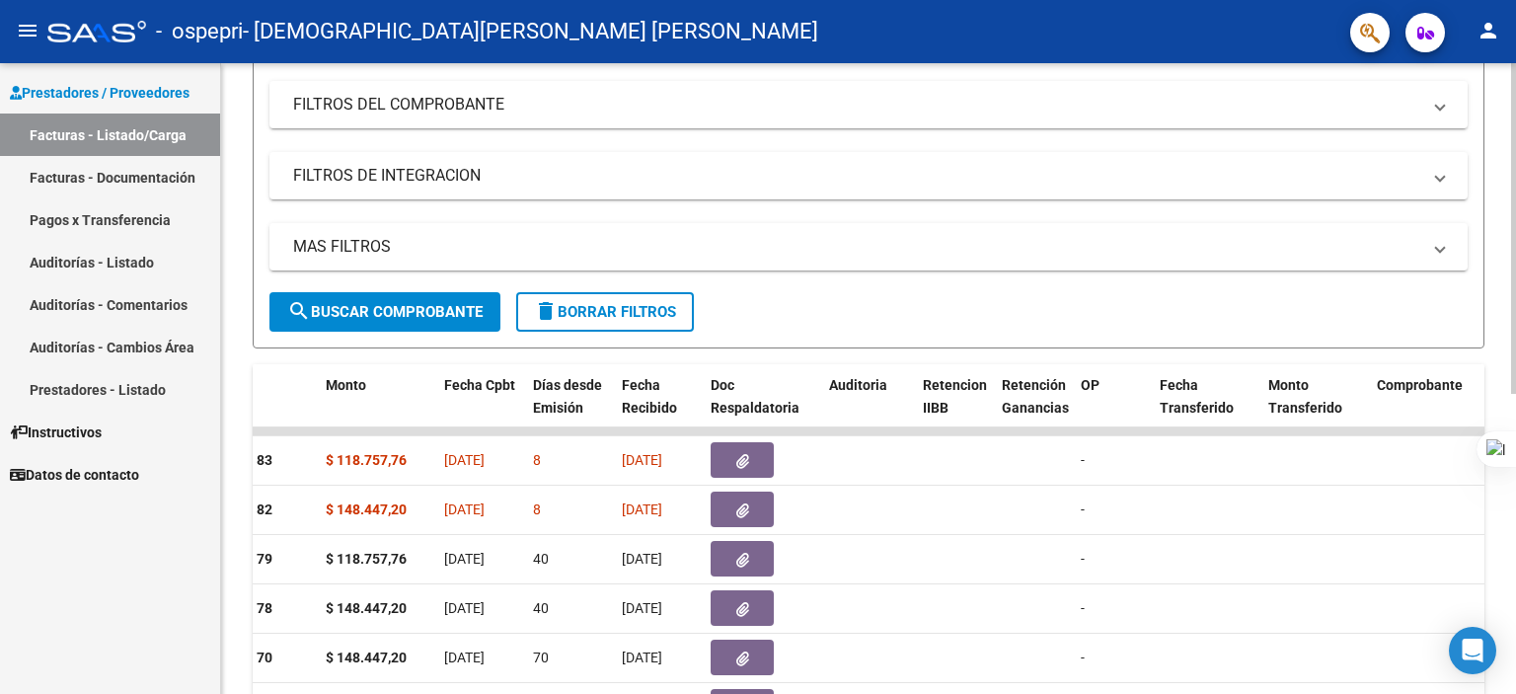
scroll to position [273, 0]
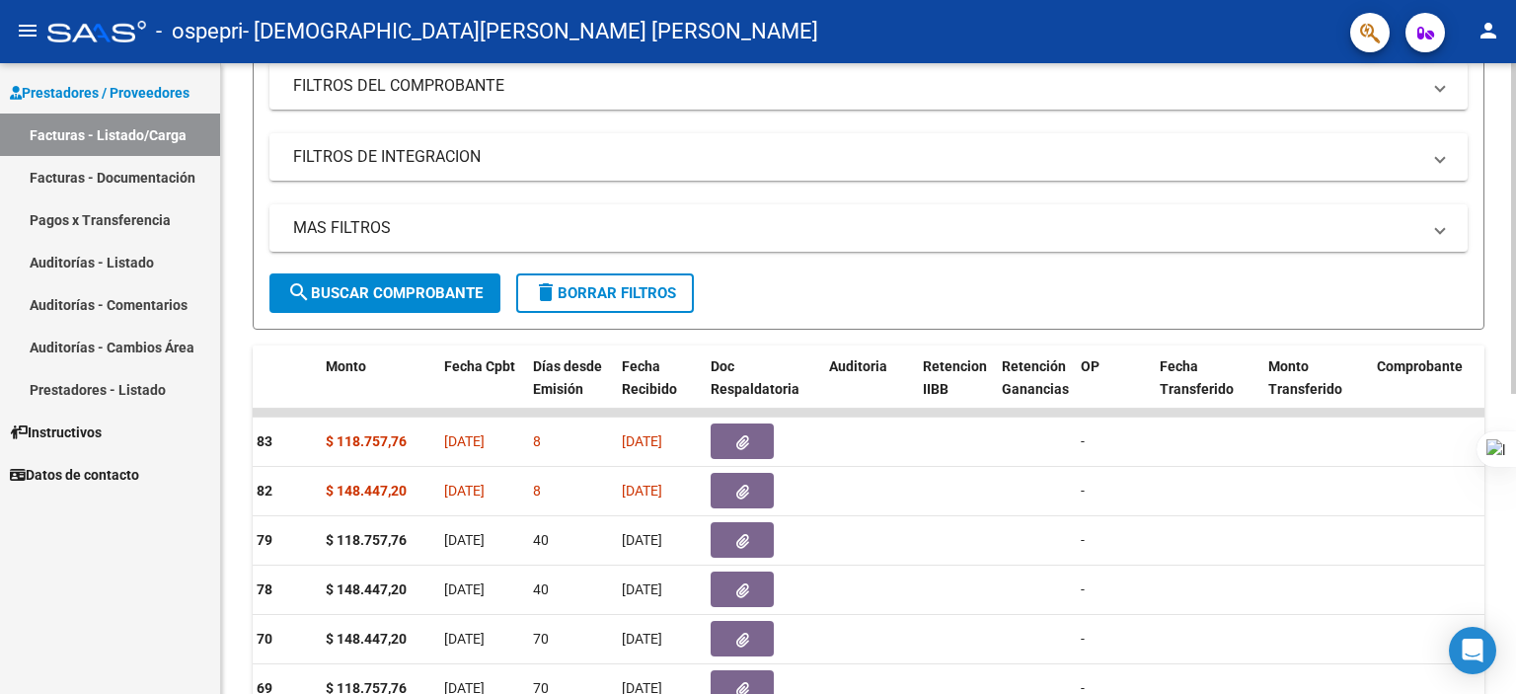
click at [1514, 421] on html "menu - ospepri - [PERSON_NAME] [PERSON_NAME] person Prestadores / Proveedores F…" at bounding box center [758, 347] width 1516 height 694
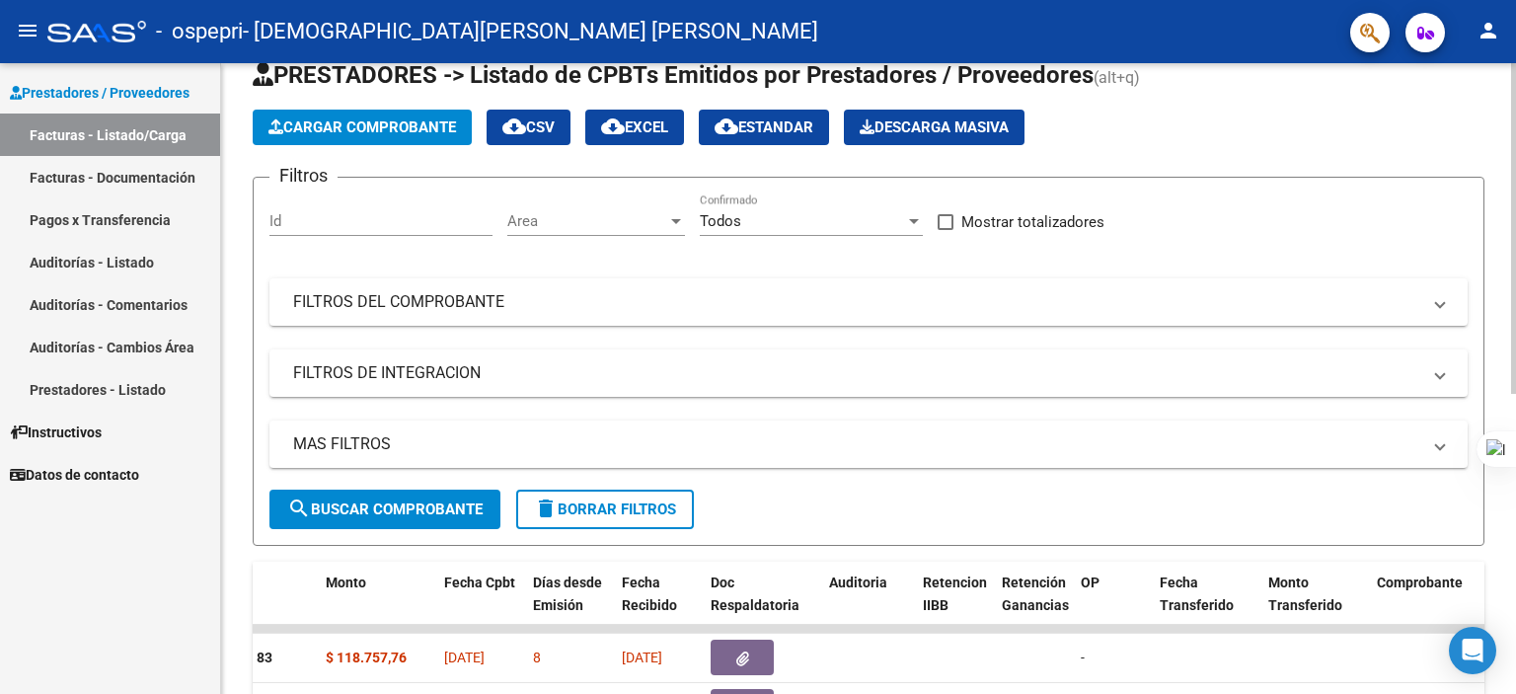
scroll to position [0, 0]
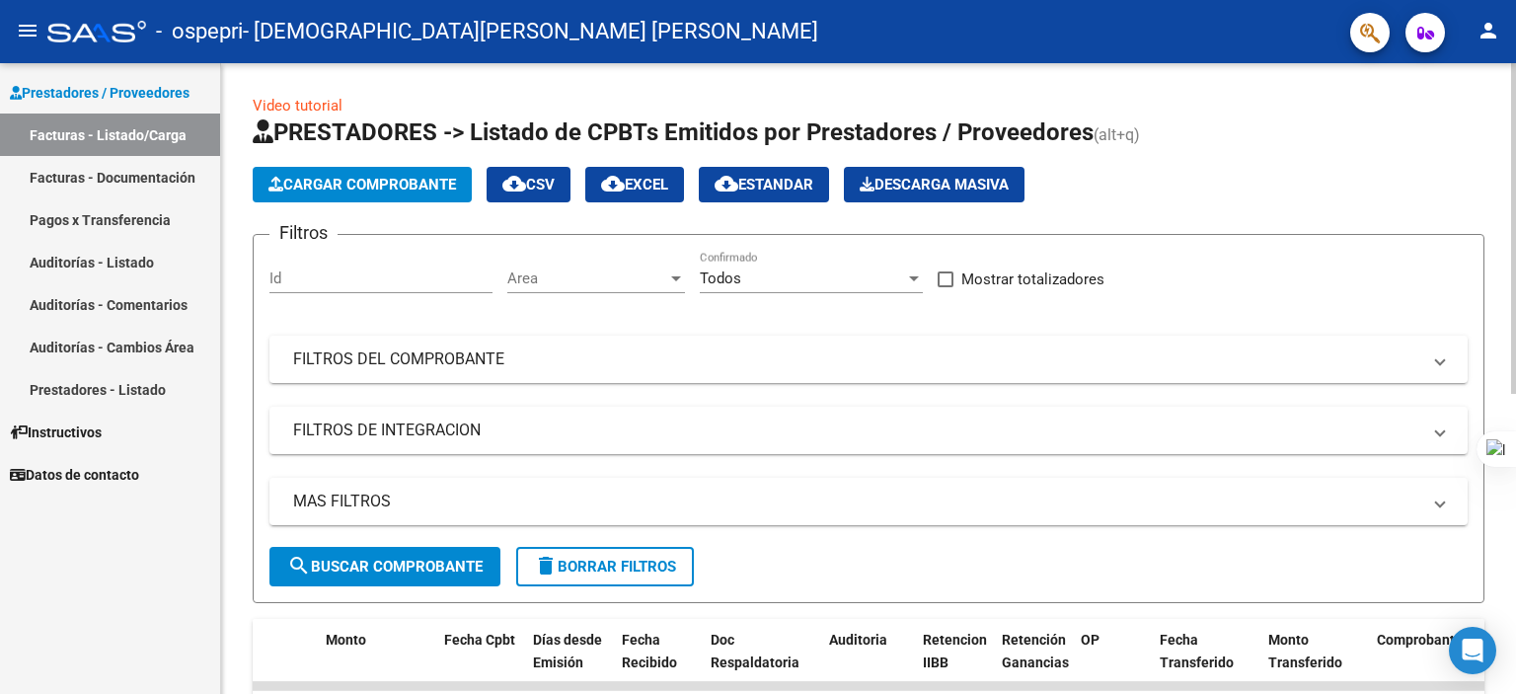
click at [1488, 223] on div "Video tutorial PRESTADORES -> Listado de CPBTs Emitidos por Prestadores / Prove…" at bounding box center [871, 658] width 1300 height 1191
click at [419, 171] on button "Cargar Comprobante" at bounding box center [362, 185] width 219 height 36
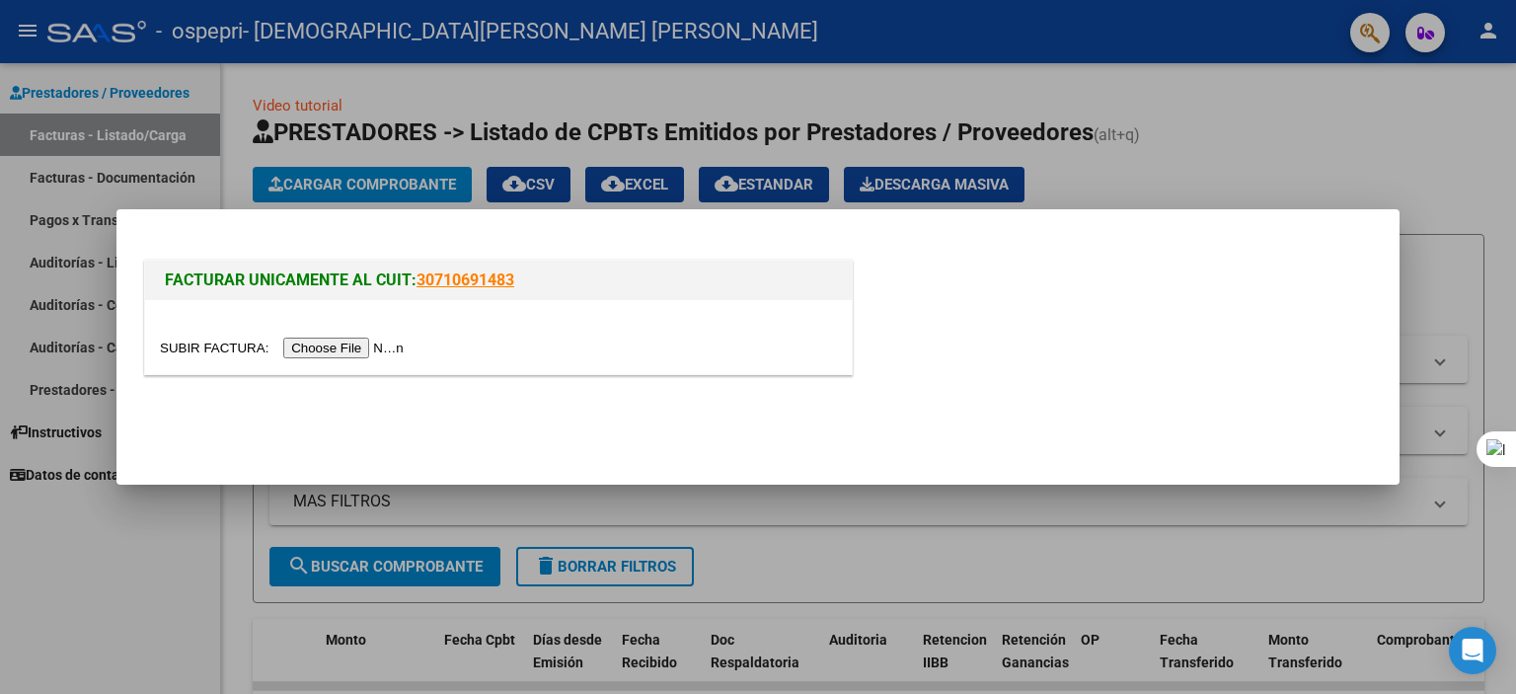
click at [387, 349] on input "file" at bounding box center [285, 347] width 250 height 21
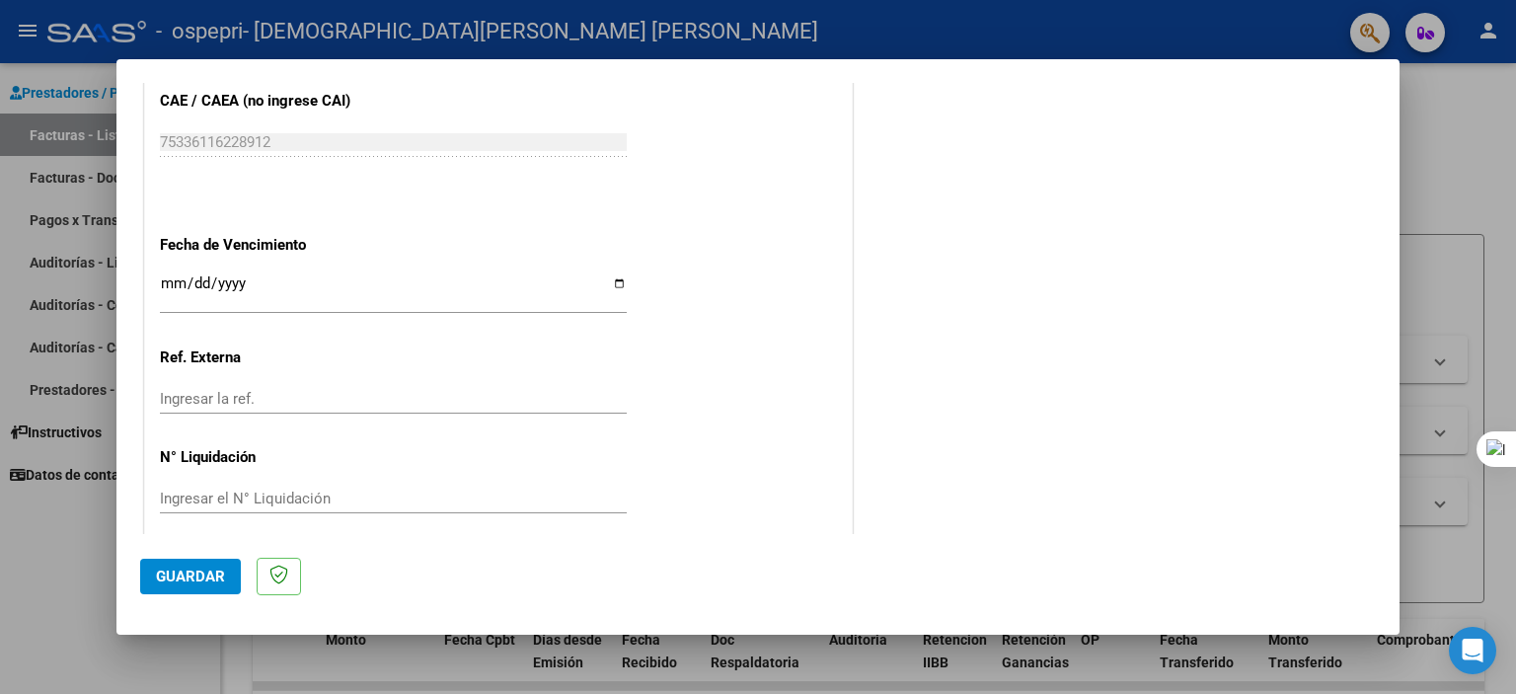
scroll to position [1050, 0]
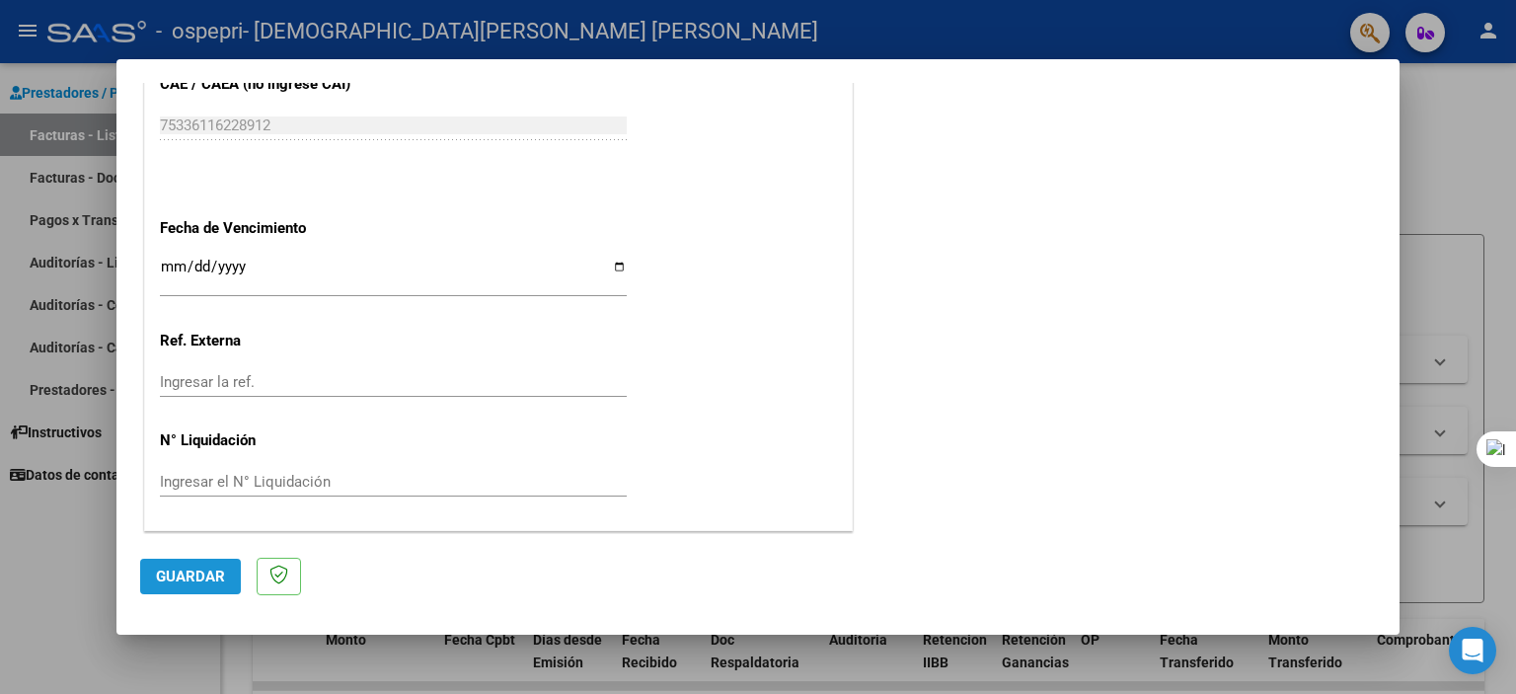
click at [204, 574] on span "Guardar" at bounding box center [190, 576] width 69 height 18
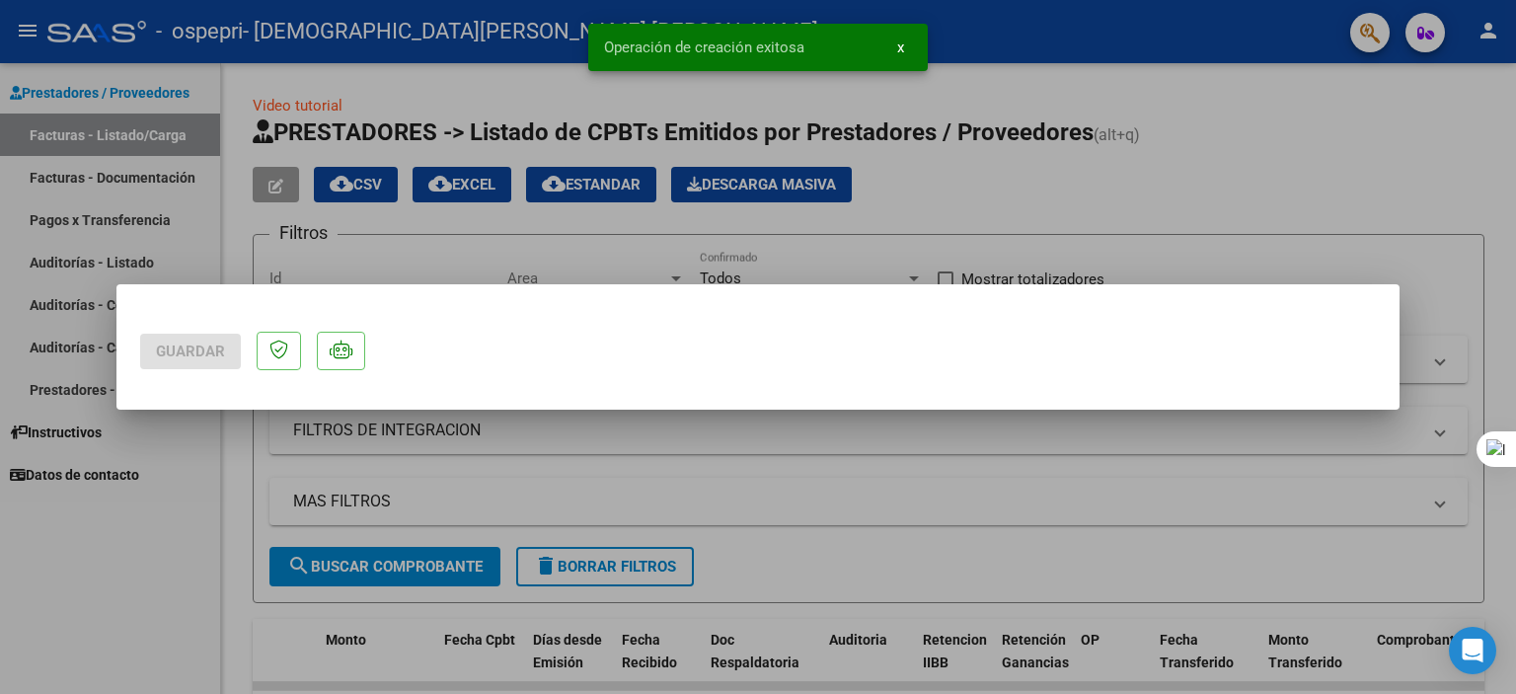
scroll to position [0, 0]
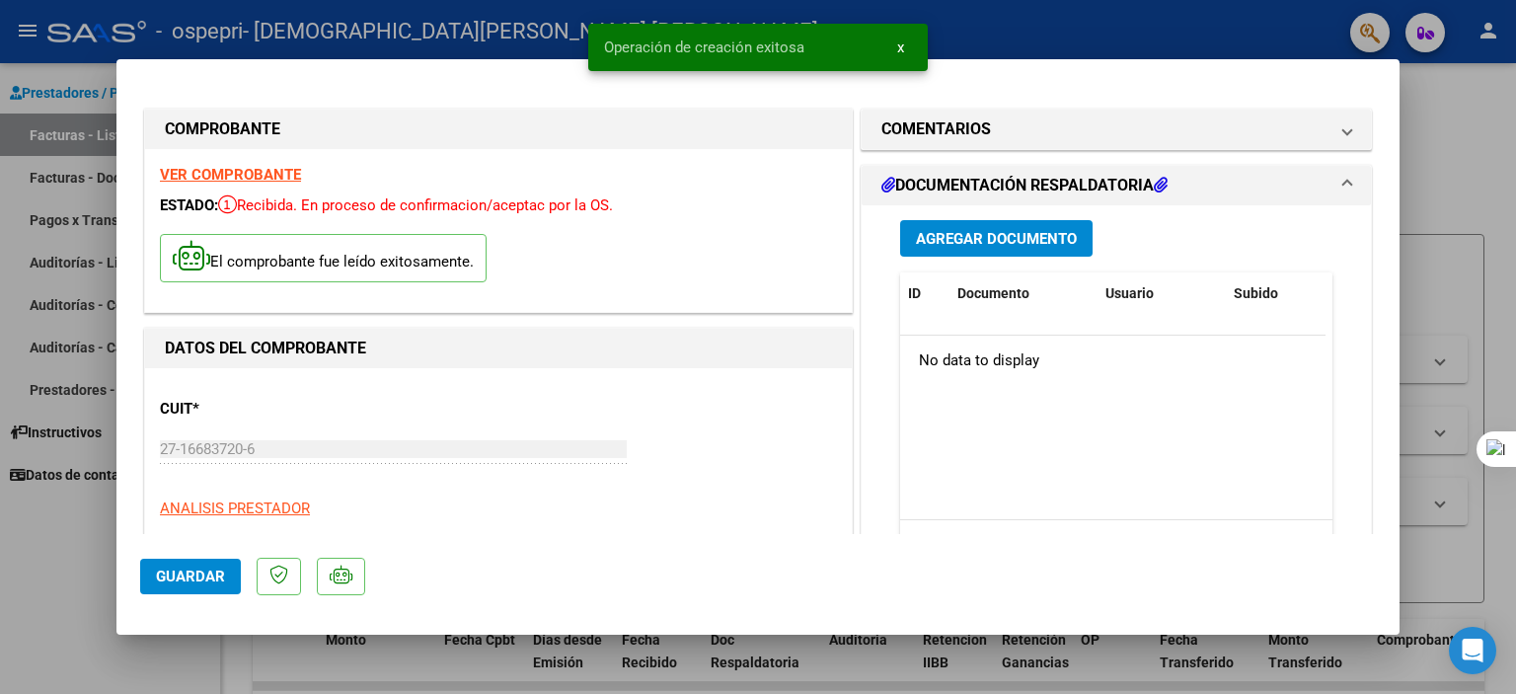
click at [960, 241] on span "Agregar Documento" at bounding box center [996, 239] width 161 height 18
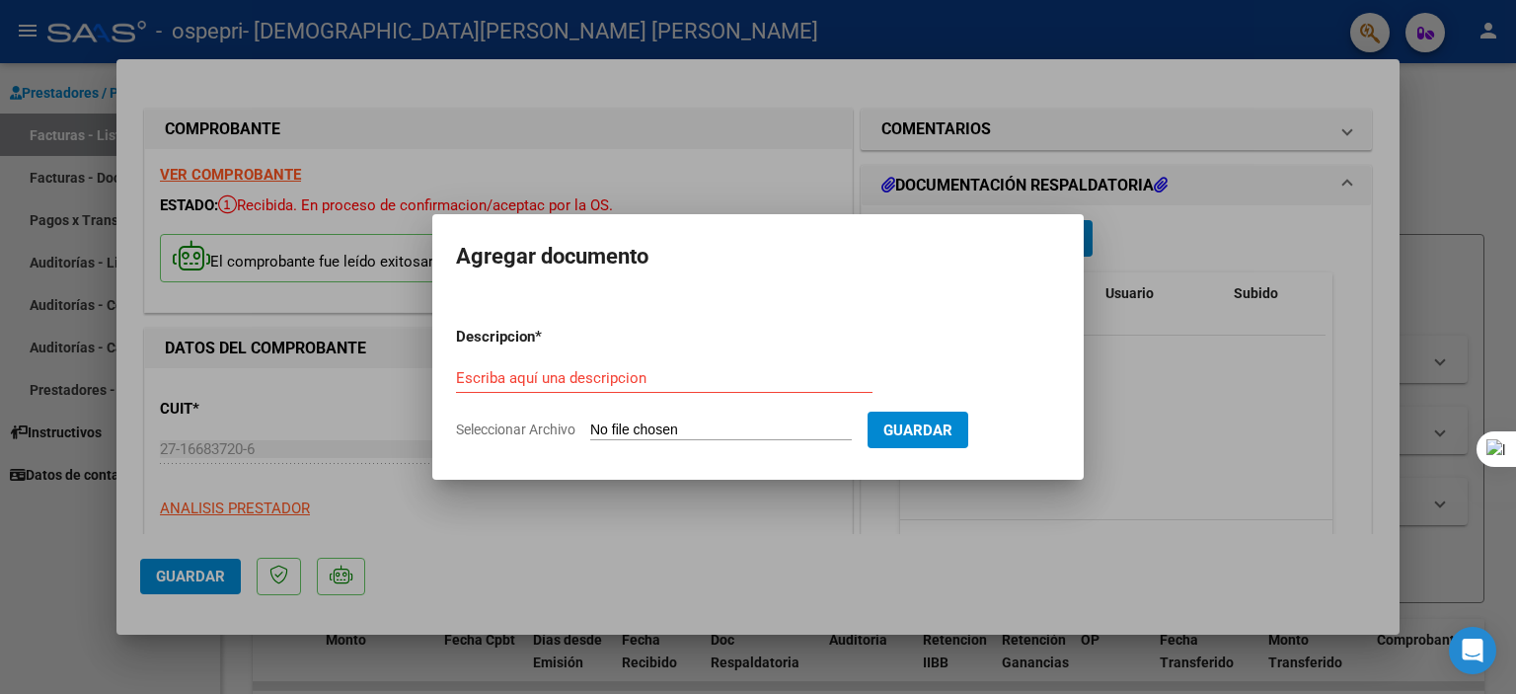
click at [1082, 86] on div at bounding box center [758, 347] width 1516 height 694
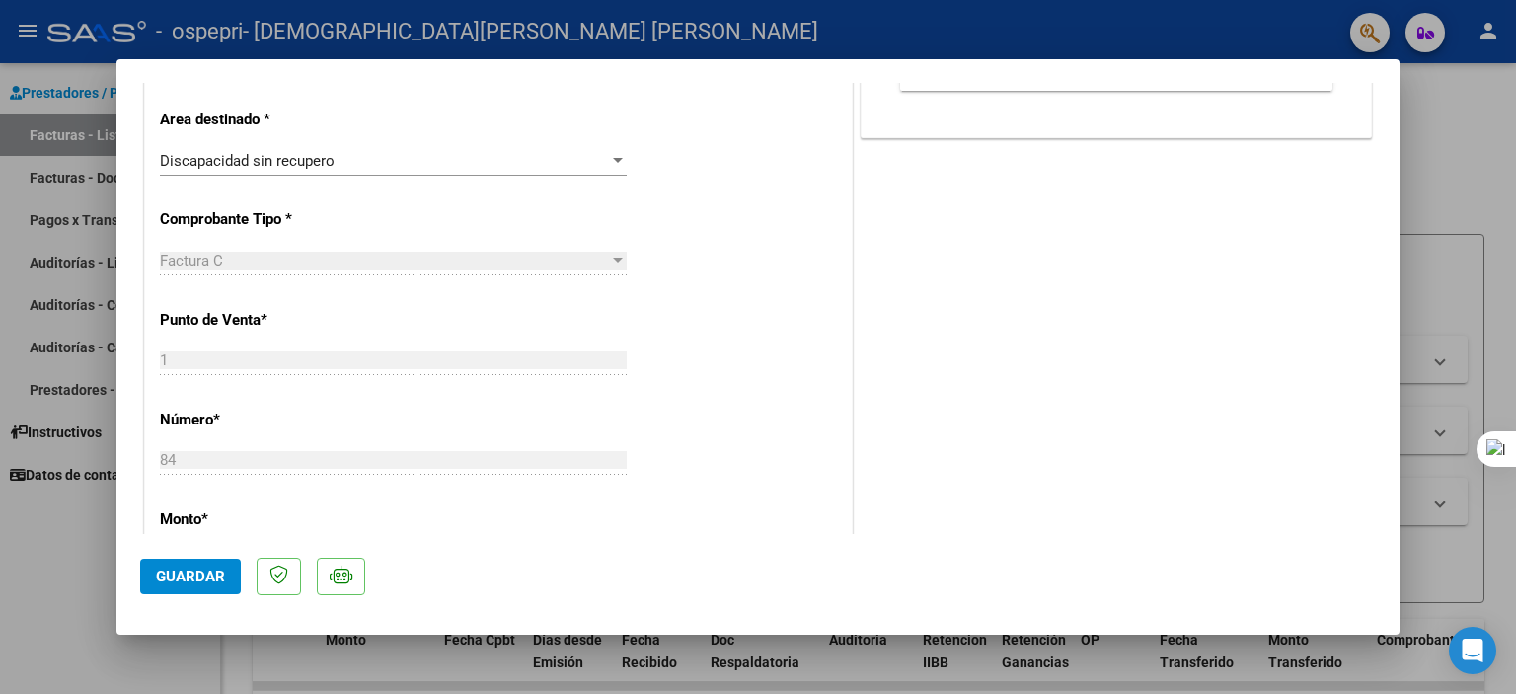
scroll to position [604, 0]
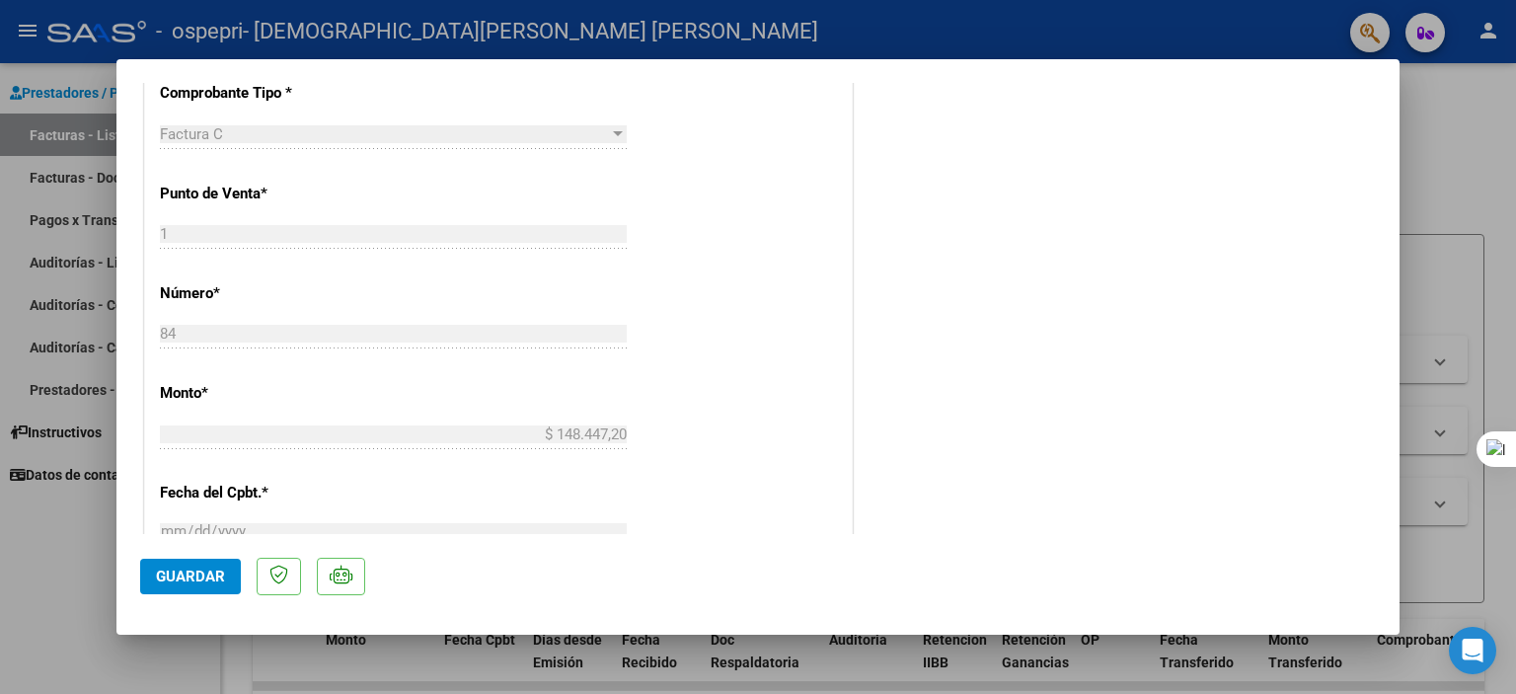
click at [1470, 206] on div at bounding box center [758, 347] width 1516 height 694
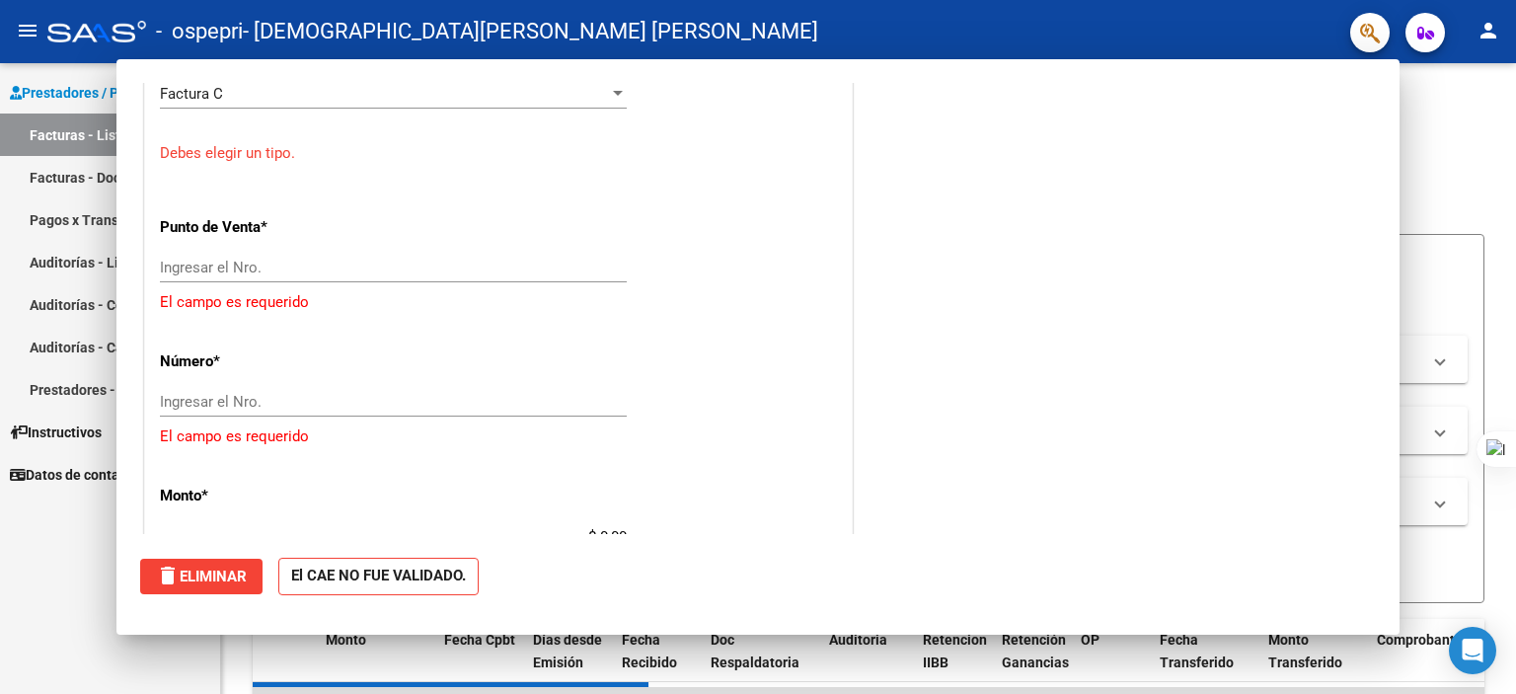
scroll to position [0, 0]
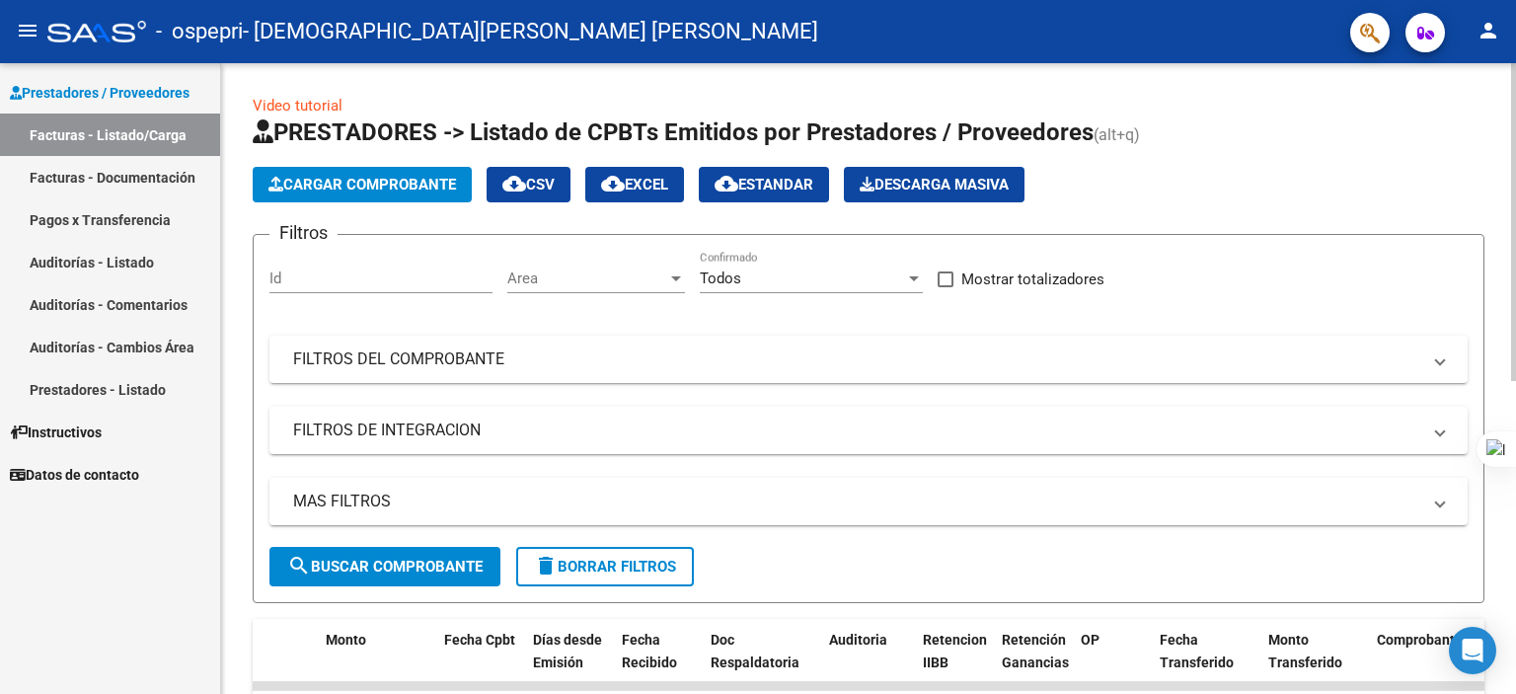
drag, startPoint x: 1515, startPoint y: 229, endPoint x: 1510, endPoint y: 346, distance: 117.5
click at [1510, 346] on html "menu - ospepri - [PERSON_NAME] [PERSON_NAME] person Prestadores / Proveedores F…" at bounding box center [758, 347] width 1516 height 694
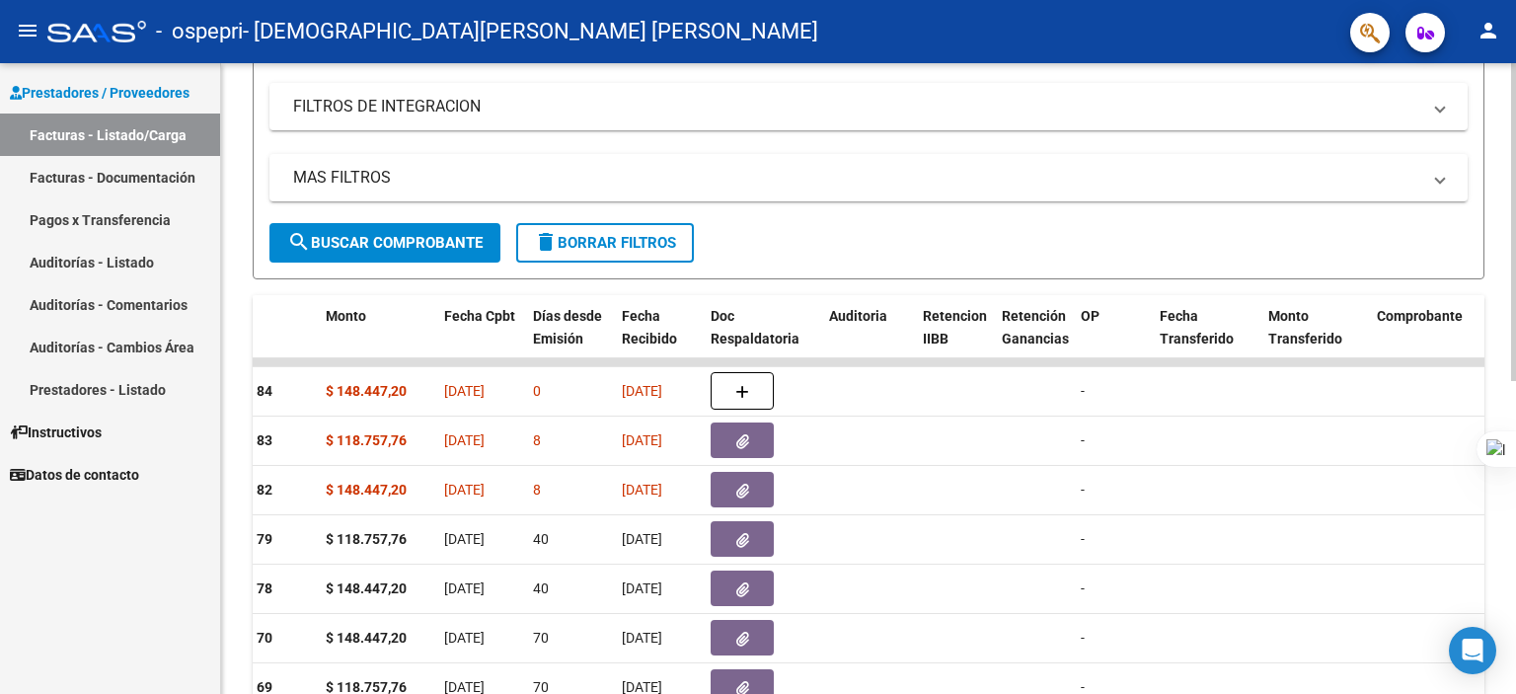
scroll to position [370, 0]
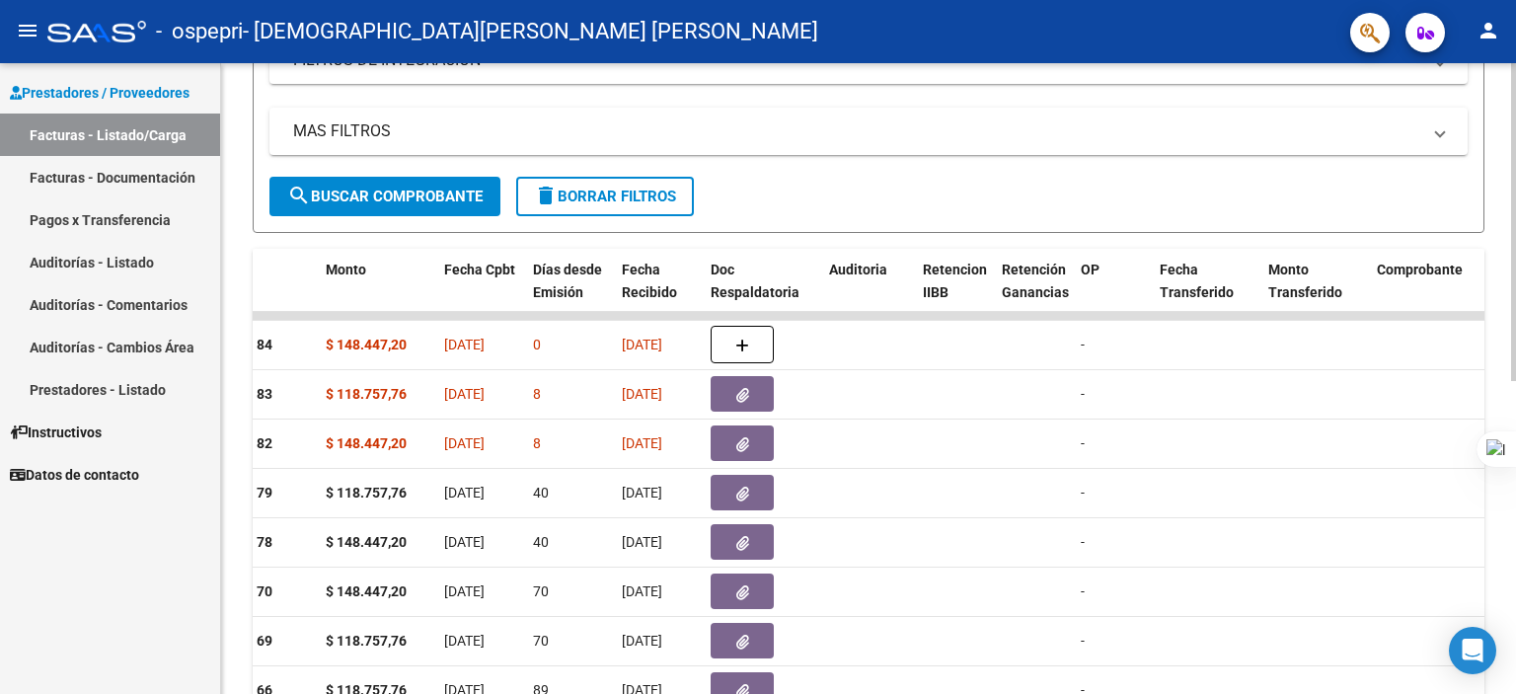
click at [1515, 446] on html "menu - ospepri - [PERSON_NAME] [PERSON_NAME] person Prestadores / Proveedores F…" at bounding box center [758, 347] width 1516 height 694
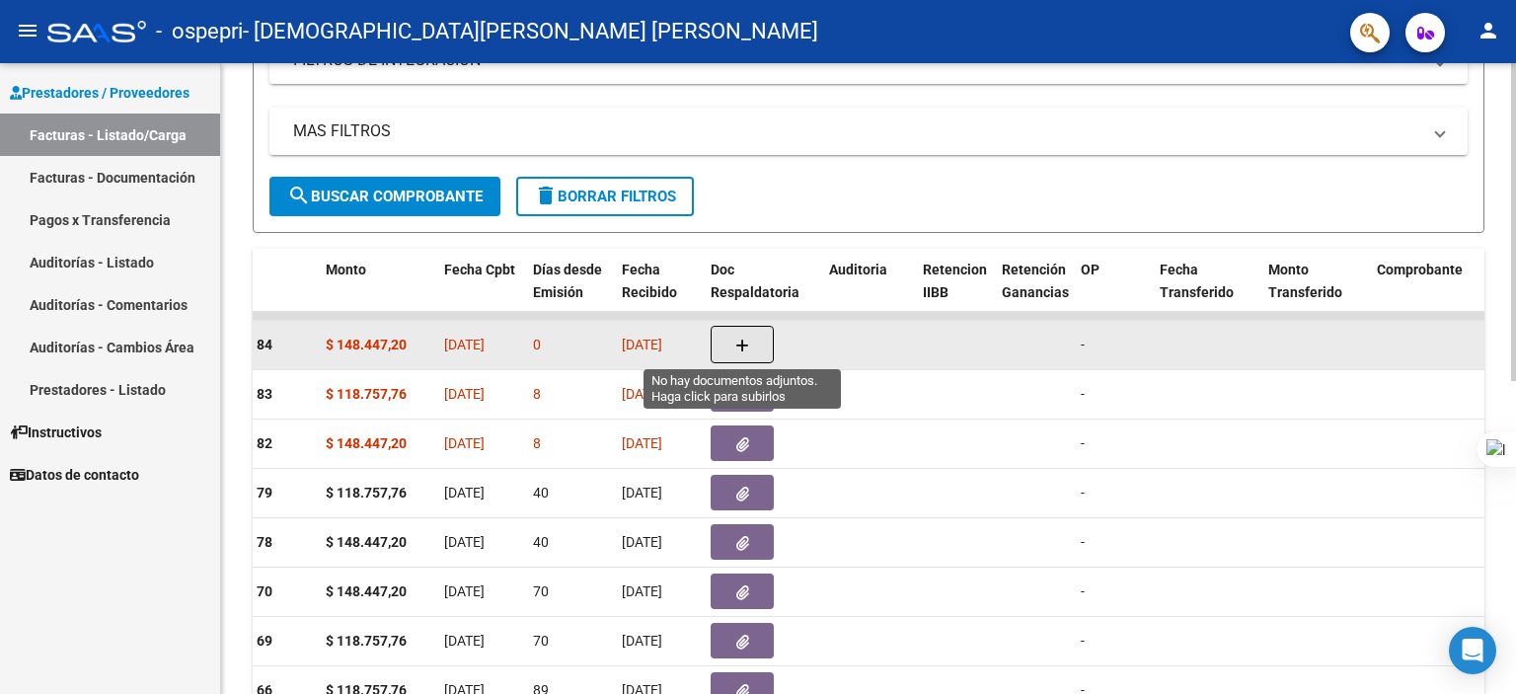
click at [744, 338] on icon "button" at bounding box center [742, 345] width 14 height 15
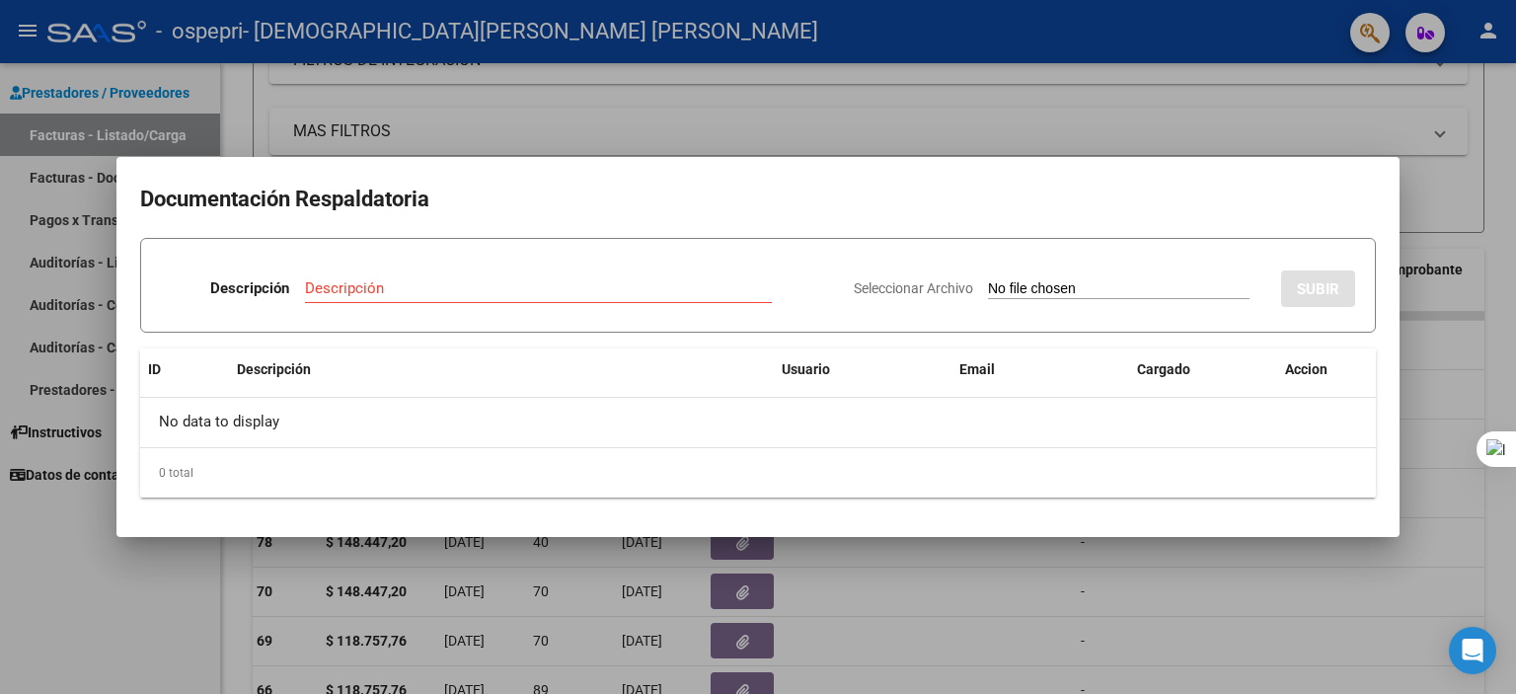
click at [988, 291] on input "Seleccionar Archivo" at bounding box center [1119, 289] width 262 height 19
click at [1177, 129] on div at bounding box center [758, 347] width 1516 height 694
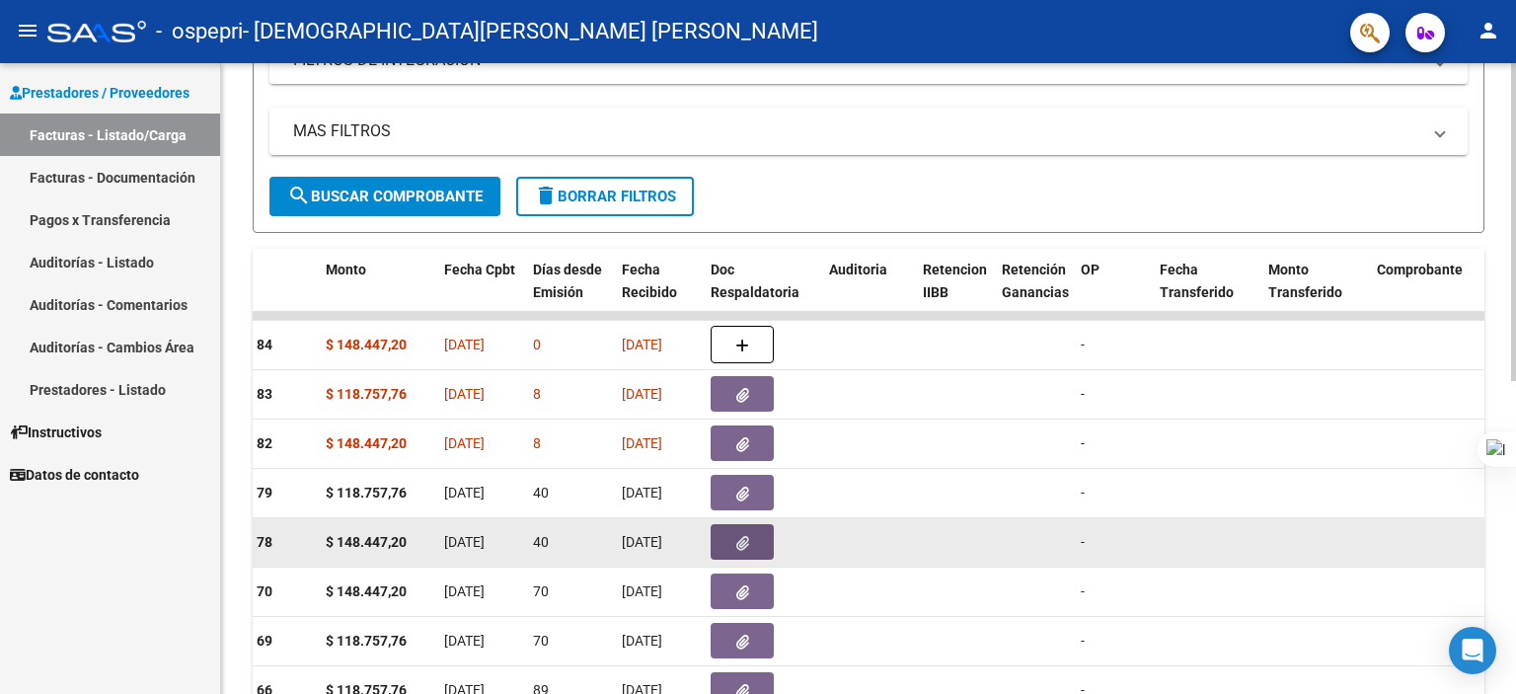
click at [730, 528] on button "button" at bounding box center [742, 542] width 63 height 36
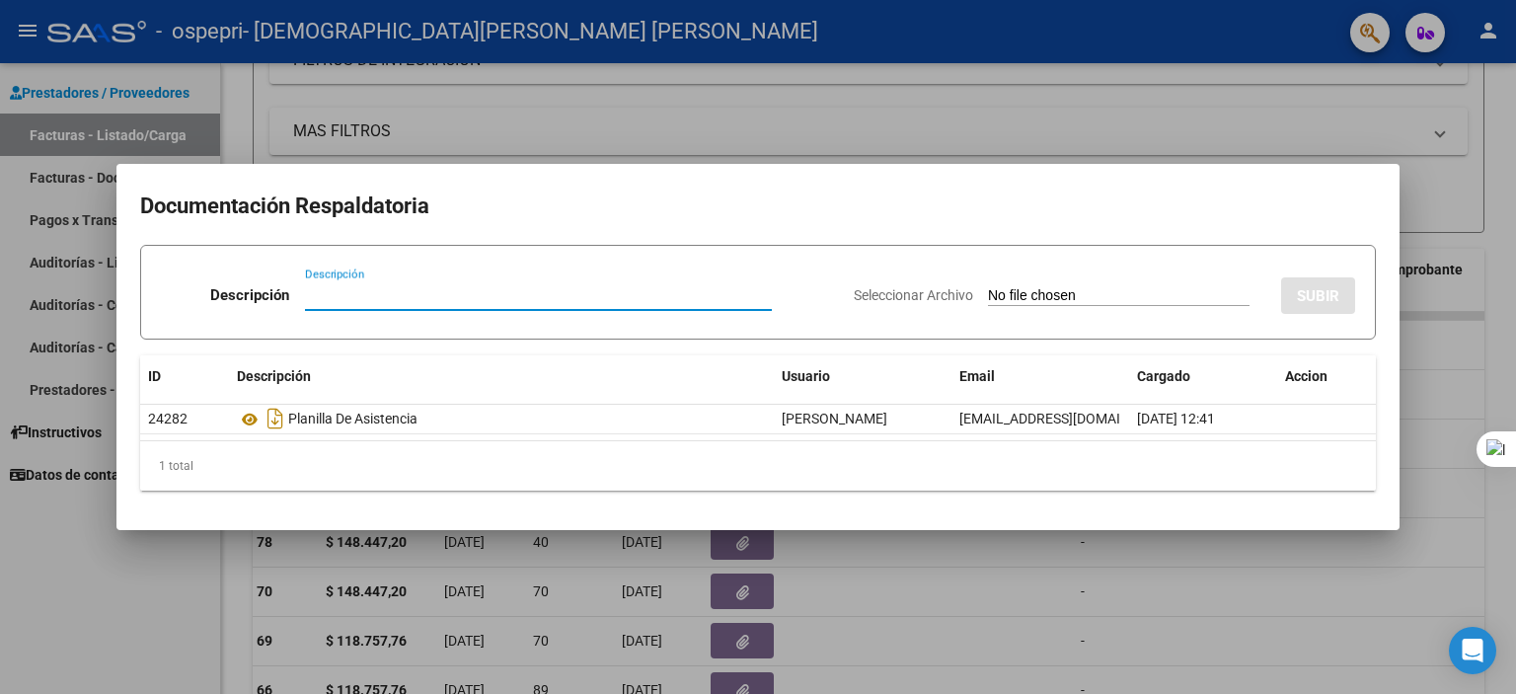
click at [1188, 75] on div at bounding box center [758, 347] width 1516 height 694
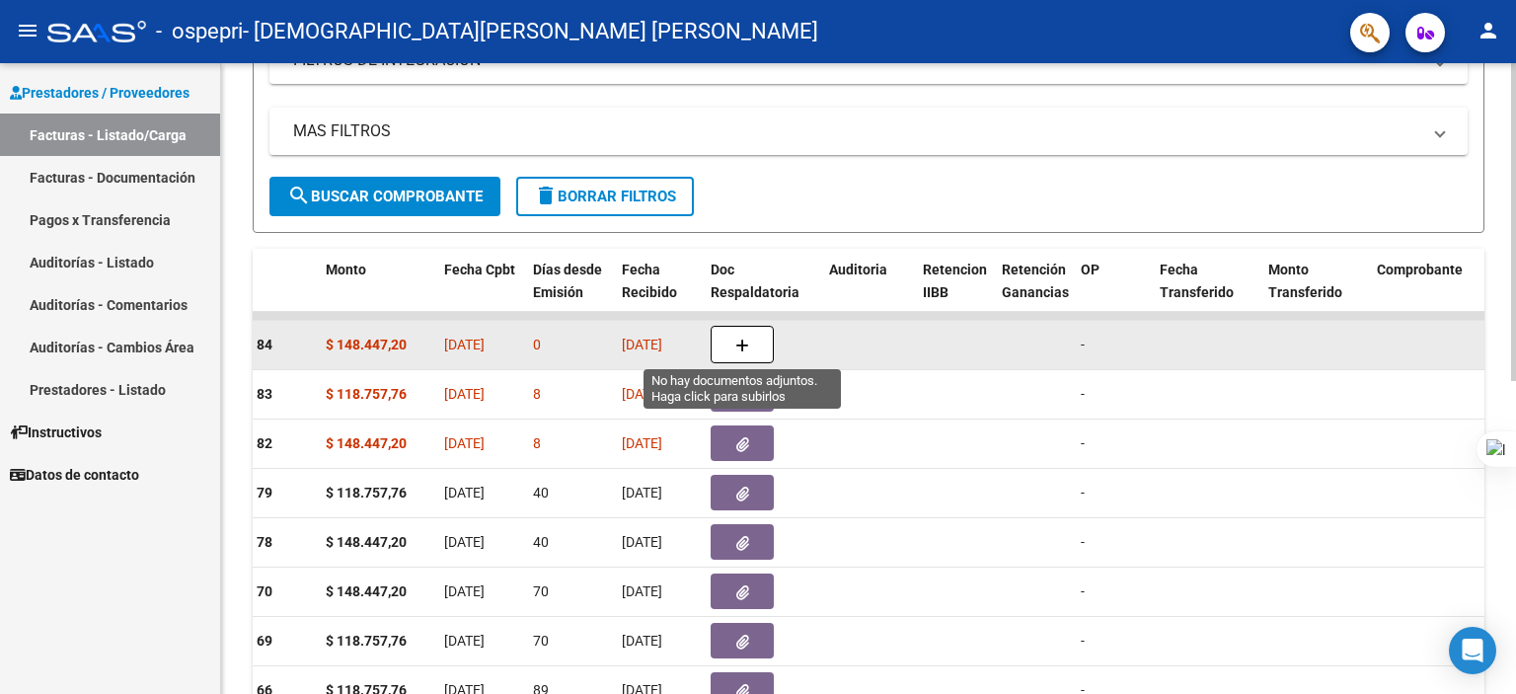
click at [747, 354] on button "button" at bounding box center [742, 344] width 63 height 37
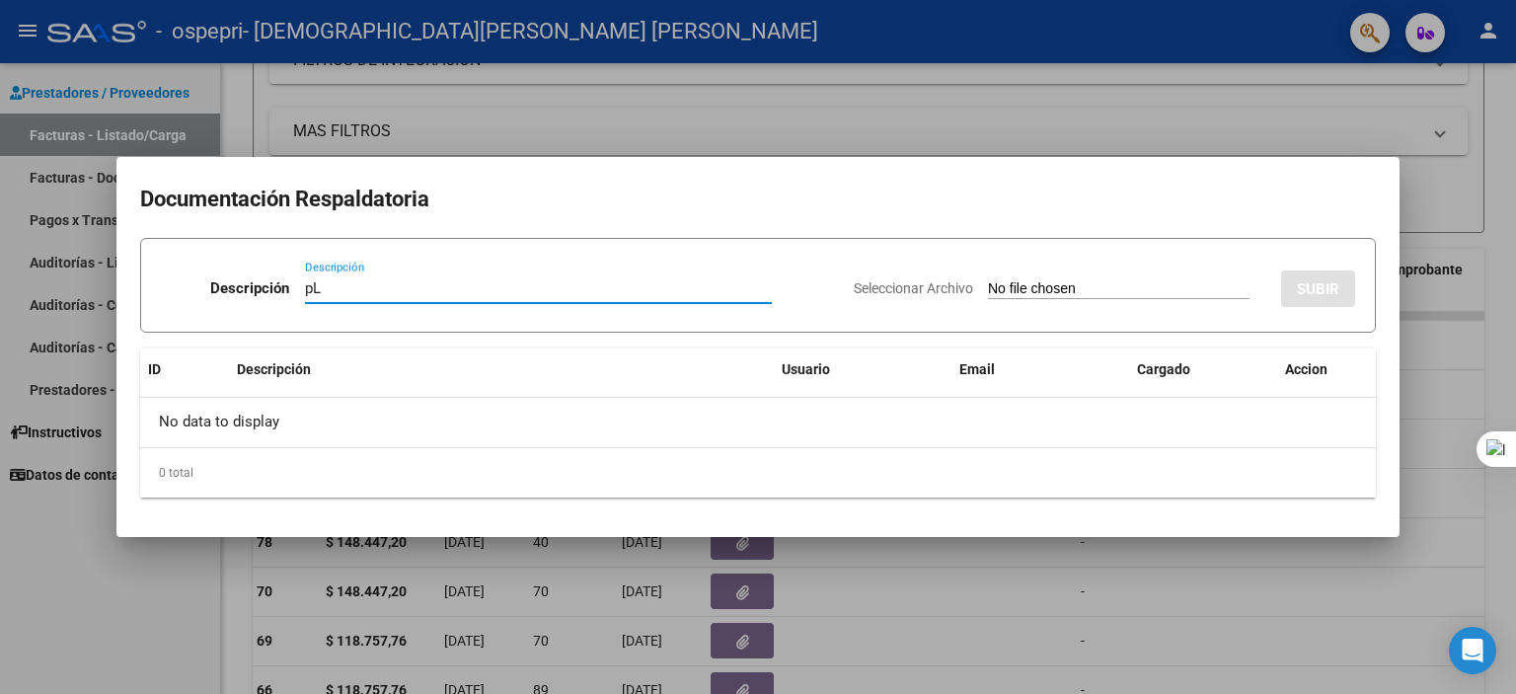
type input "p"
type input "Planilla de Asistencia"
click at [1186, 273] on div "Seleccionar Archivo SUBIR" at bounding box center [1104, 285] width 501 height 60
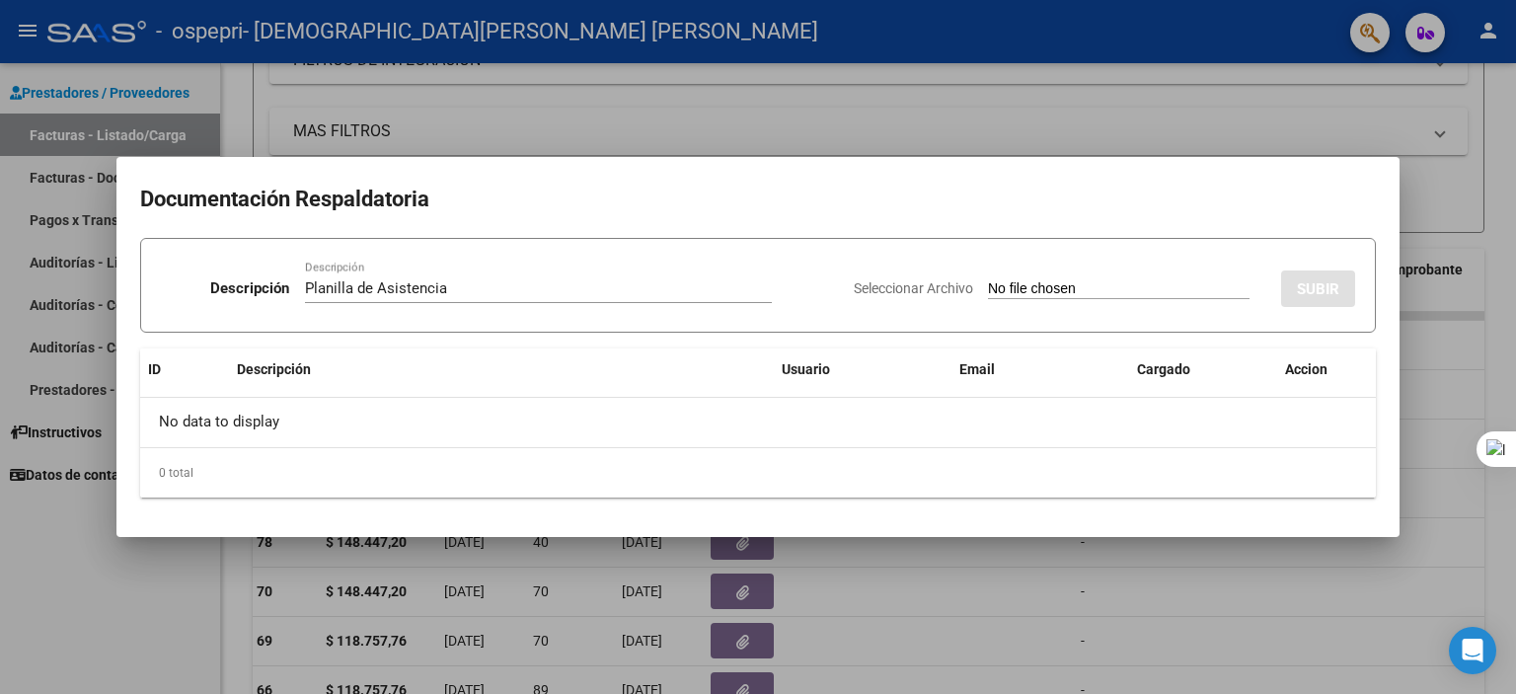
click at [1120, 280] on input "Seleccionar Archivo" at bounding box center [1119, 289] width 262 height 19
type input "C:\fakepath\AYORA, J Julio25.jpg"
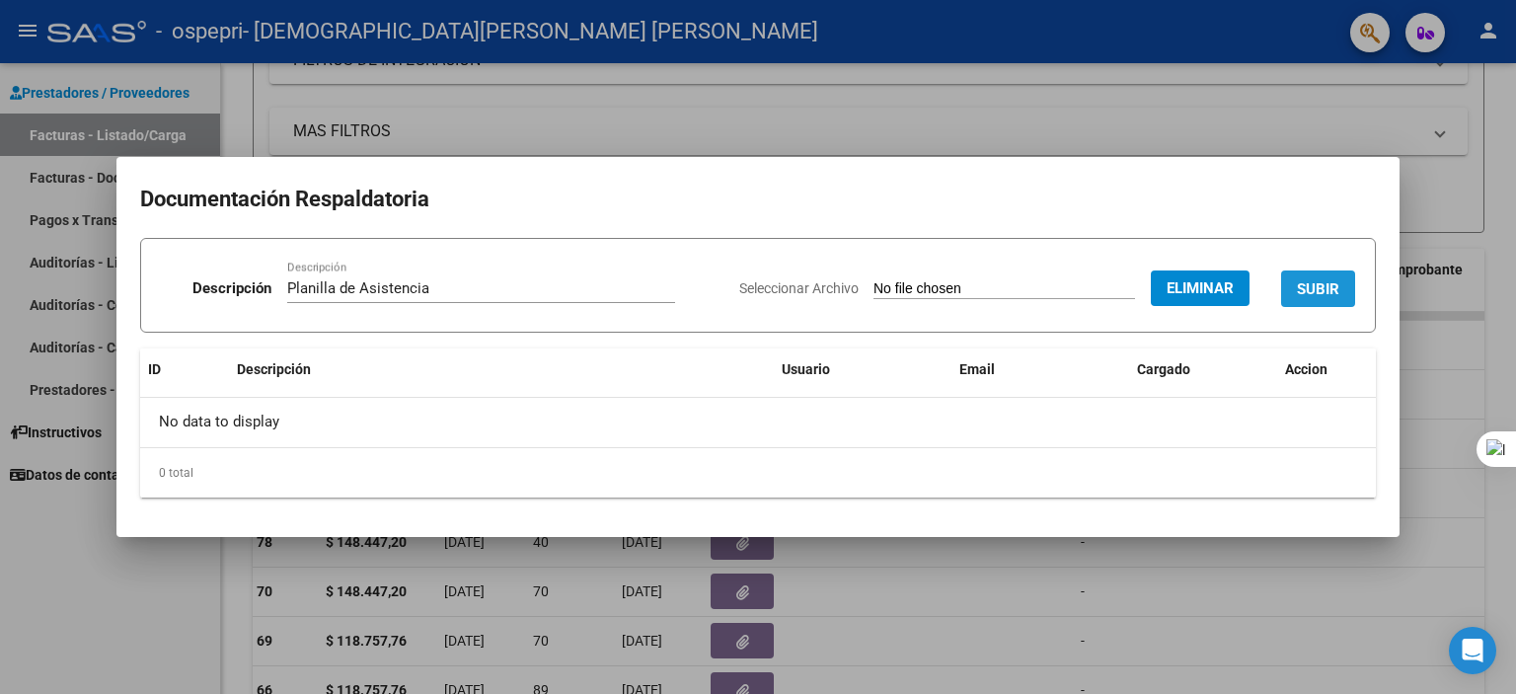
click at [1330, 288] on span "SUBIR" at bounding box center [1318, 289] width 42 height 18
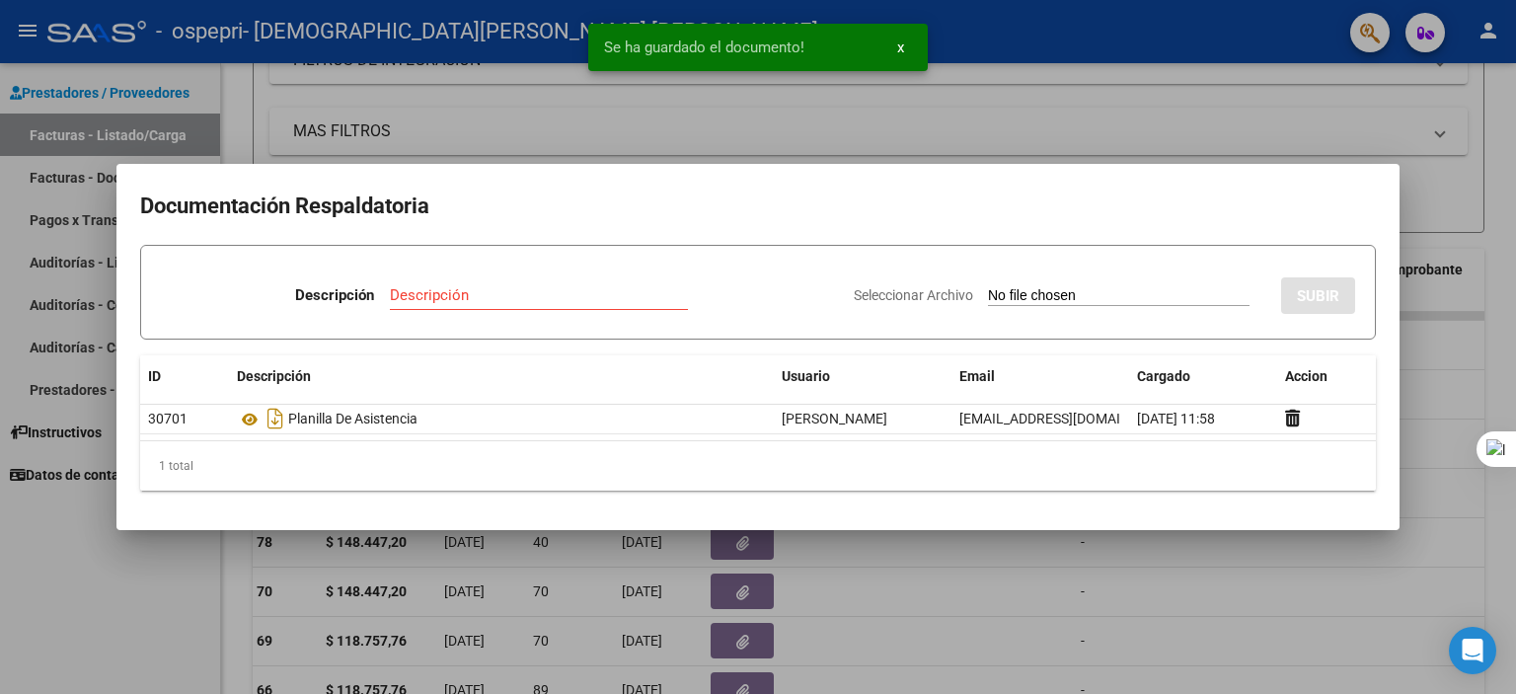
click at [1150, 112] on div at bounding box center [758, 347] width 1516 height 694
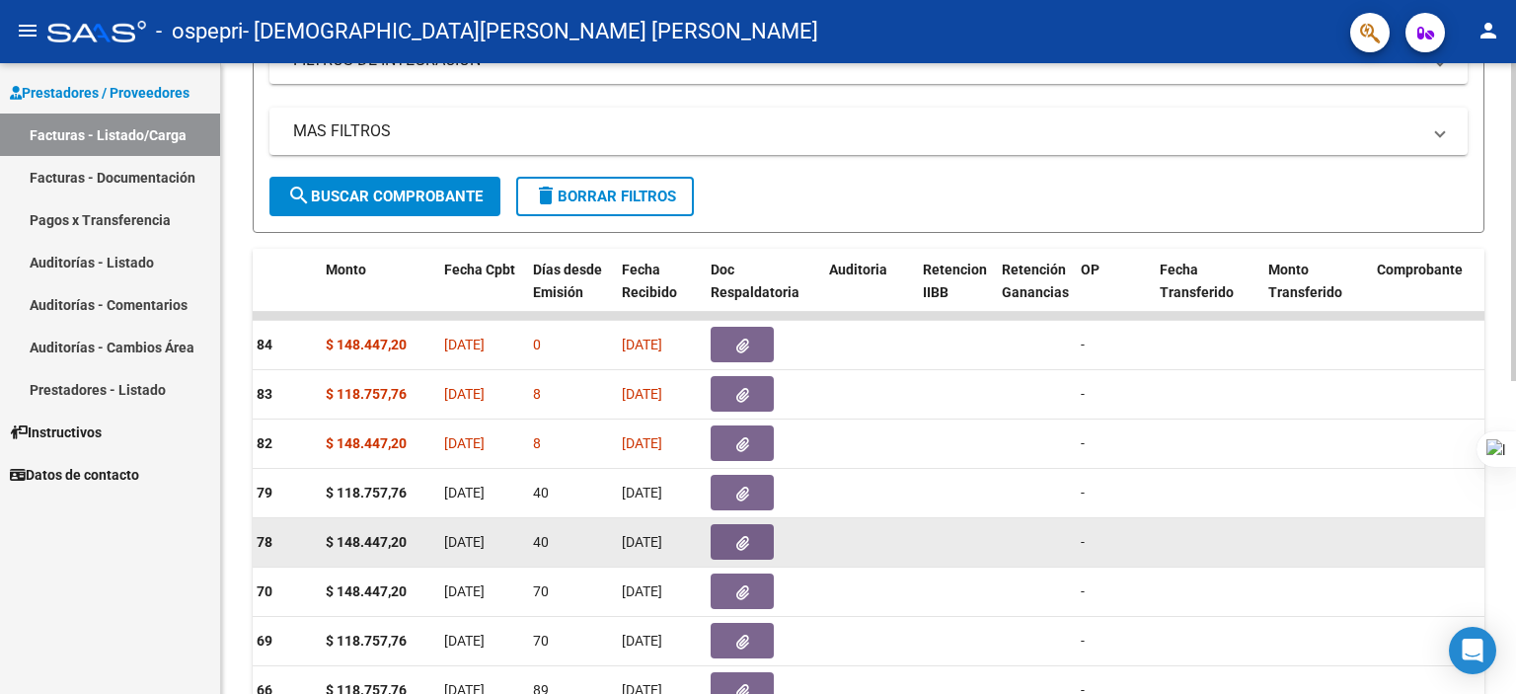
click at [456, 522] on datatable-body-cell "[DATE]" at bounding box center [480, 542] width 89 height 48
click at [742, 538] on icon "button" at bounding box center [742, 543] width 13 height 15
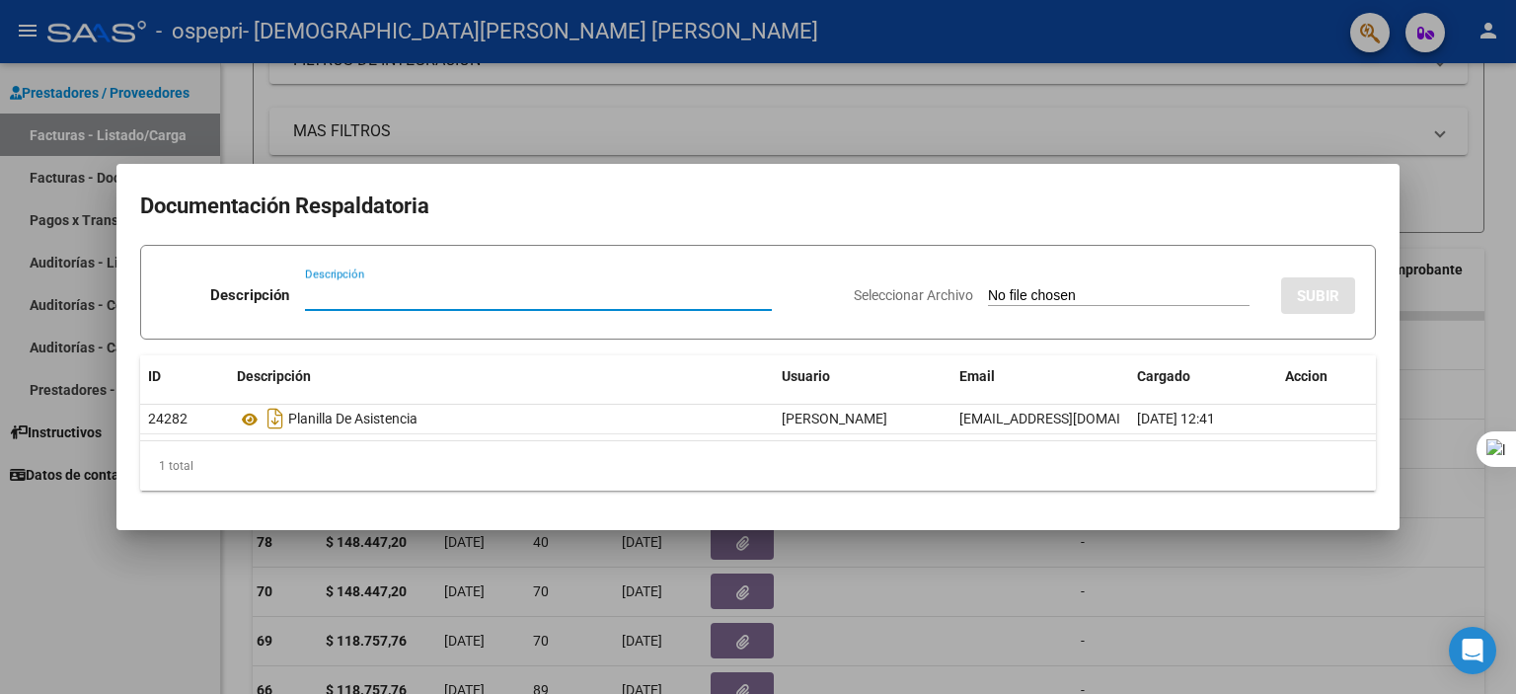
click at [1025, 67] on div at bounding box center [758, 347] width 1516 height 694
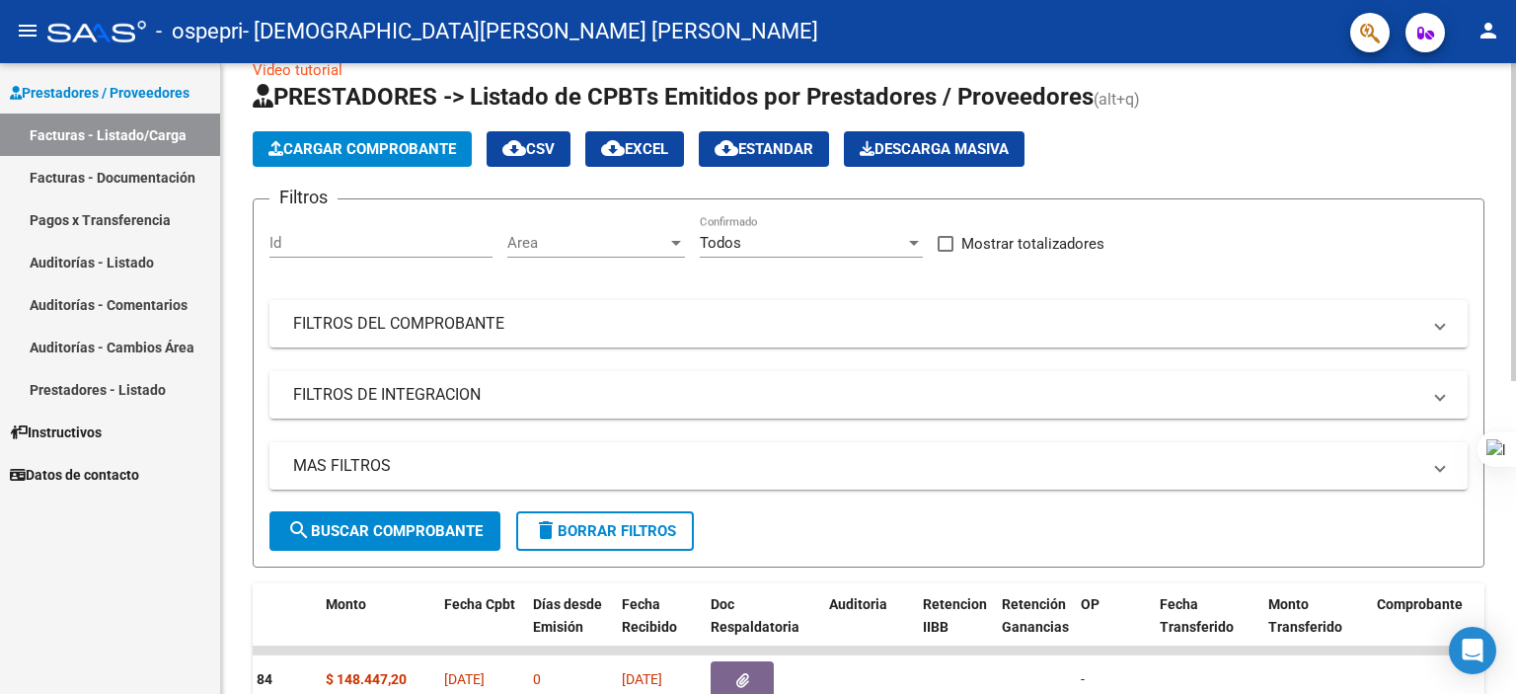
scroll to position [25, 0]
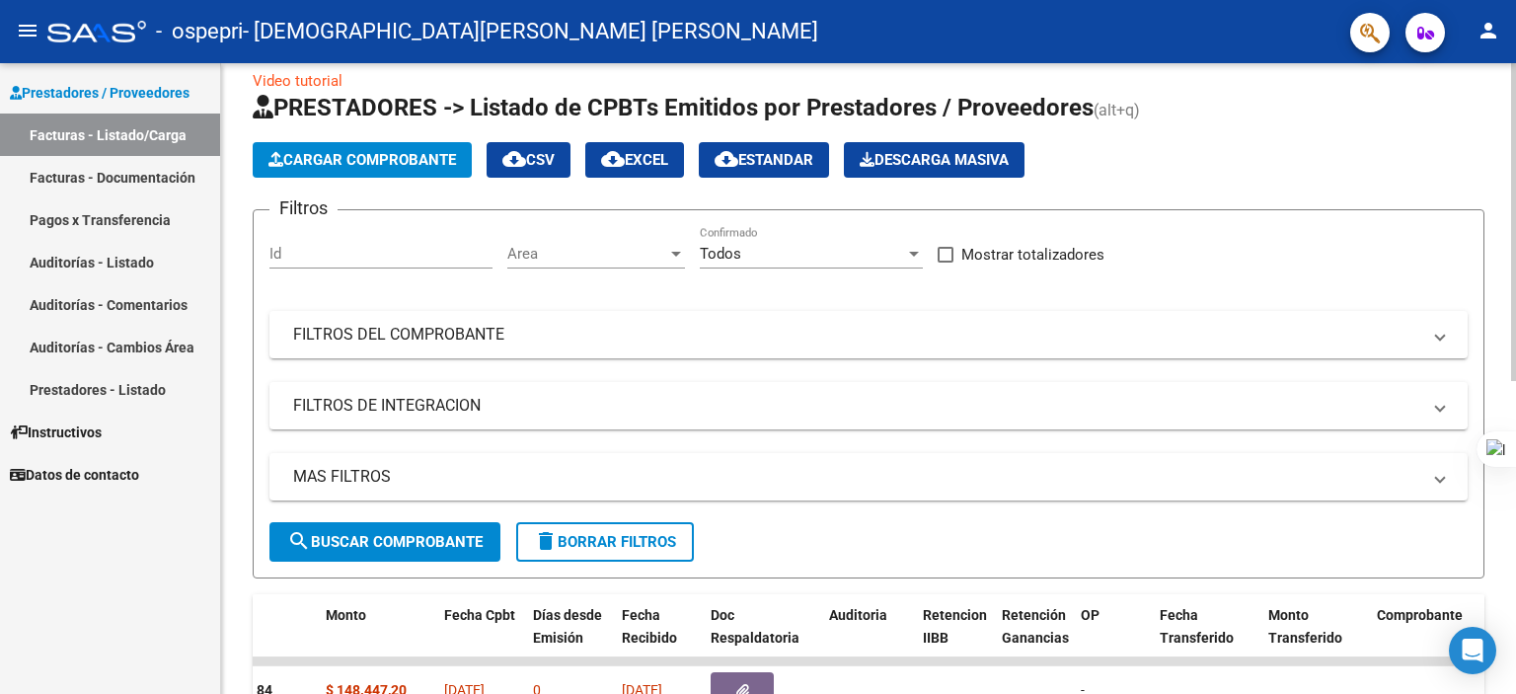
click at [1515, 85] on html "menu - ospepri - [PERSON_NAME] [PERSON_NAME] person Prestadores / Proveedores F…" at bounding box center [758, 347] width 1516 height 694
click at [320, 158] on span "Cargar Comprobante" at bounding box center [361, 160] width 187 height 18
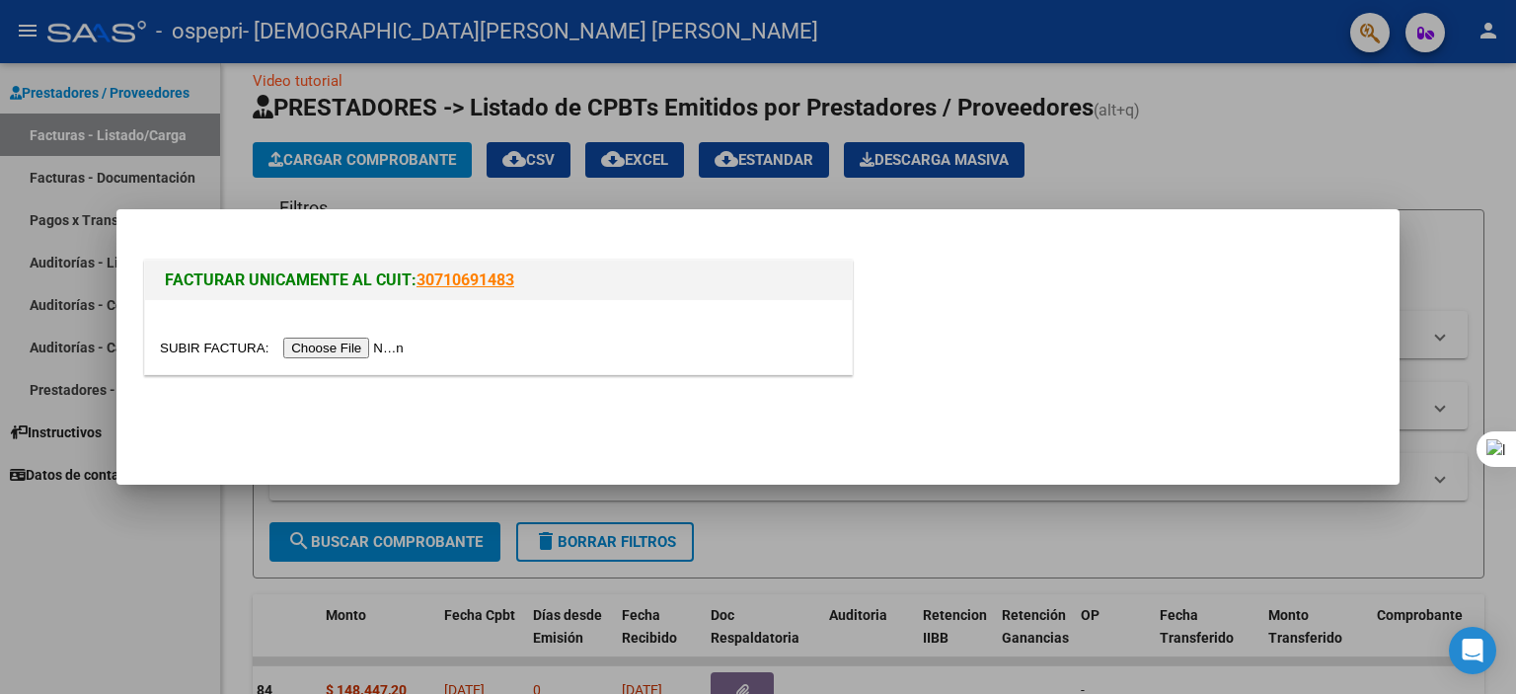
click at [337, 353] on input "file" at bounding box center [285, 347] width 250 height 21
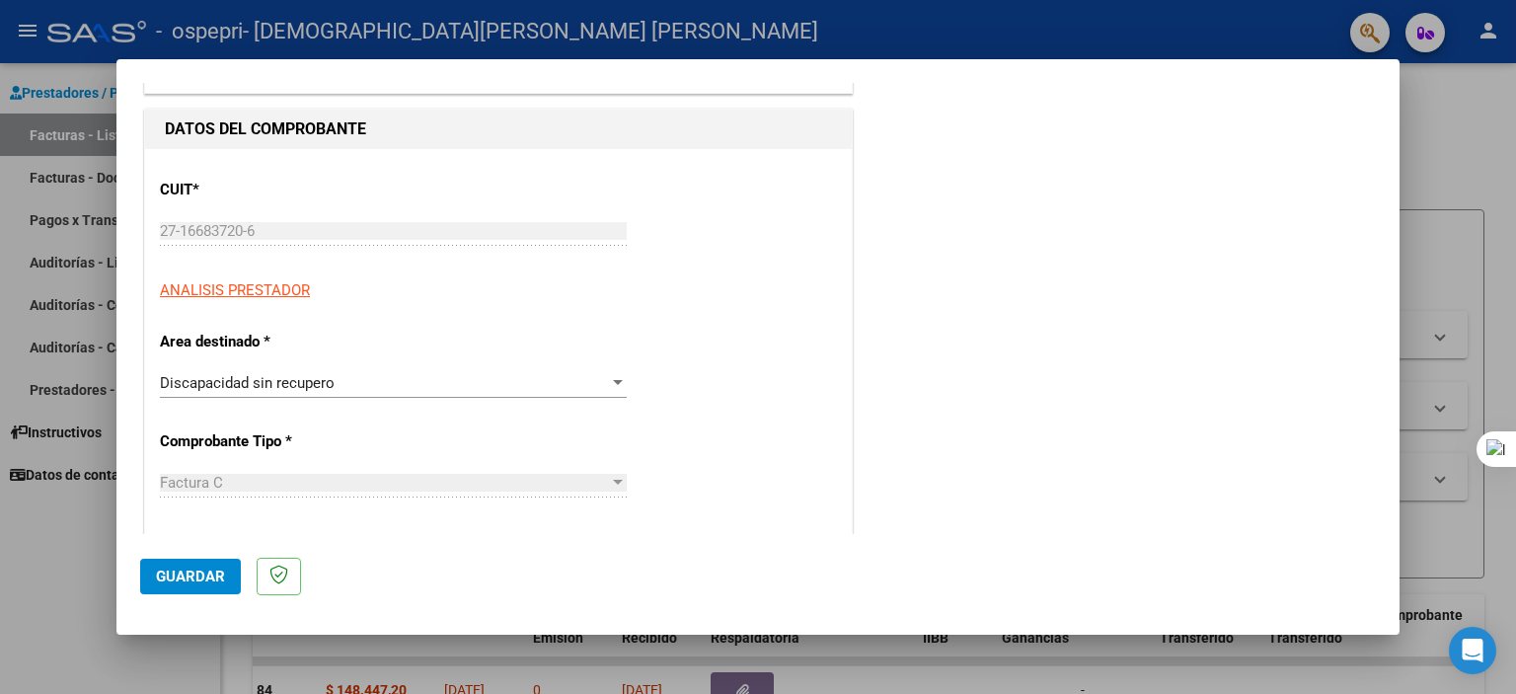
scroll to position [0, 0]
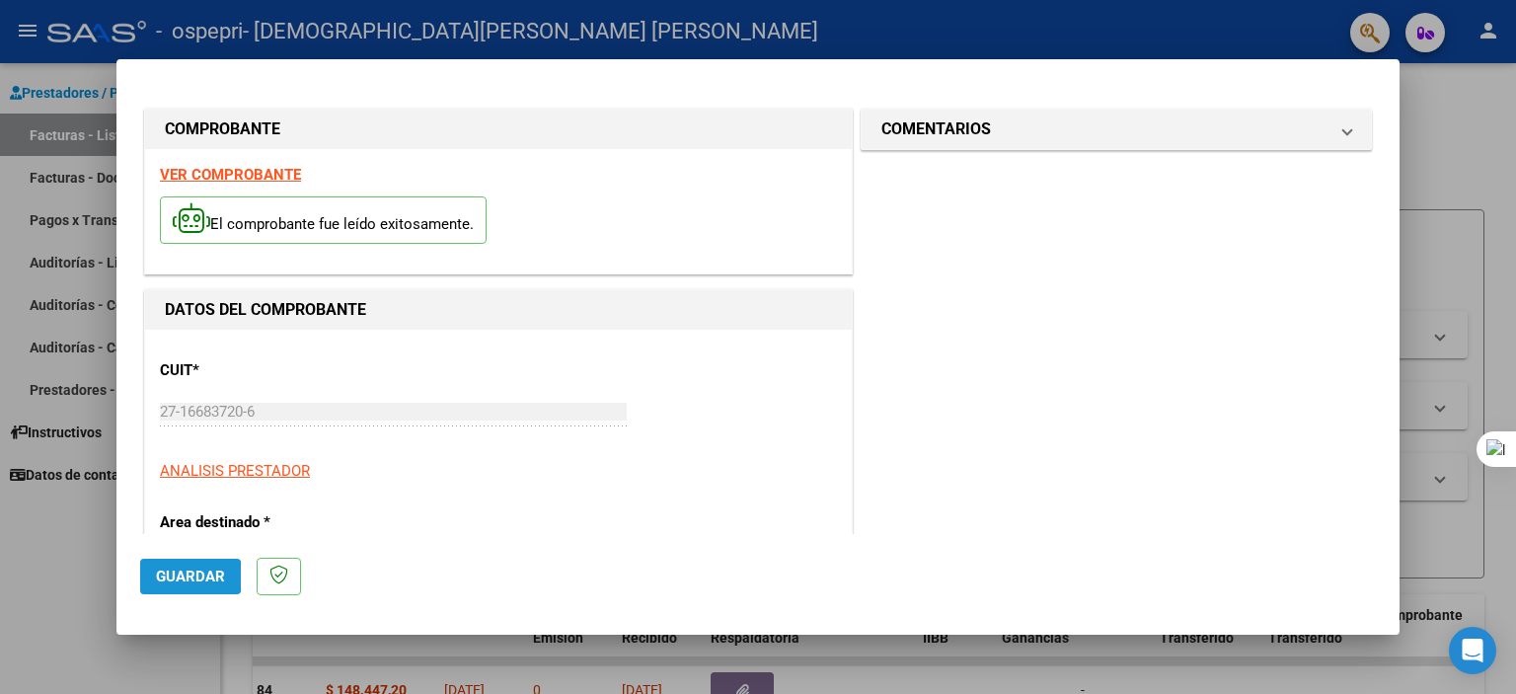
click at [174, 576] on span "Guardar" at bounding box center [190, 576] width 69 height 18
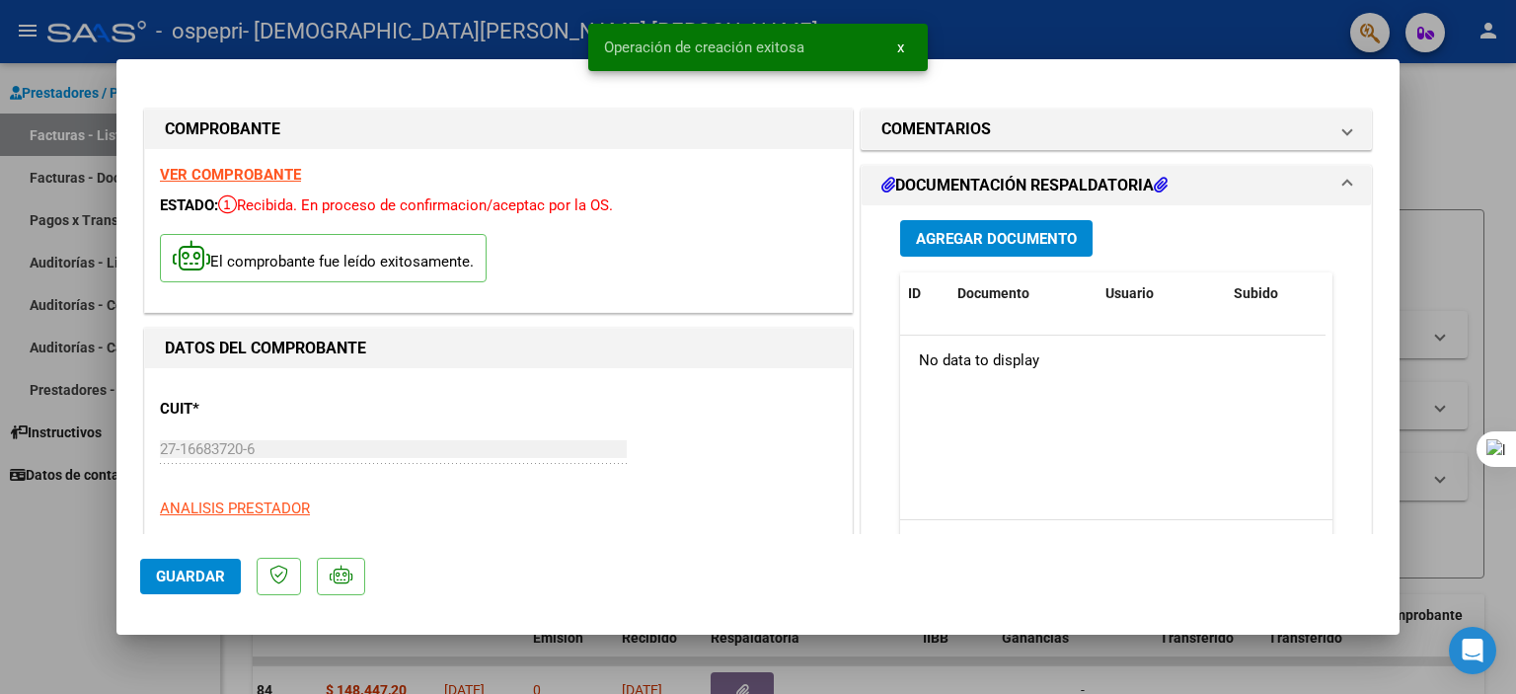
click at [938, 242] on span "Agregar Documento" at bounding box center [996, 239] width 161 height 18
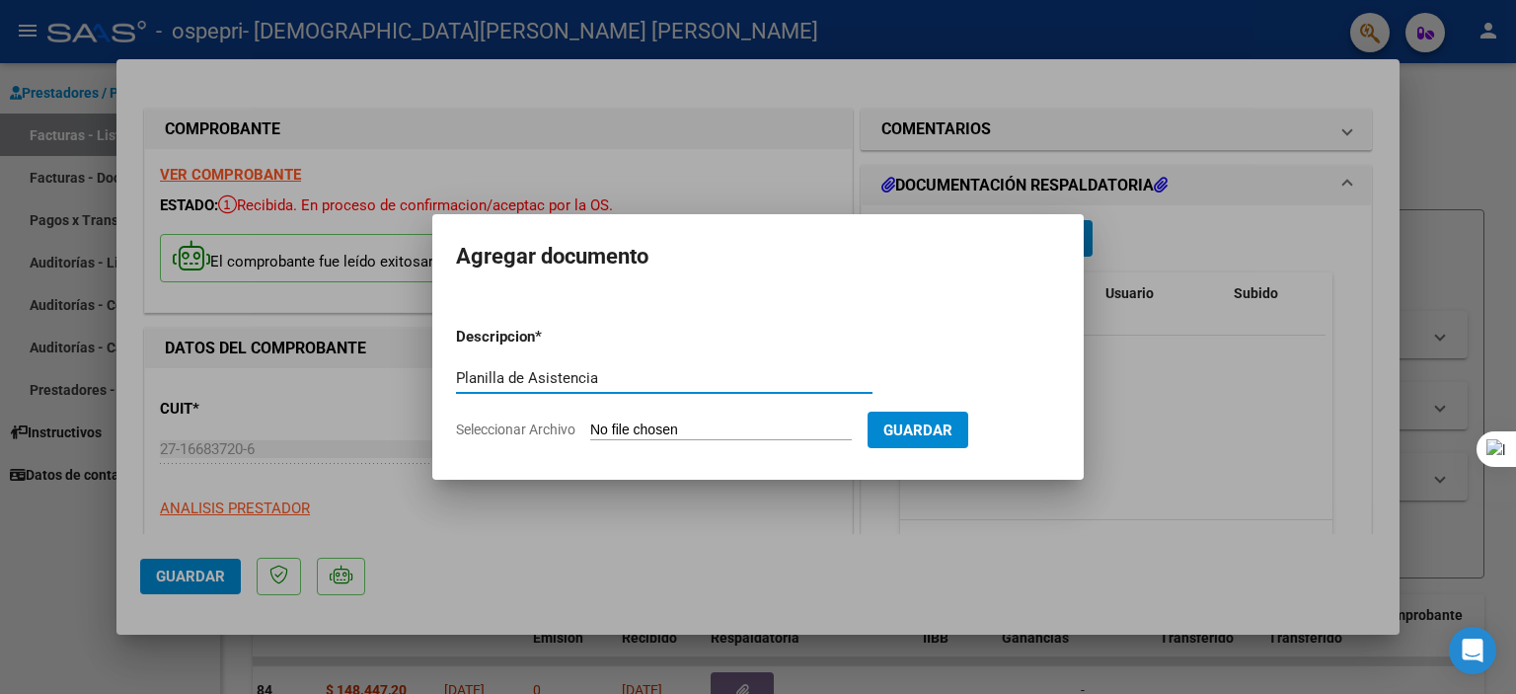
type input "Planilla de Asistencia"
click at [774, 420] on app-file-uploader "Seleccionar Archivo" at bounding box center [662, 429] width 412 height 18
click at [758, 429] on input "Seleccionar Archivo" at bounding box center [721, 430] width 262 height 19
type input "C:\fakepath\[PERSON_NAME], L Julio25.jpg"
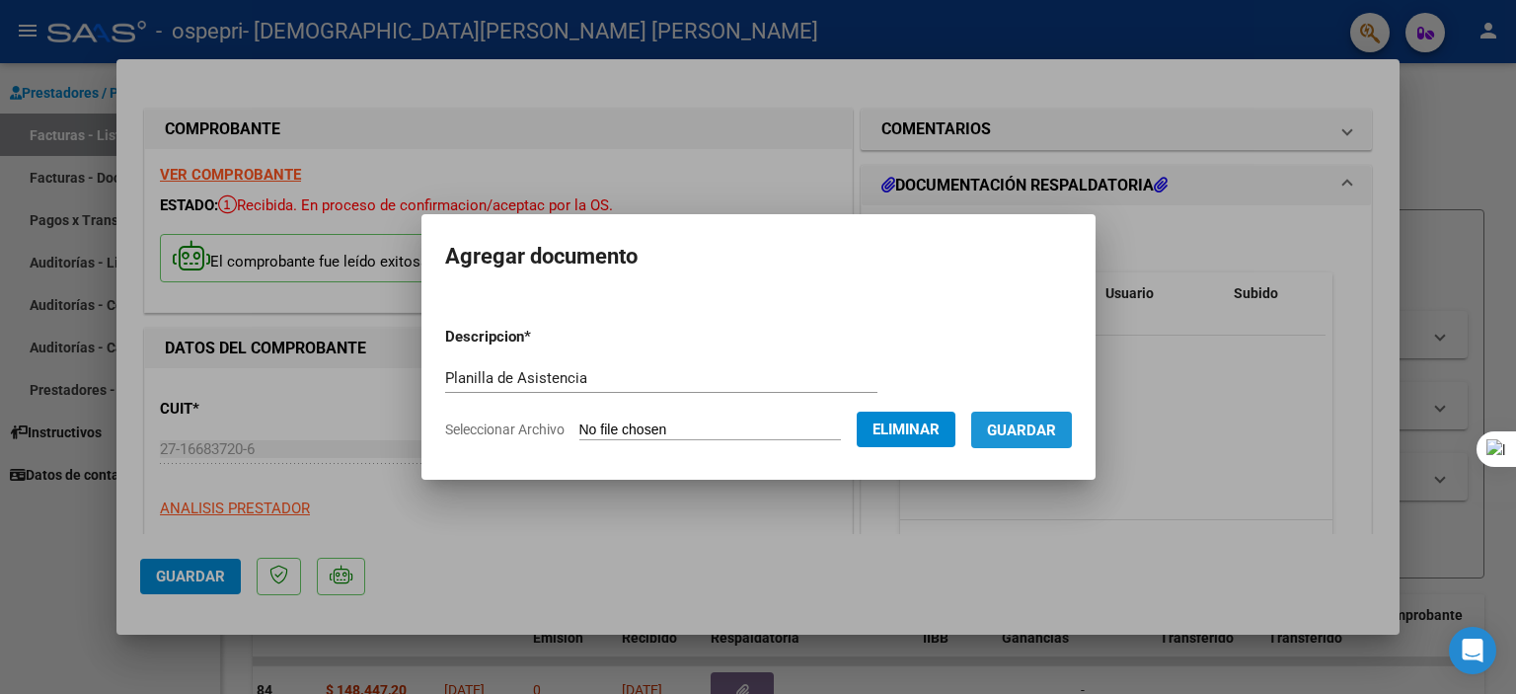
click at [1049, 437] on span "Guardar" at bounding box center [1021, 430] width 69 height 18
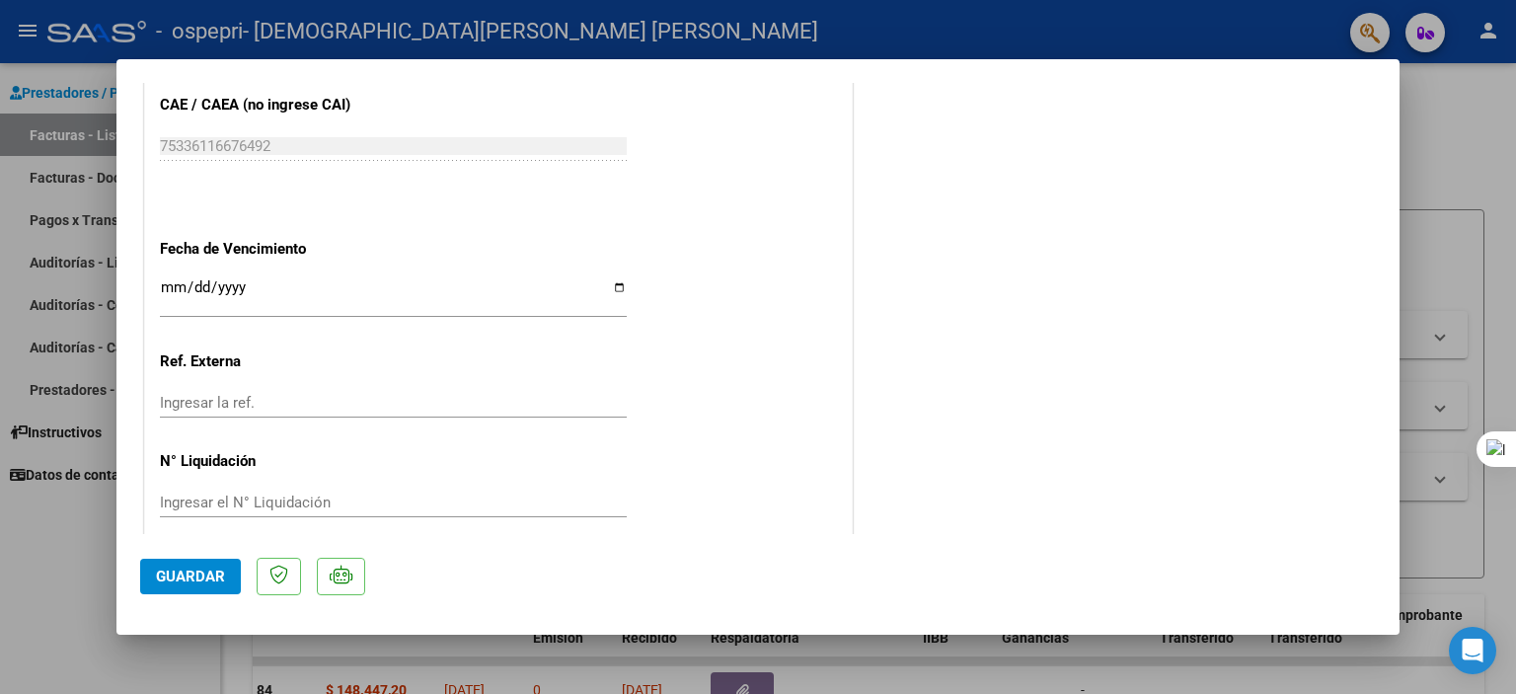
scroll to position [1125, 0]
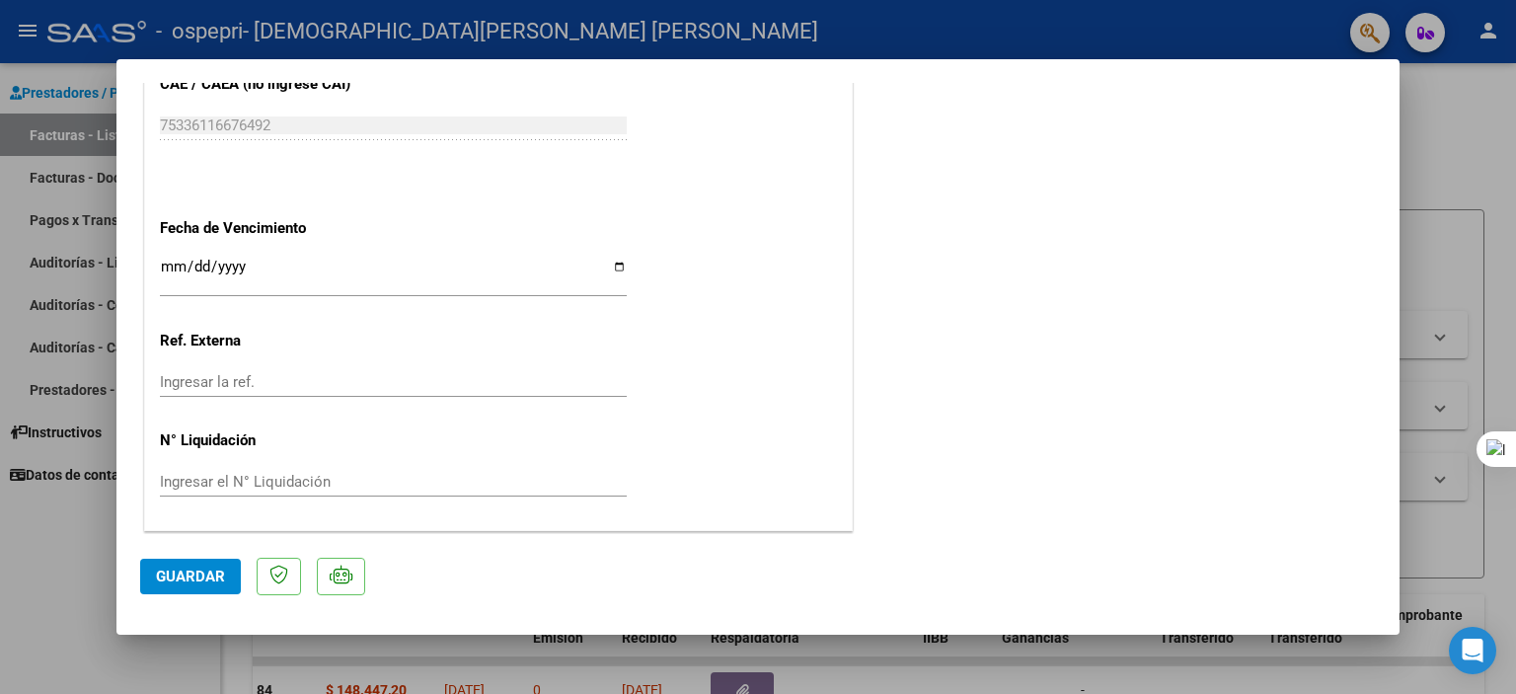
click at [414, 383] on input "Ingresar la ref." at bounding box center [393, 382] width 467 height 18
click at [388, 473] on input "Ingresar el N° Liquidación" at bounding box center [393, 482] width 467 height 18
click at [205, 572] on span "Guardar" at bounding box center [190, 576] width 69 height 18
click at [1478, 223] on div at bounding box center [758, 347] width 1516 height 694
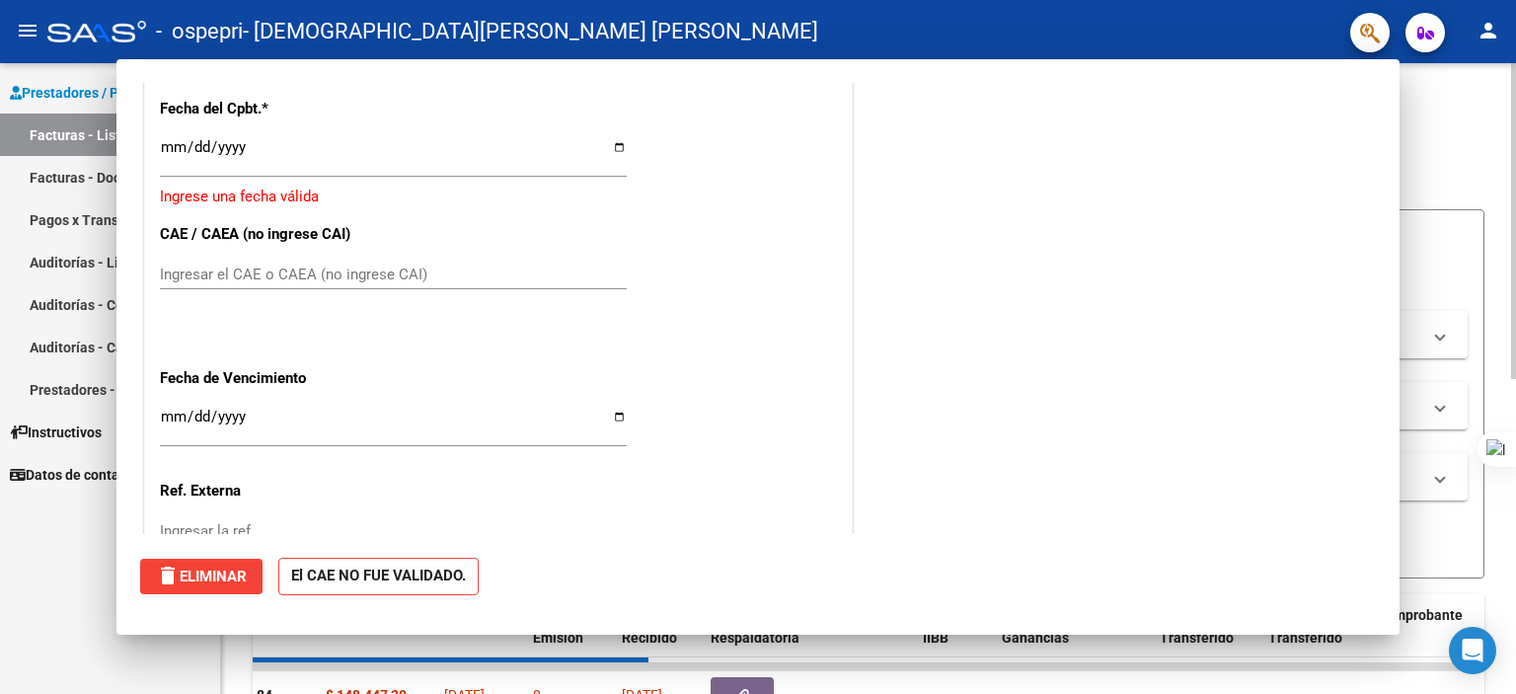
scroll to position [0, 0]
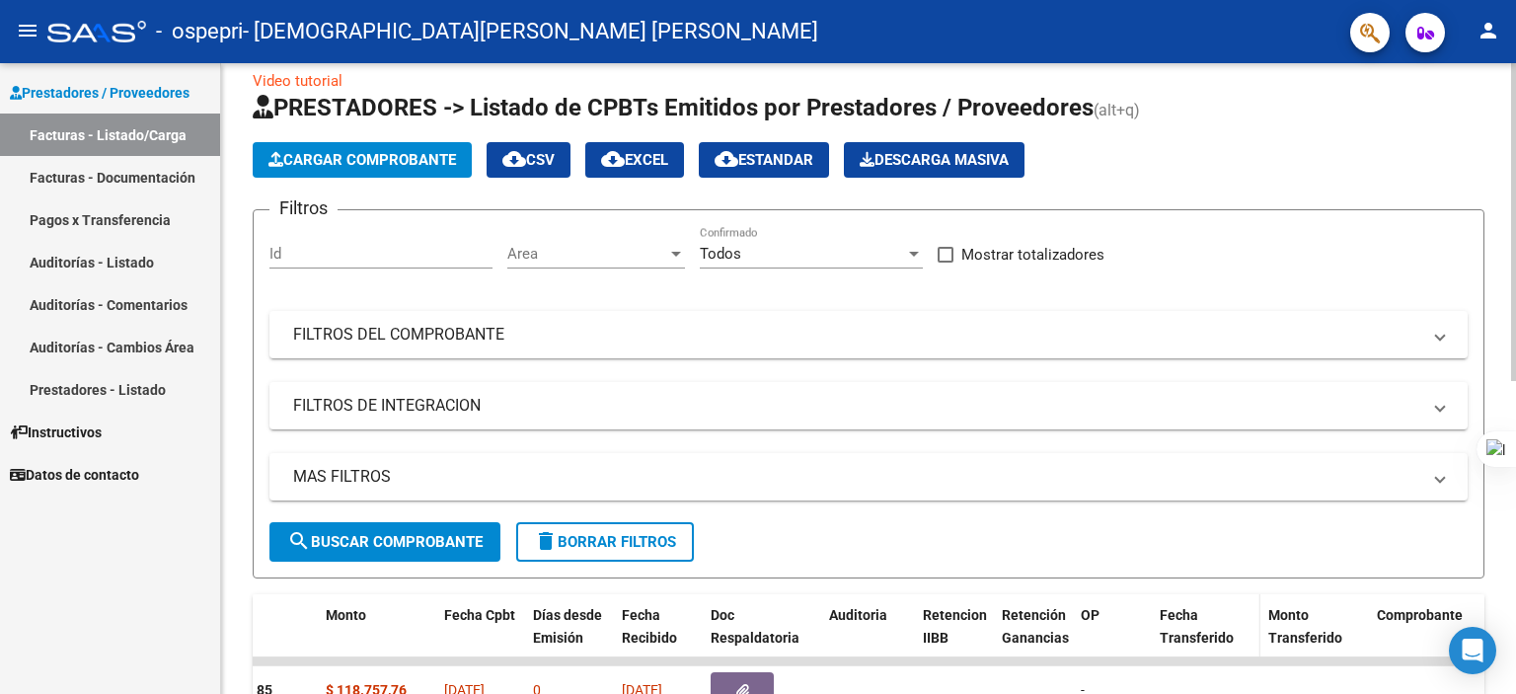
drag, startPoint x: 1214, startPoint y: 662, endPoint x: 1175, endPoint y: 651, distance: 40.0
click at [1161, 671] on datatable-body-cell at bounding box center [1206, 690] width 109 height 48
drag, startPoint x: 1515, startPoint y: 293, endPoint x: 1515, endPoint y: 362, distance: 69.1
click at [1515, 362] on div at bounding box center [1515, 347] width 1 height 694
drag, startPoint x: 1512, startPoint y: 314, endPoint x: 1506, endPoint y: 373, distance: 59.5
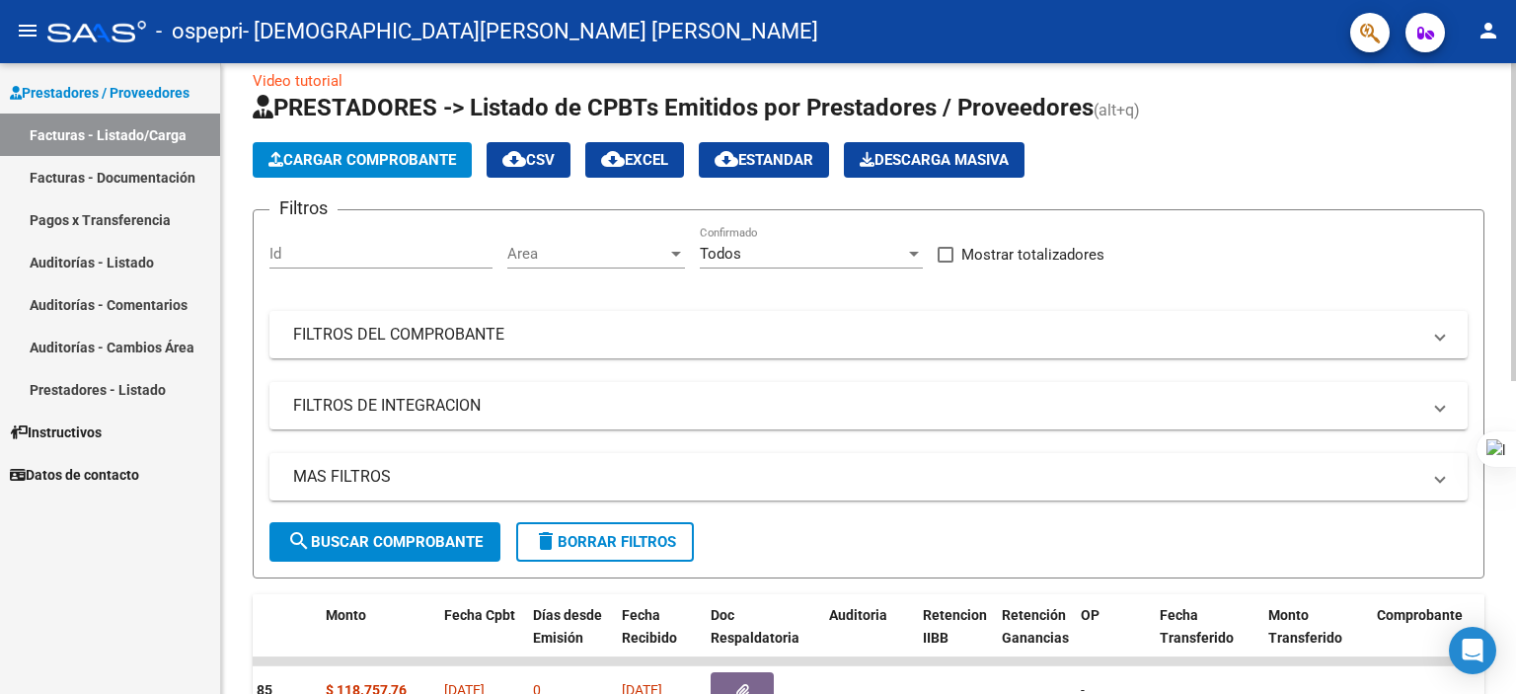
click at [1507, 372] on html "menu - ospepri - [PERSON_NAME] [PERSON_NAME] person Prestadores / Proveedores F…" at bounding box center [758, 347] width 1516 height 694
click at [1515, 555] on div at bounding box center [1515, 347] width 1 height 694
click at [1515, 582] on div at bounding box center [1515, 347] width 1 height 694
click at [1515, 622] on div at bounding box center [1515, 347] width 1 height 694
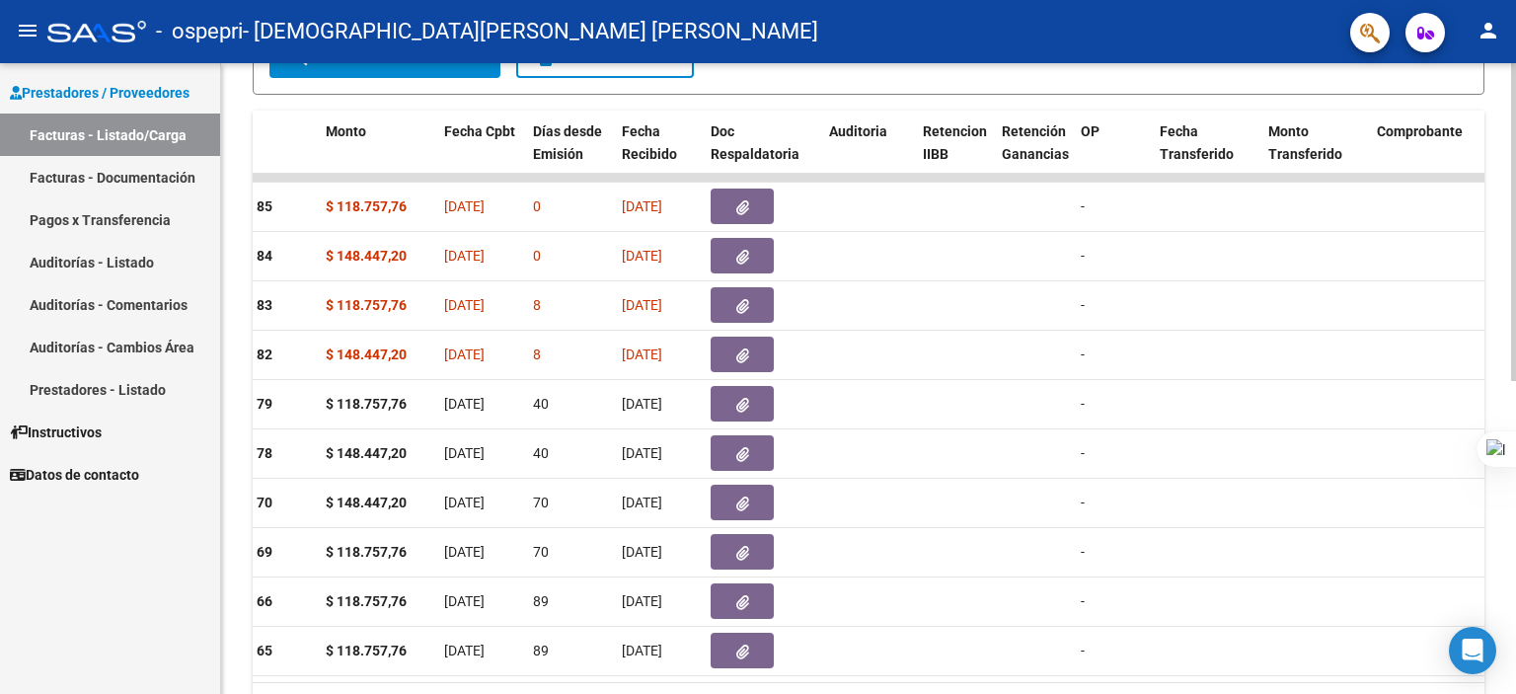
scroll to position [529, 0]
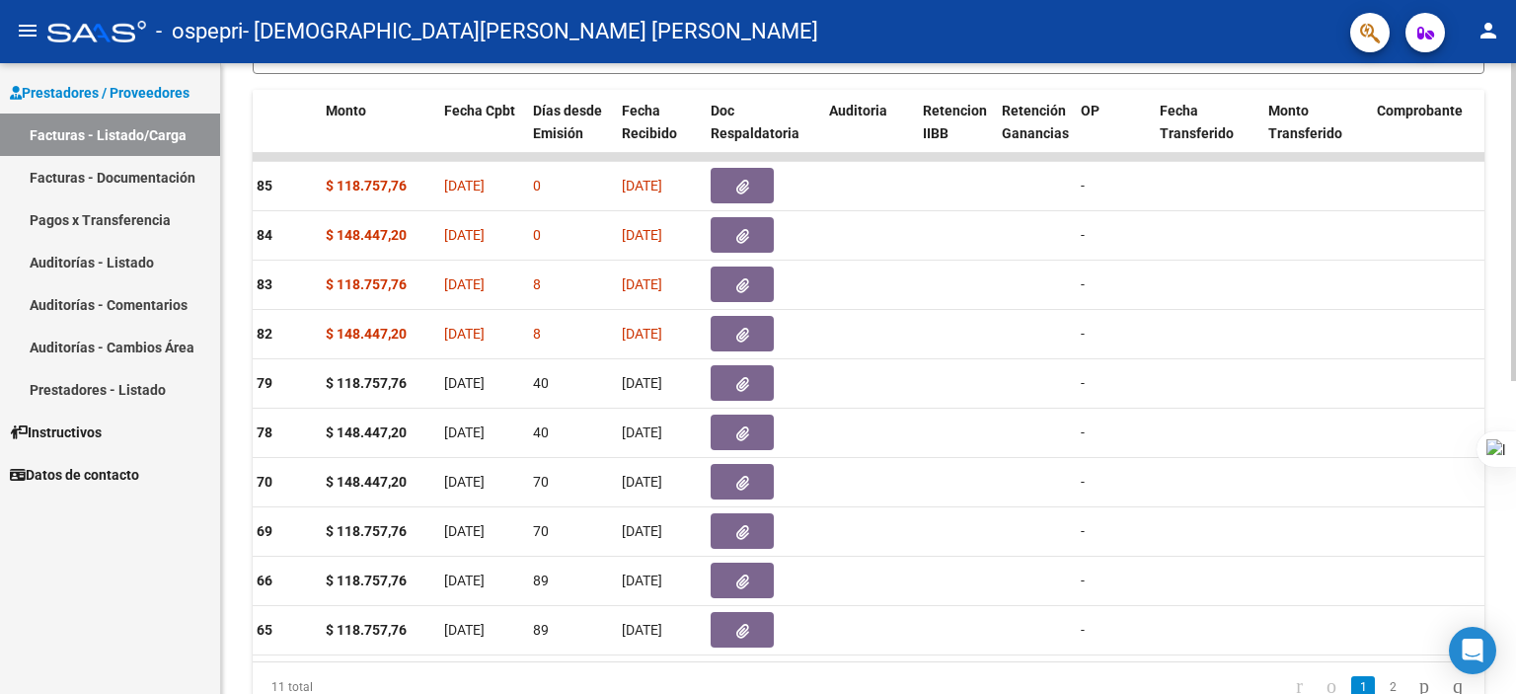
click at [1515, 469] on html "menu - ospepri - [PERSON_NAME] [PERSON_NAME] person Prestadores / Proveedores F…" at bounding box center [758, 347] width 1516 height 694
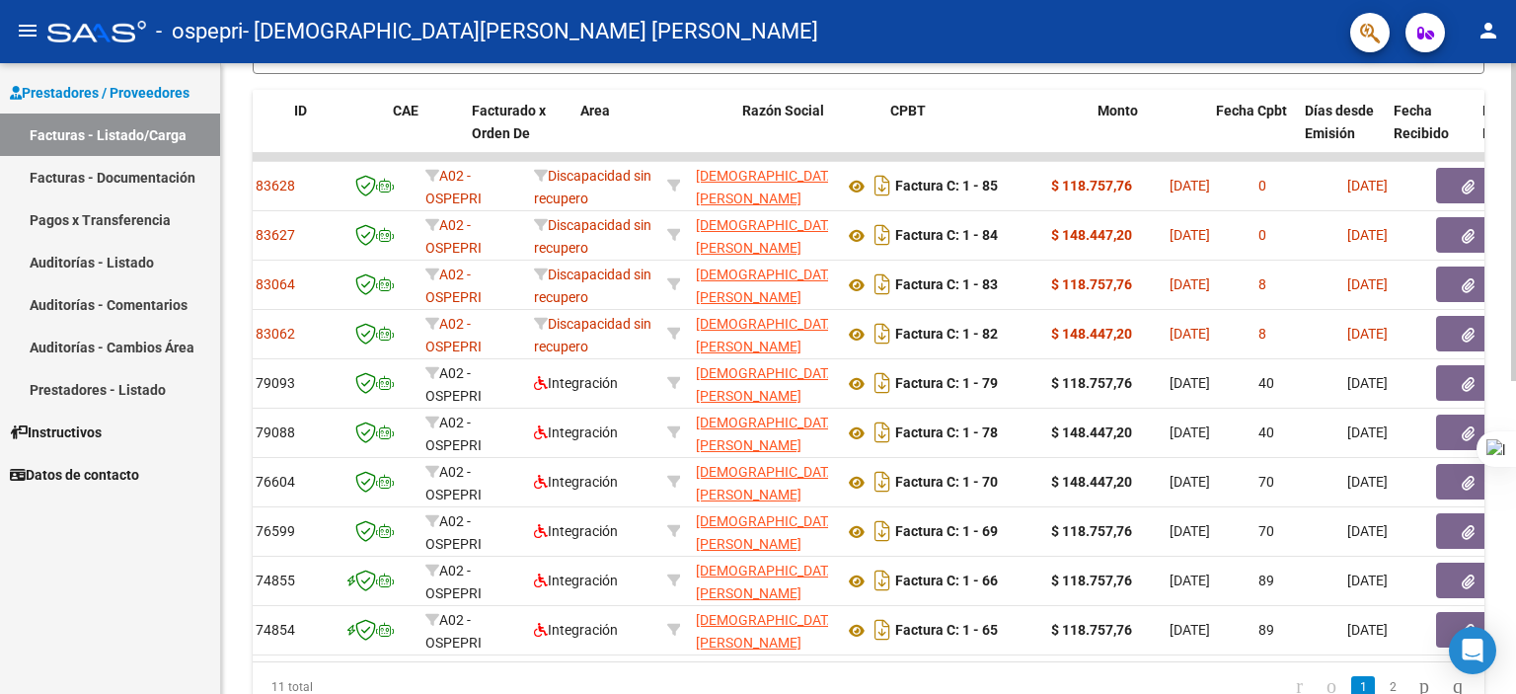
scroll to position [0, 0]
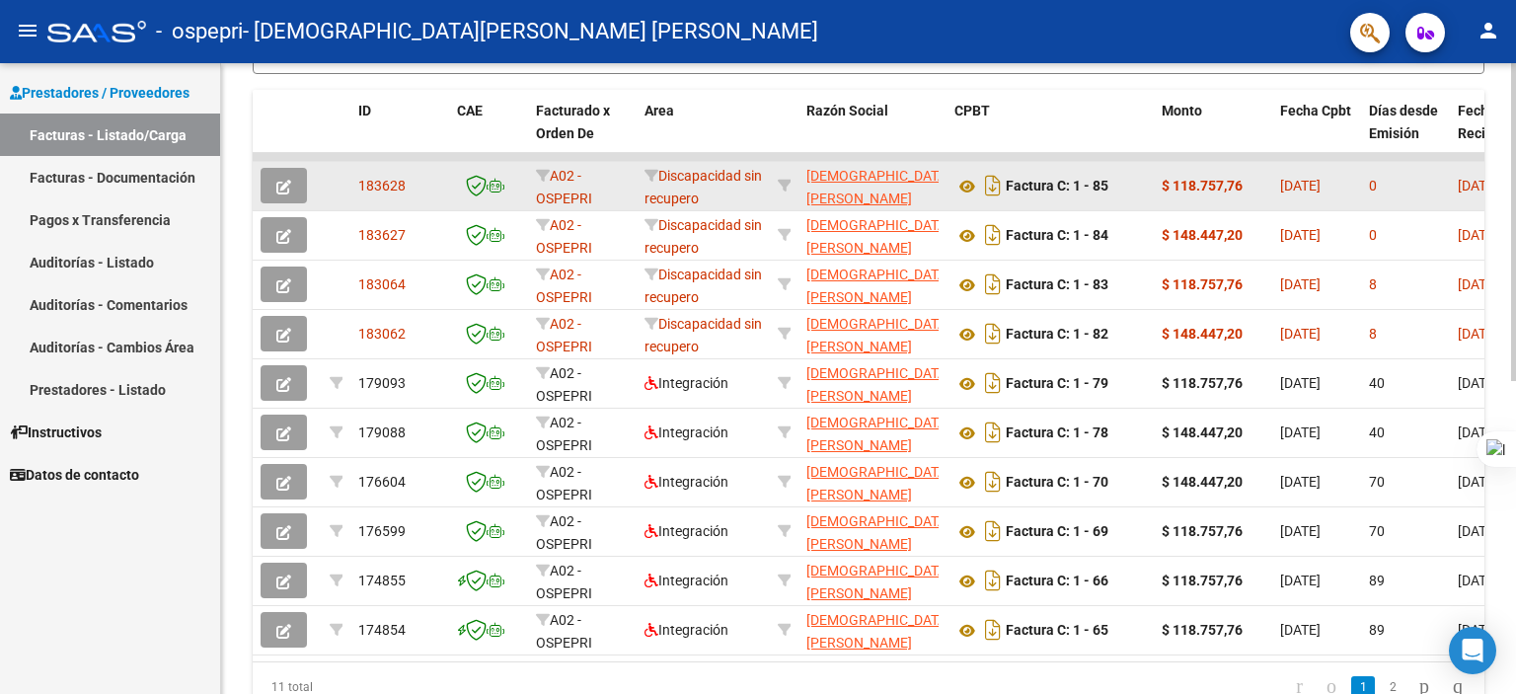
click at [287, 185] on icon "button" at bounding box center [283, 187] width 15 height 15
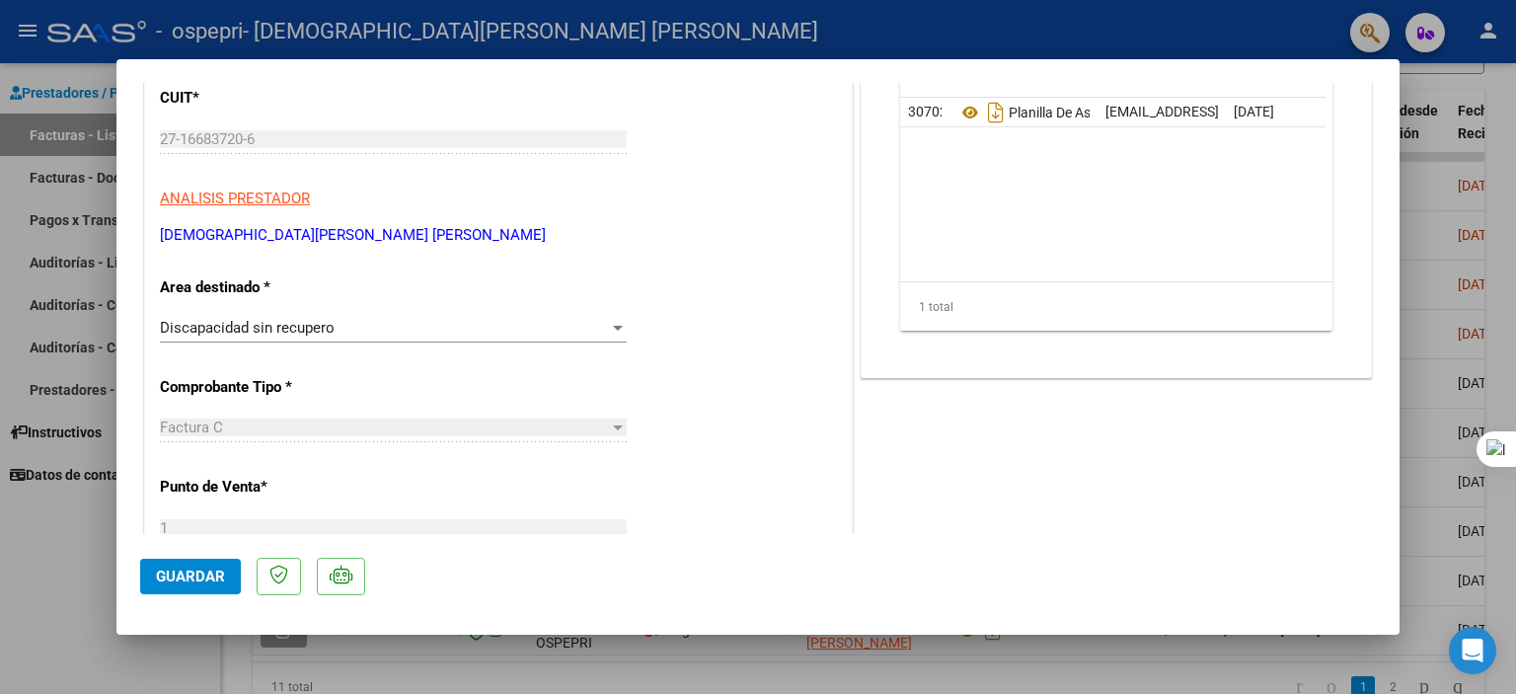
scroll to position [277, 0]
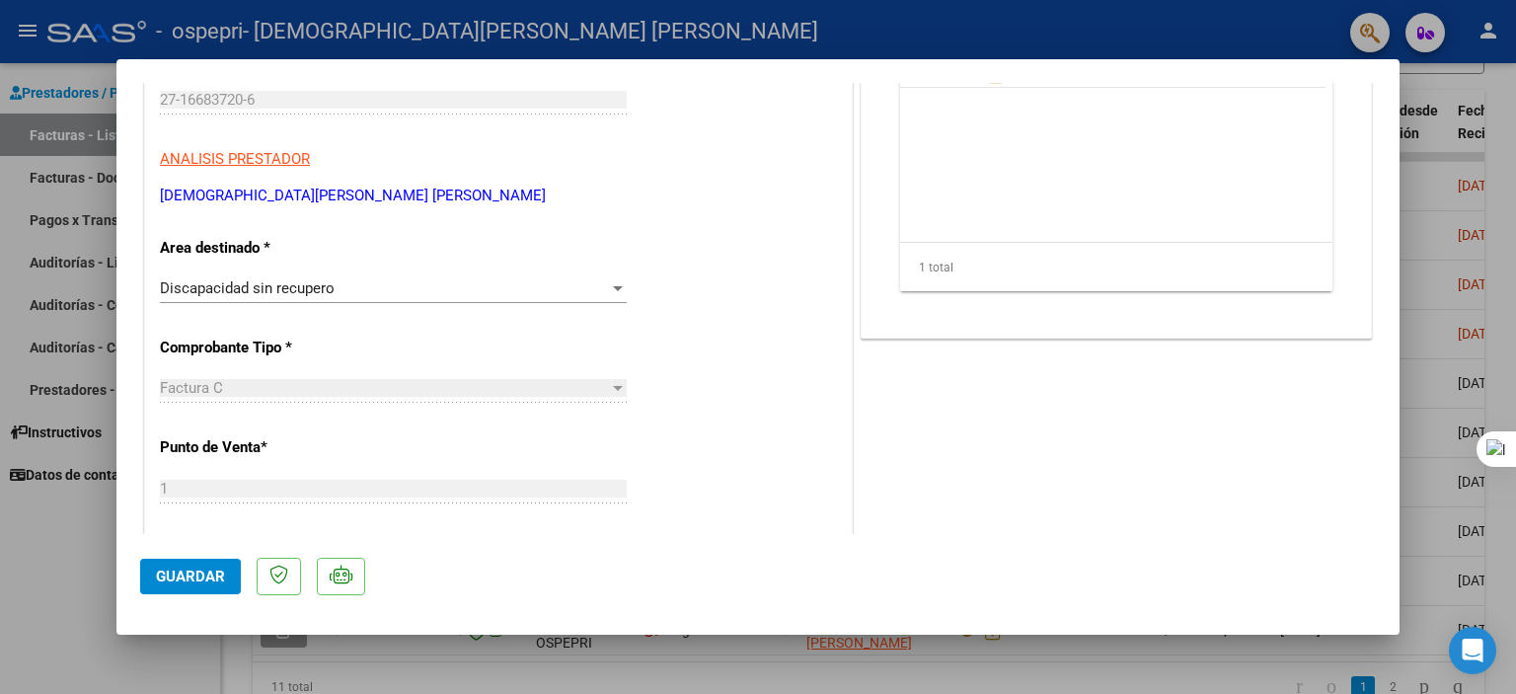
click at [575, 301] on div "Discapacidad sin recupero Seleccionar Area" at bounding box center [393, 288] width 467 height 30
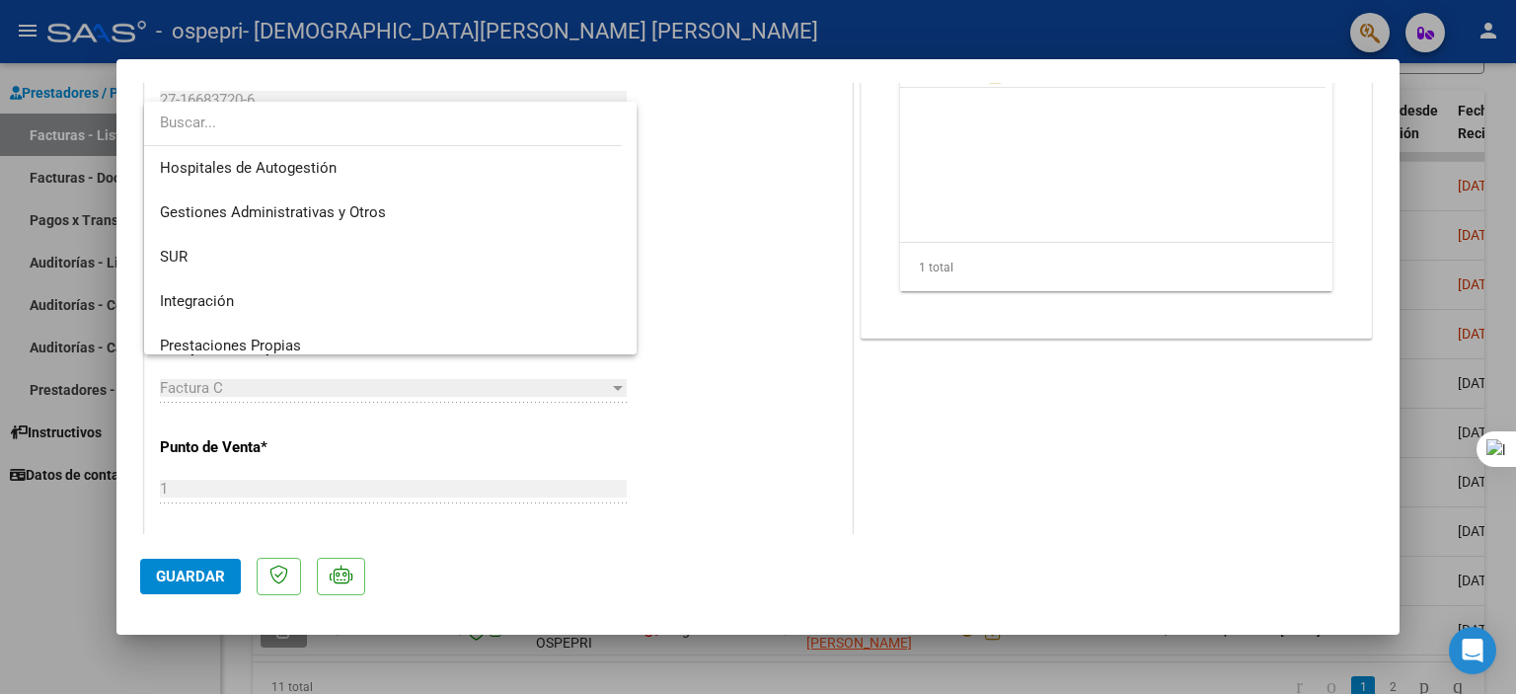
scroll to position [3, 0]
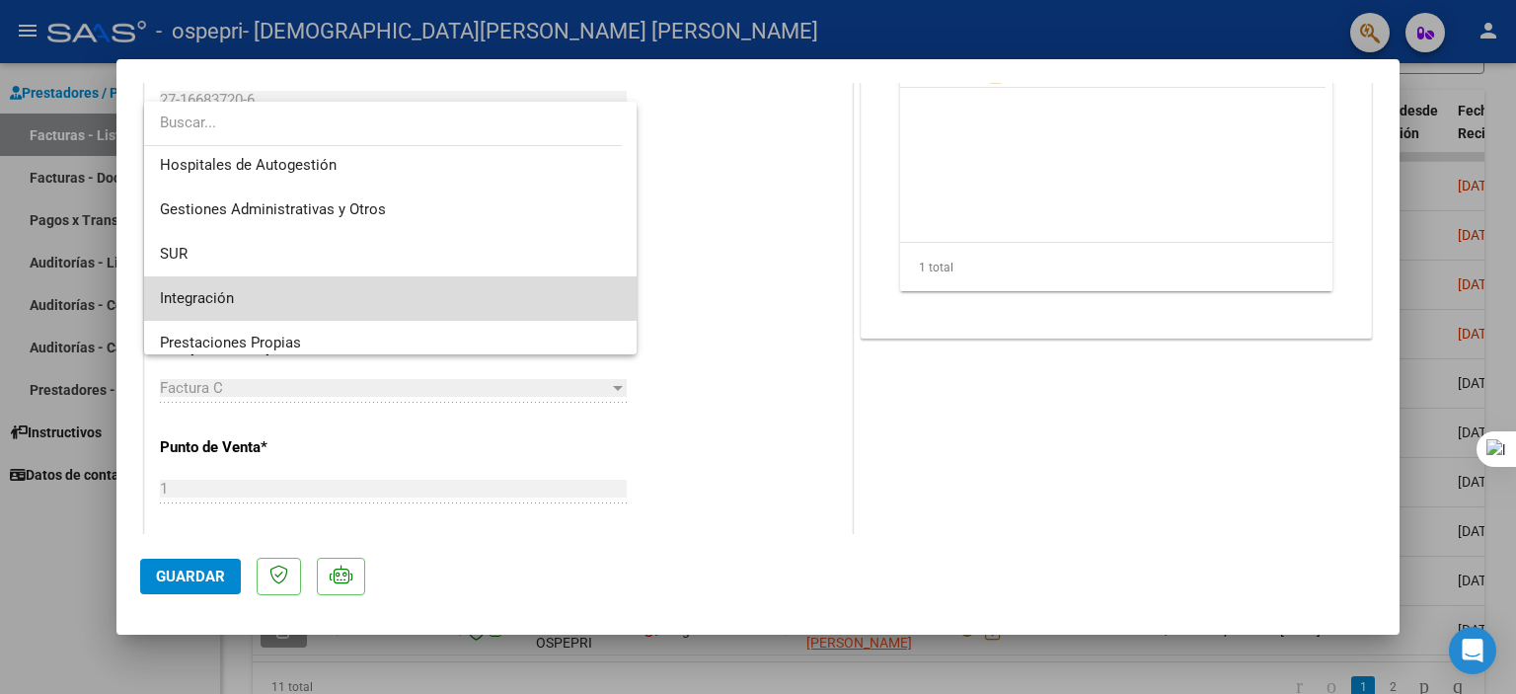
click at [583, 299] on span "Integración" at bounding box center [391, 298] width 462 height 44
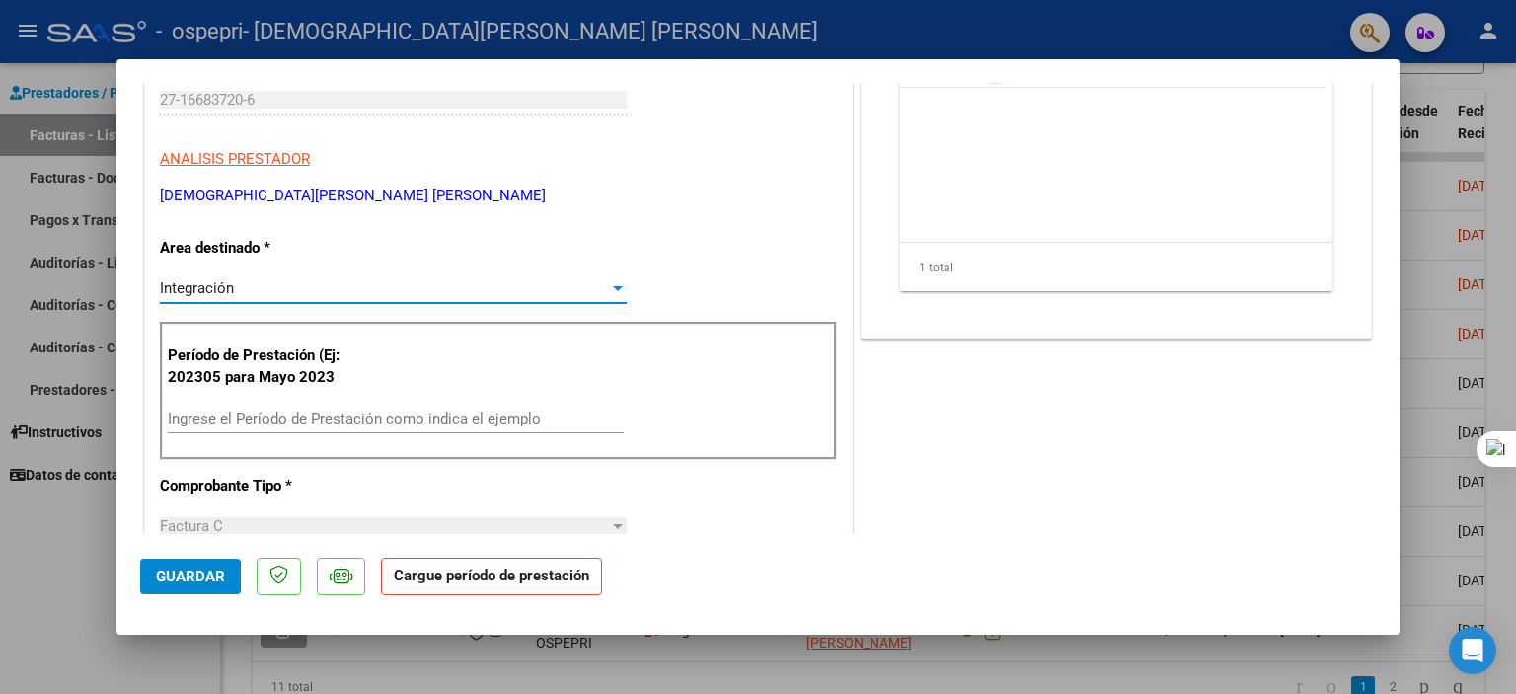
click at [514, 417] on input "Ingrese el Período de Prestación como indica el ejemplo" at bounding box center [396, 419] width 456 height 18
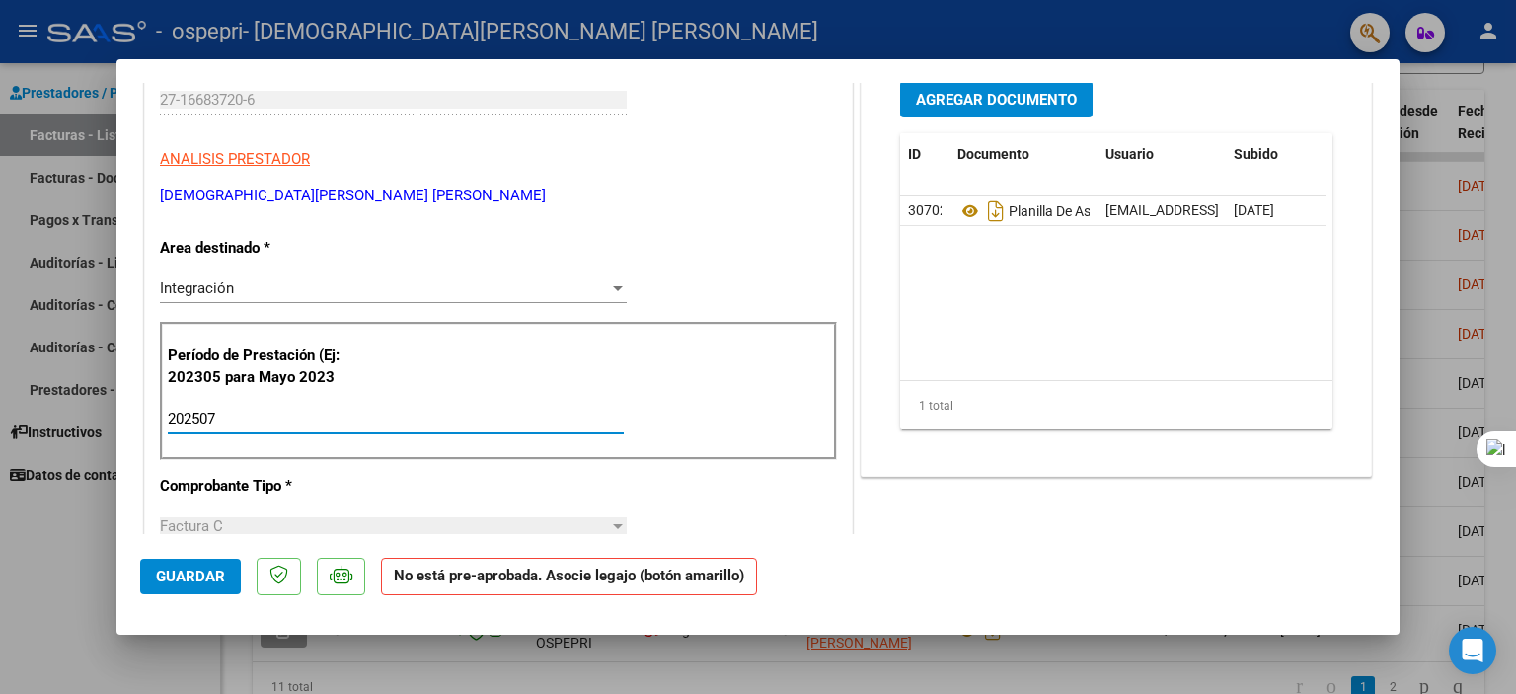
type input "202507"
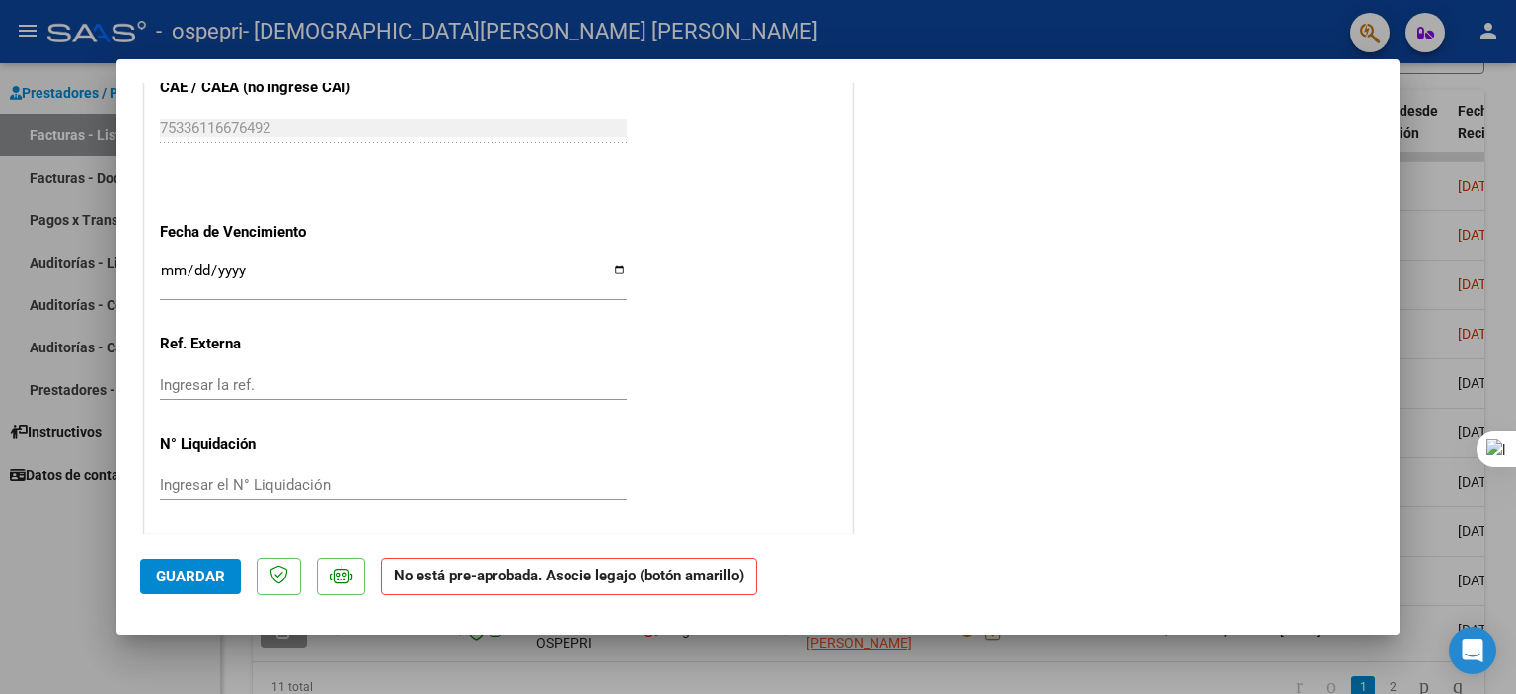
scroll to position [1189, 0]
click at [163, 576] on span "Guardar" at bounding box center [190, 576] width 69 height 18
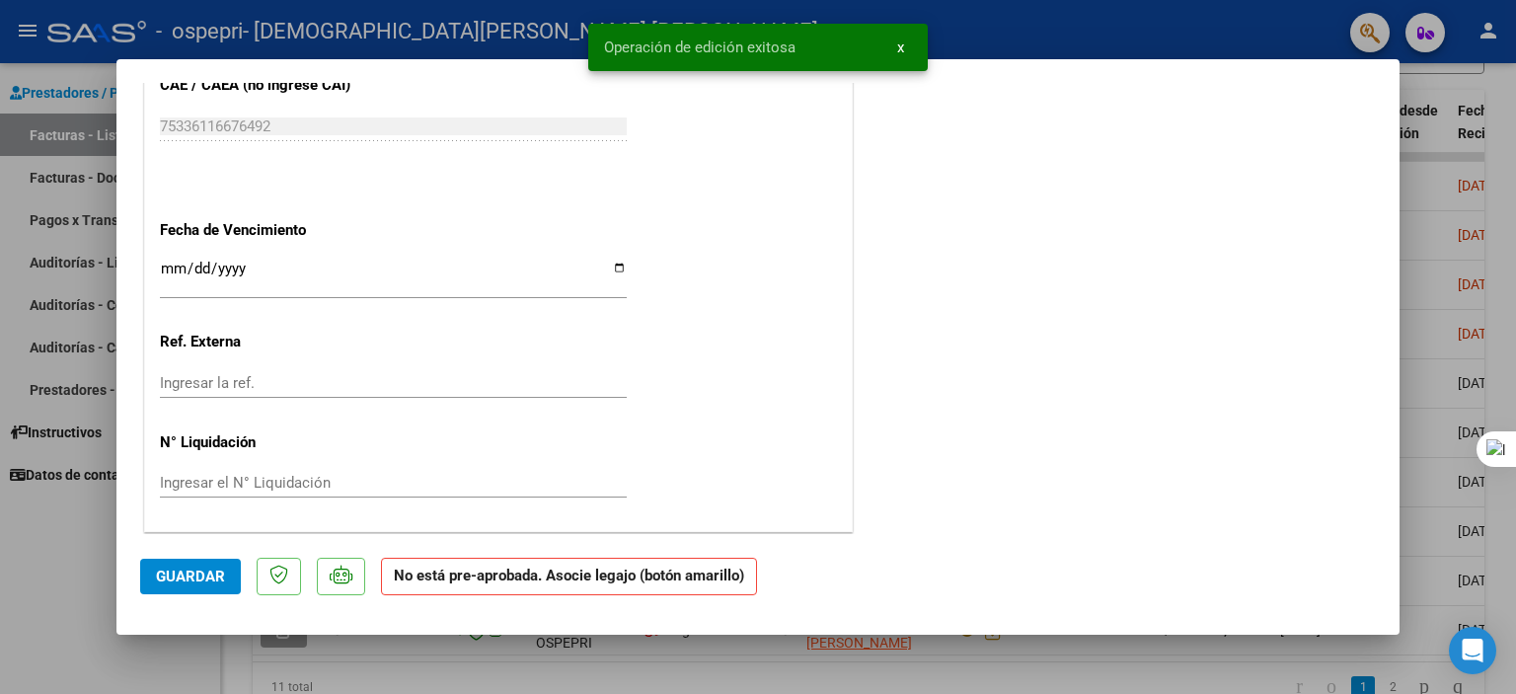
click at [96, 600] on div at bounding box center [758, 347] width 1516 height 694
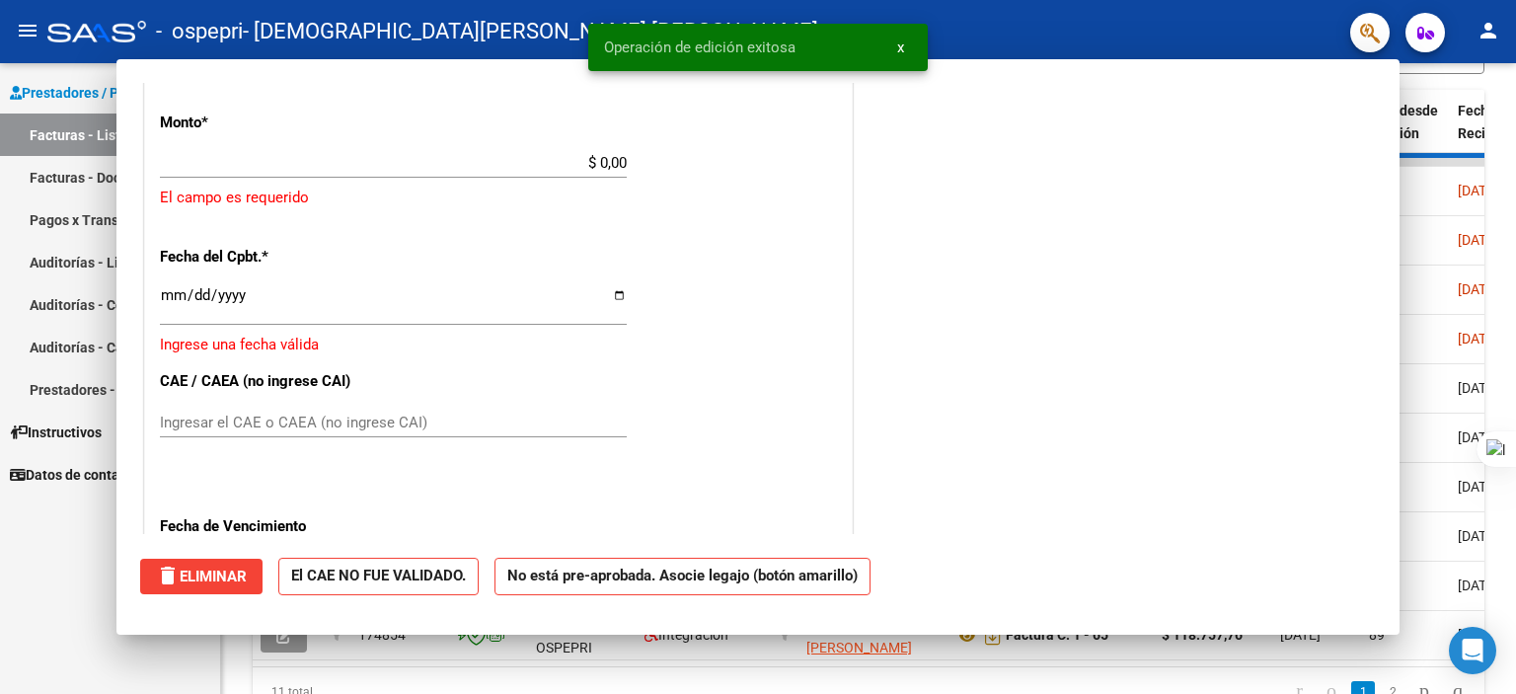
scroll to position [0, 0]
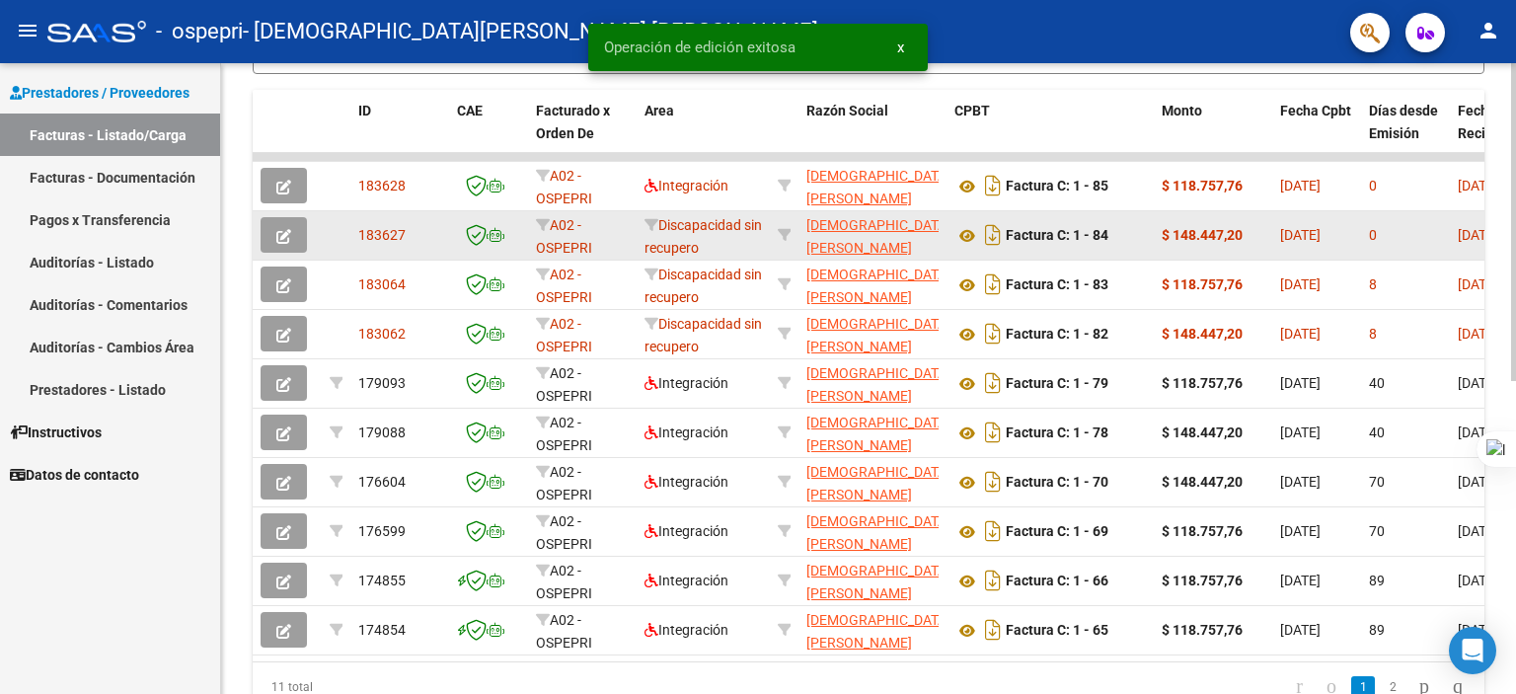
click at [296, 232] on button "button" at bounding box center [284, 235] width 46 height 36
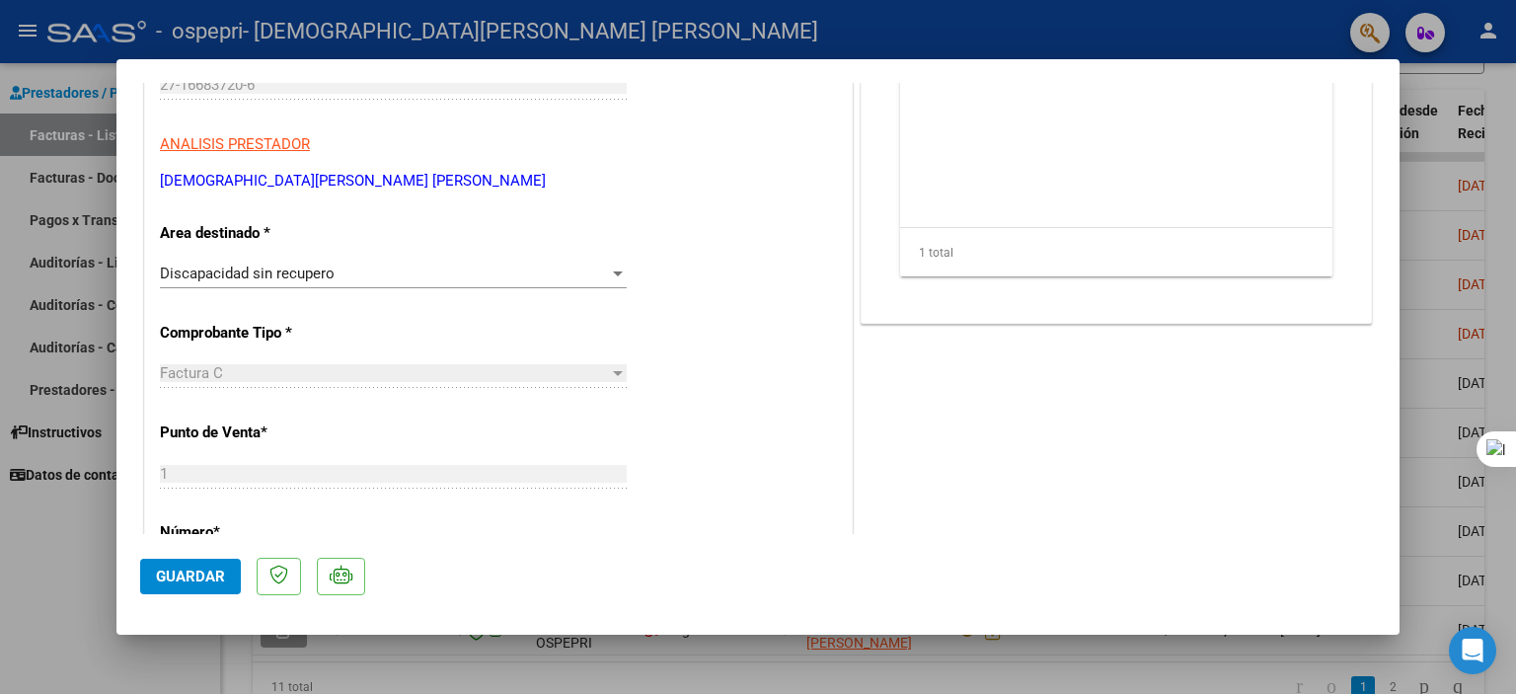
scroll to position [309, 0]
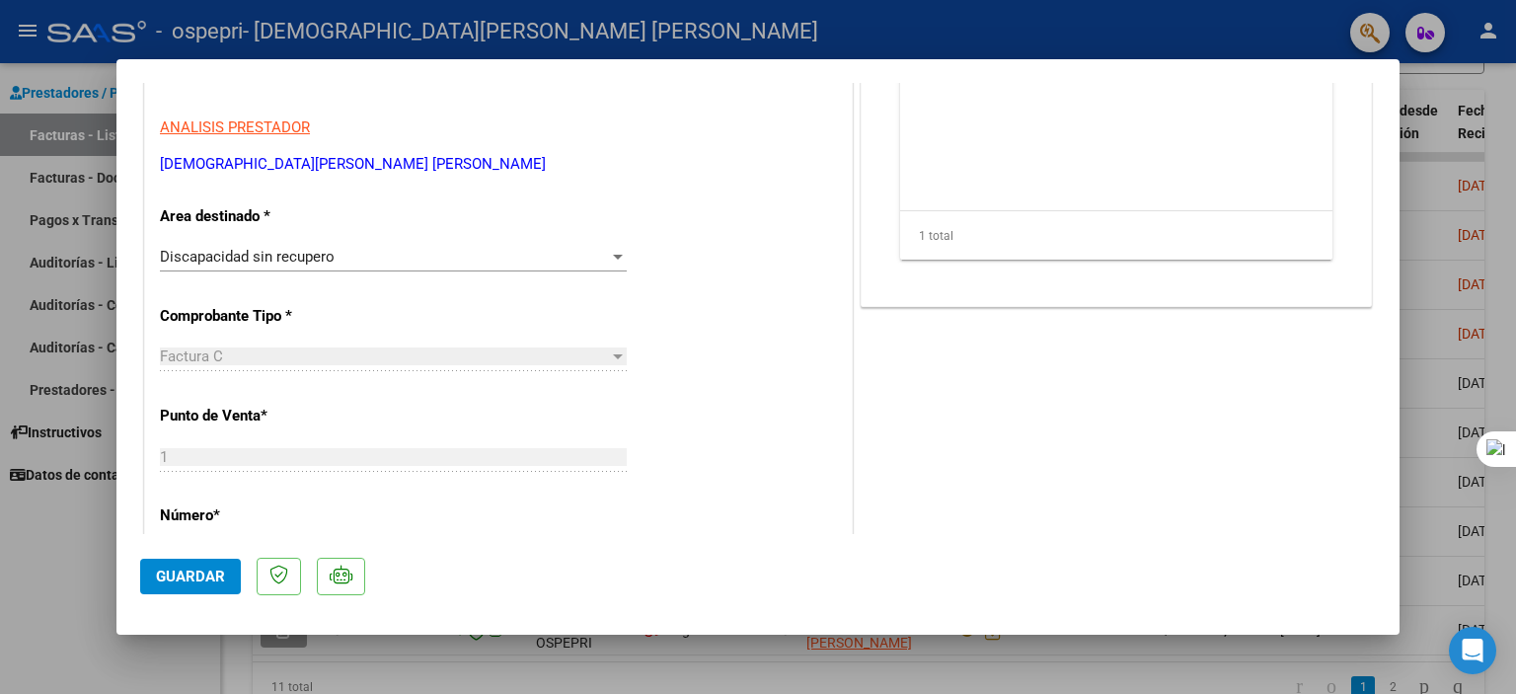
click at [597, 253] on div "Discapacidad sin recupero" at bounding box center [384, 257] width 449 height 18
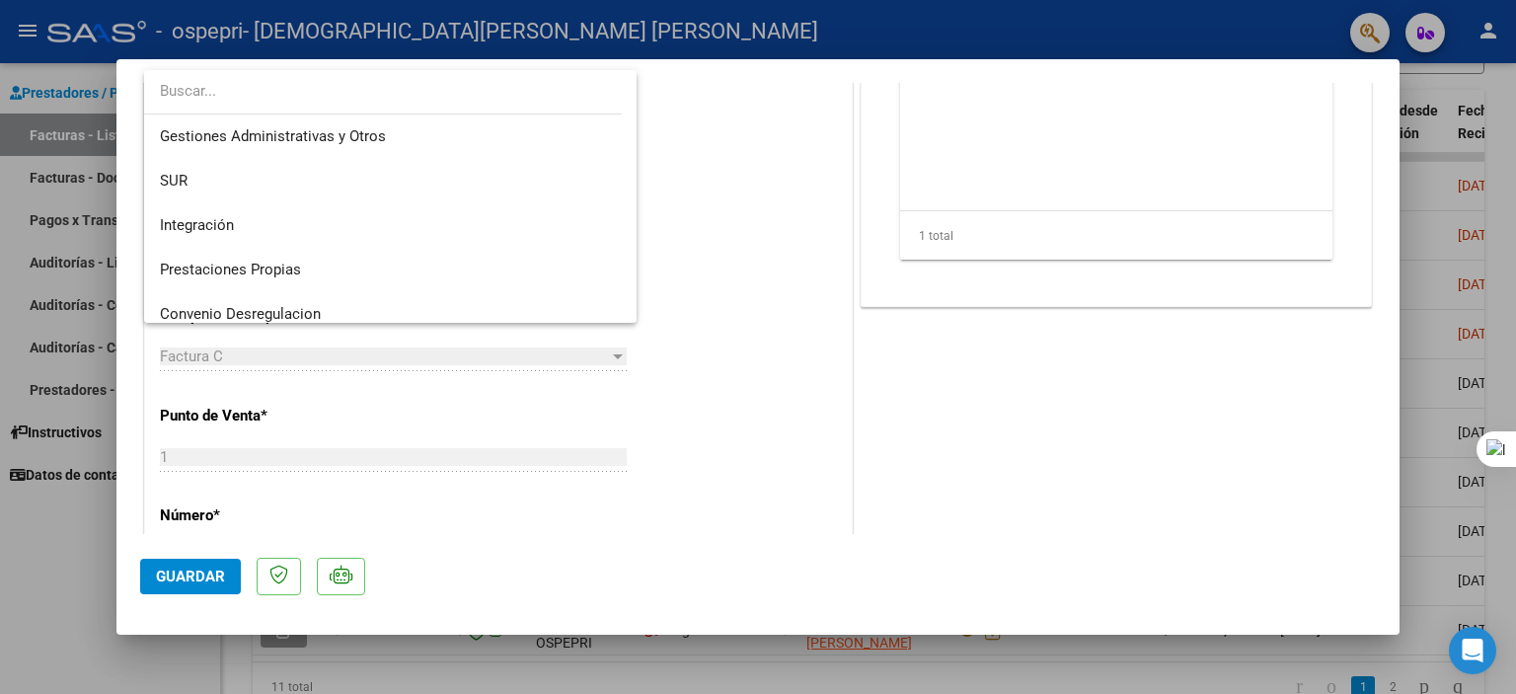
scroll to position [47, 0]
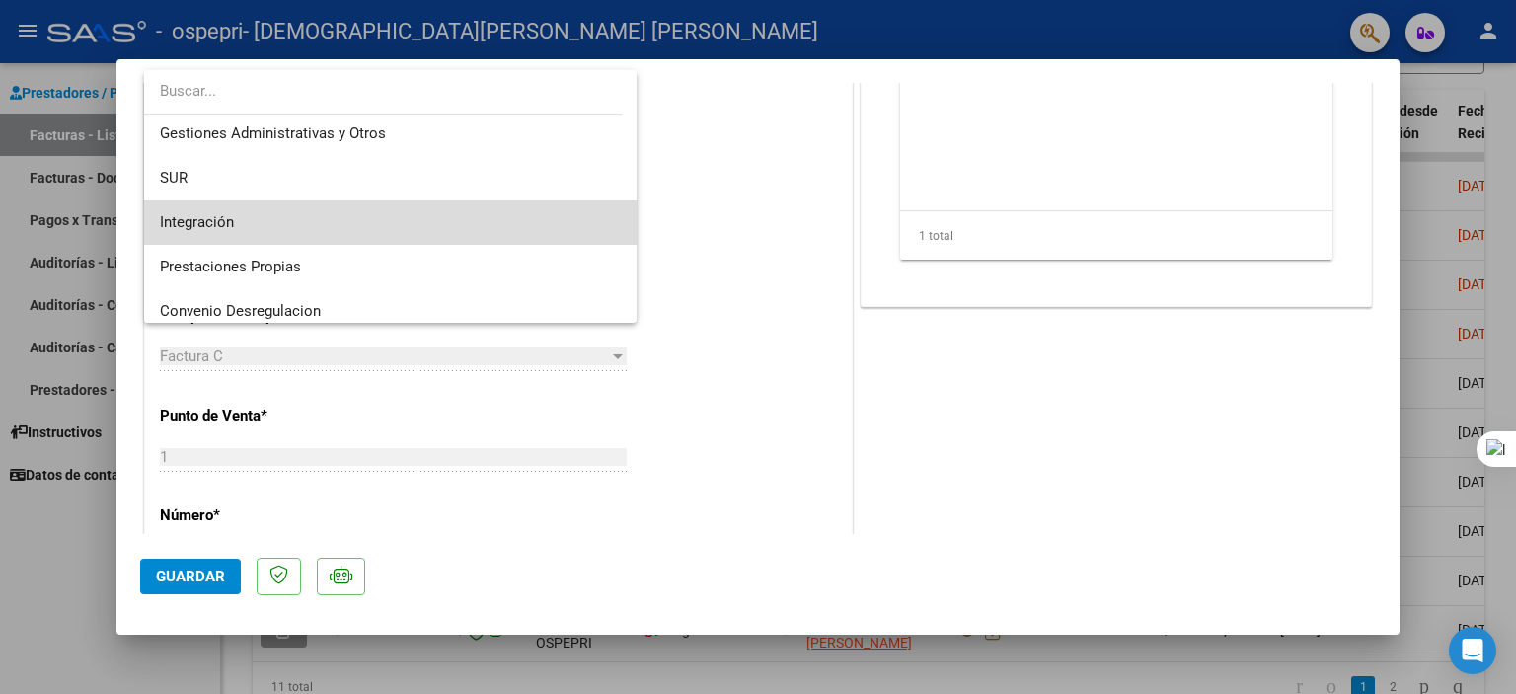
click at [470, 213] on span "Integración" at bounding box center [391, 222] width 462 height 44
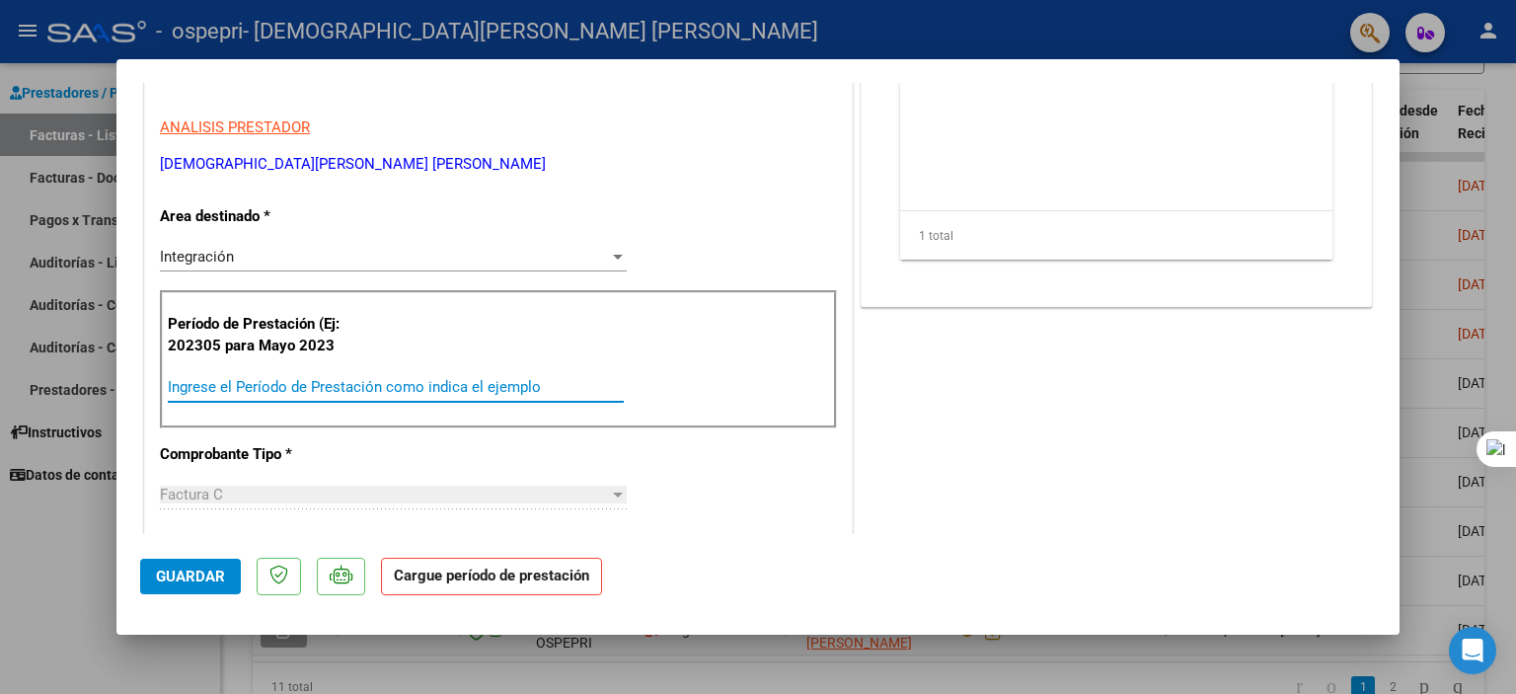
click at [324, 386] on input "Ingrese el Período de Prestación como indica el ejemplo" at bounding box center [396, 387] width 456 height 18
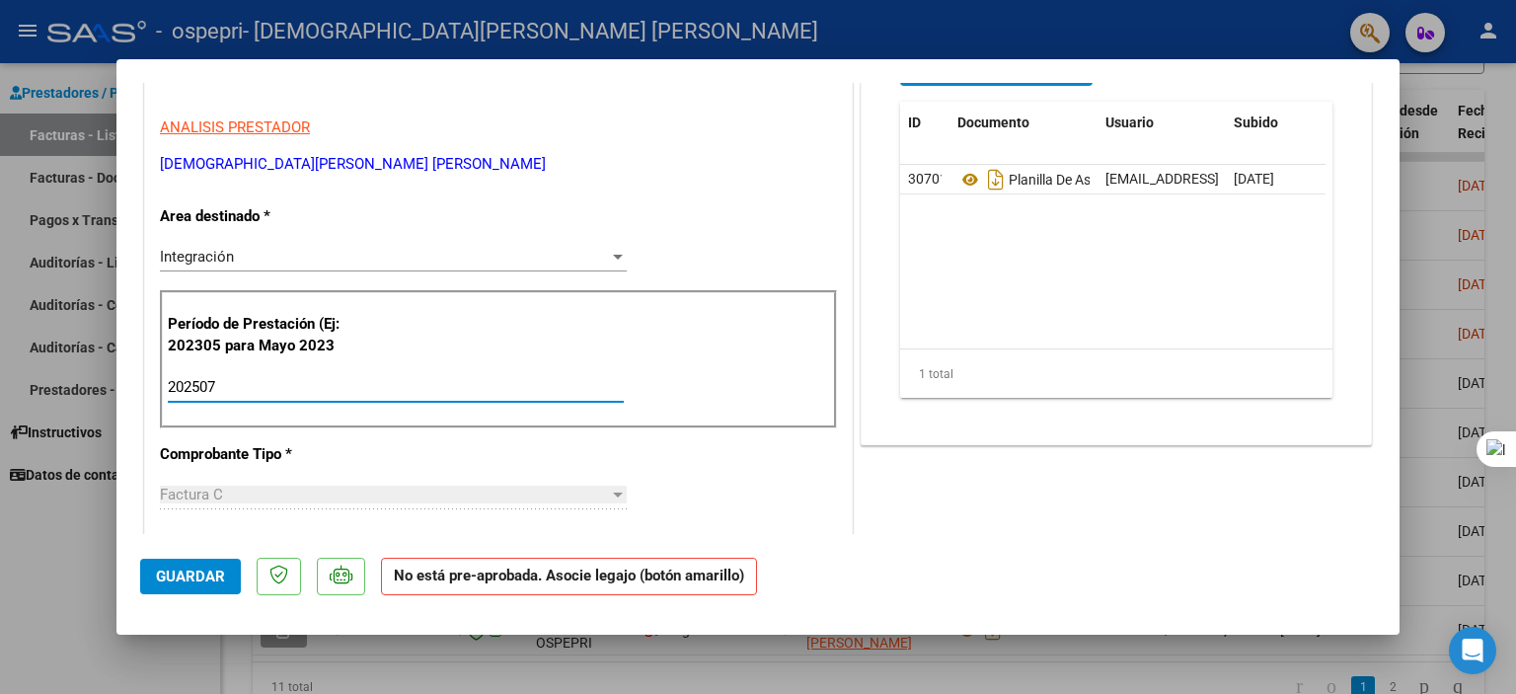
type input "202507"
click at [179, 577] on span "Guardar" at bounding box center [190, 576] width 69 height 18
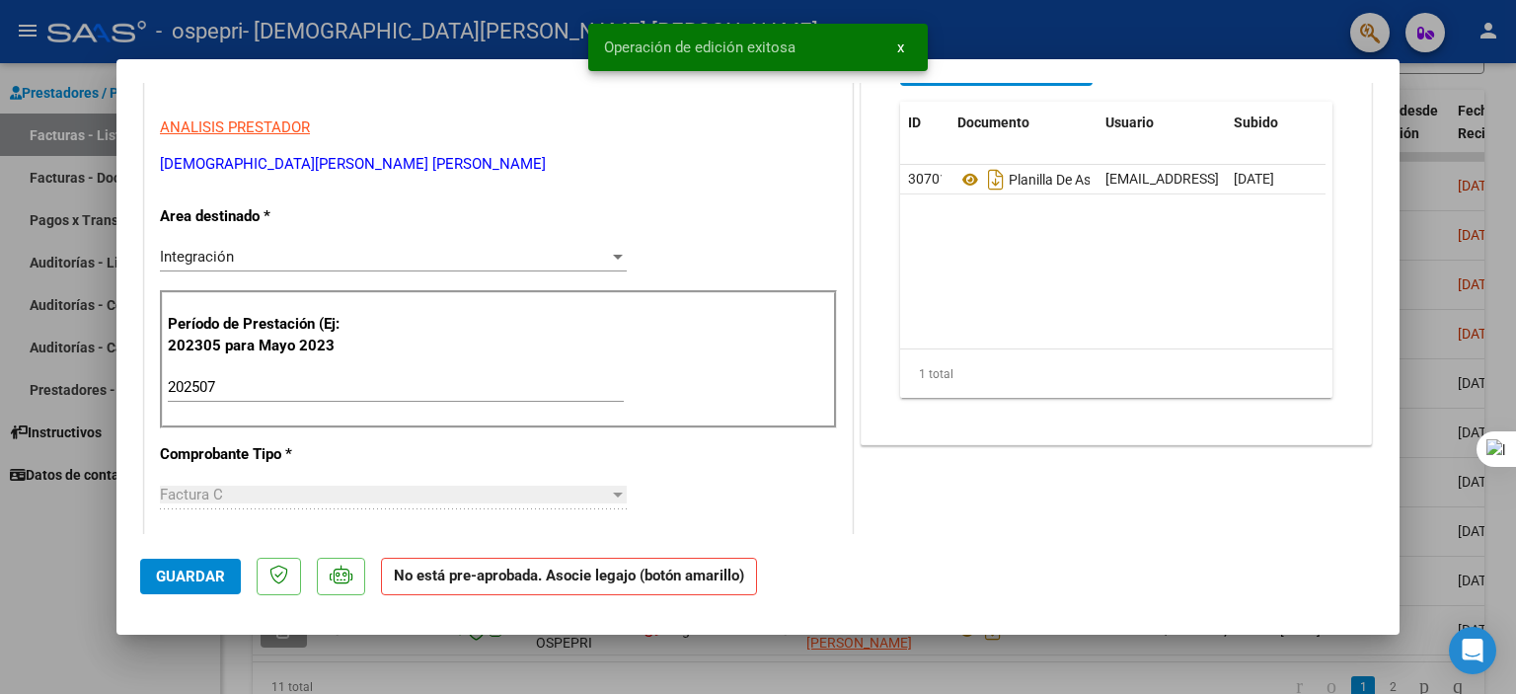
click at [99, 643] on div at bounding box center [758, 347] width 1516 height 694
type input "$ 0,00"
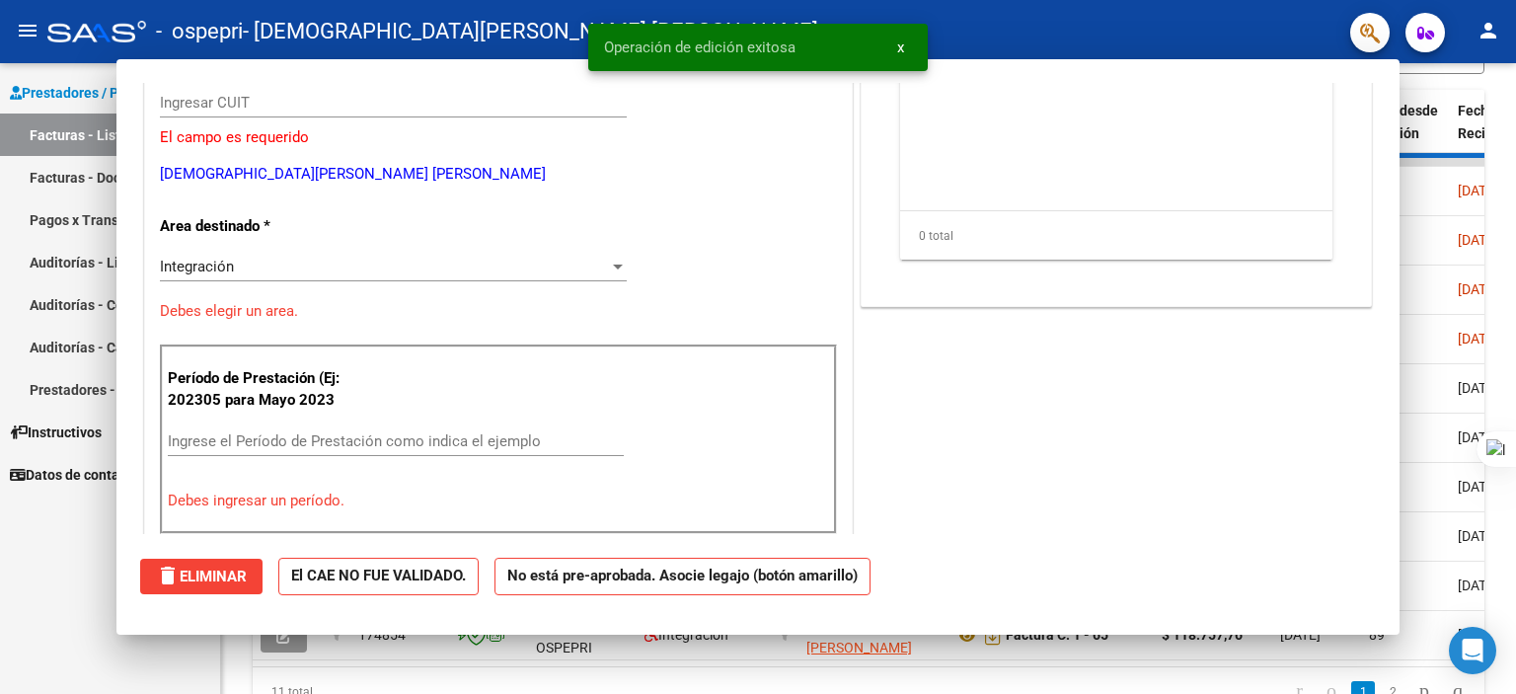
scroll to position [343, 0]
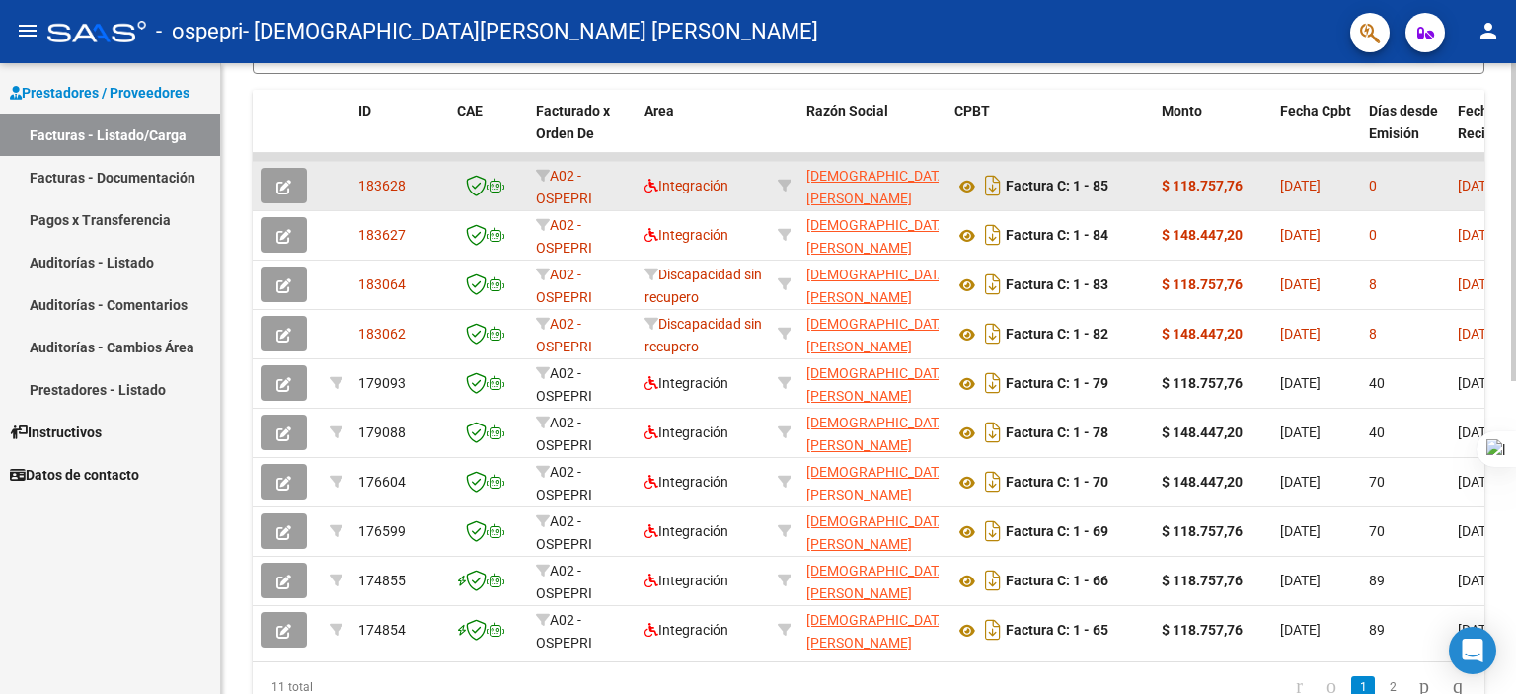
click at [279, 184] on icon "button" at bounding box center [283, 187] width 15 height 15
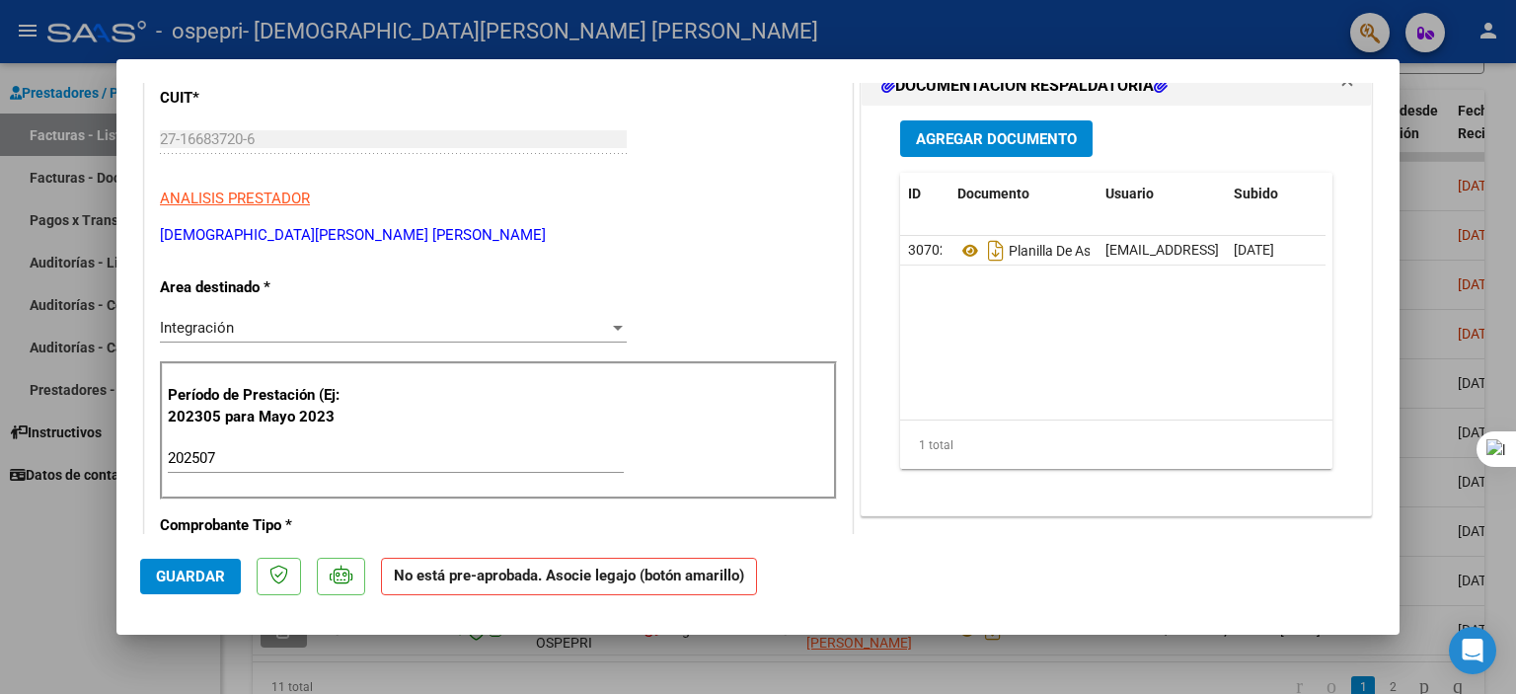
scroll to position [262, 0]
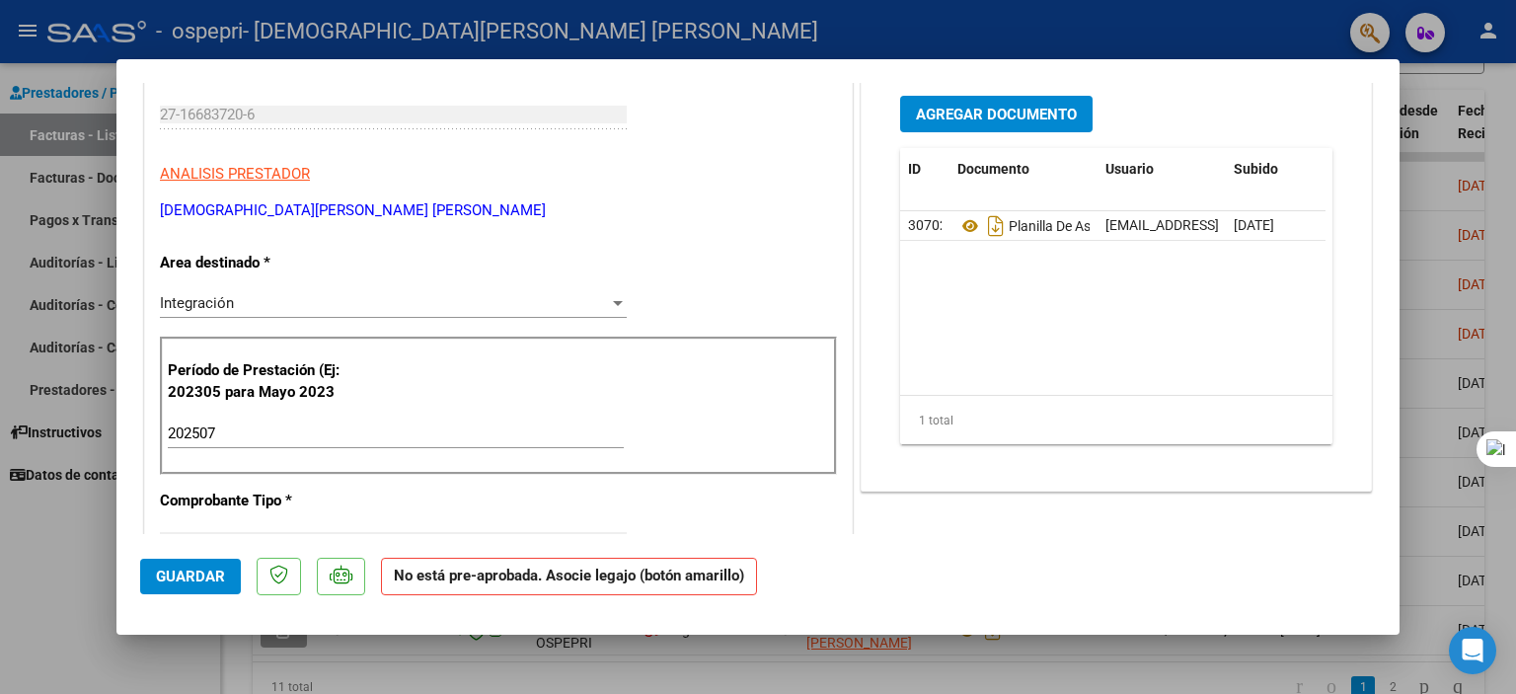
click at [1467, 240] on div at bounding box center [758, 347] width 1516 height 694
type input "$ 0,00"
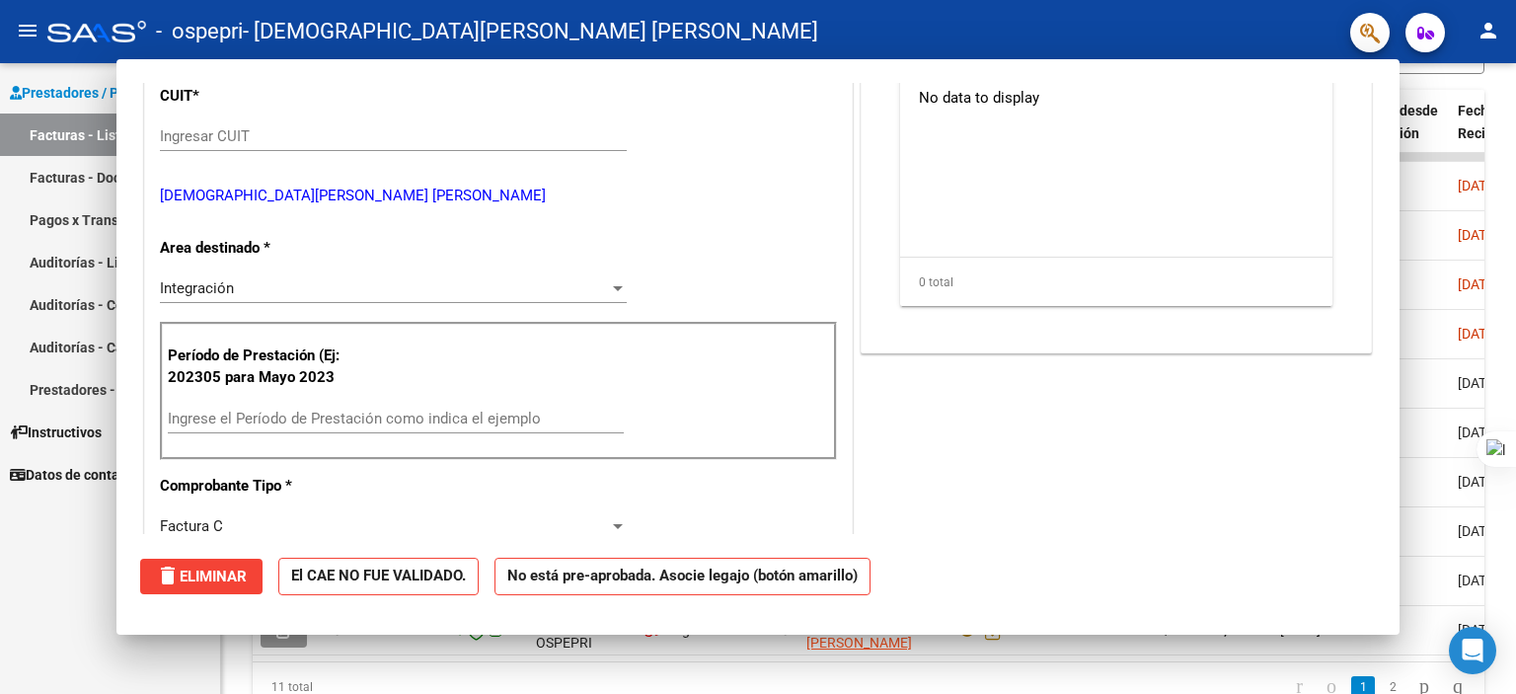
scroll to position [284, 0]
